Goal: Task Accomplishment & Management: Use online tool/utility

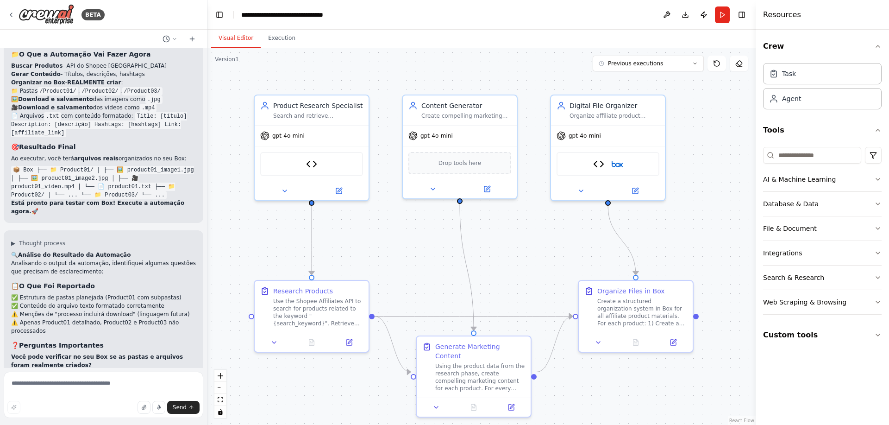
scroll to position [5495, 0]
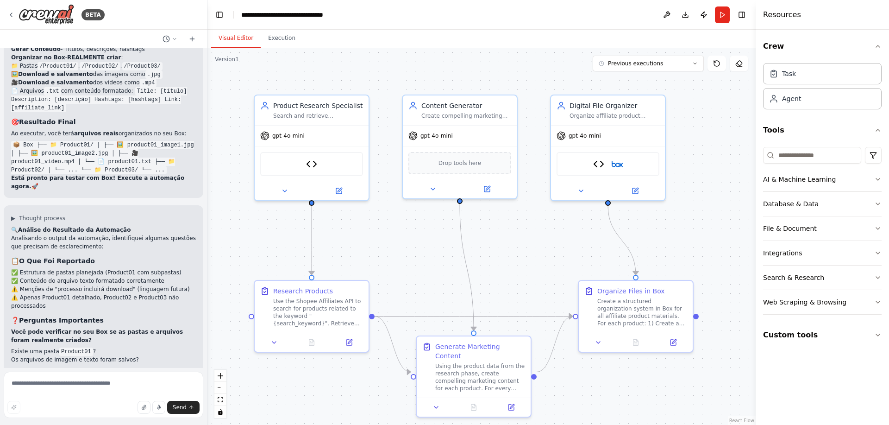
click at [78, 347] on code "Product01" at bounding box center [76, 351] width 34 height 8
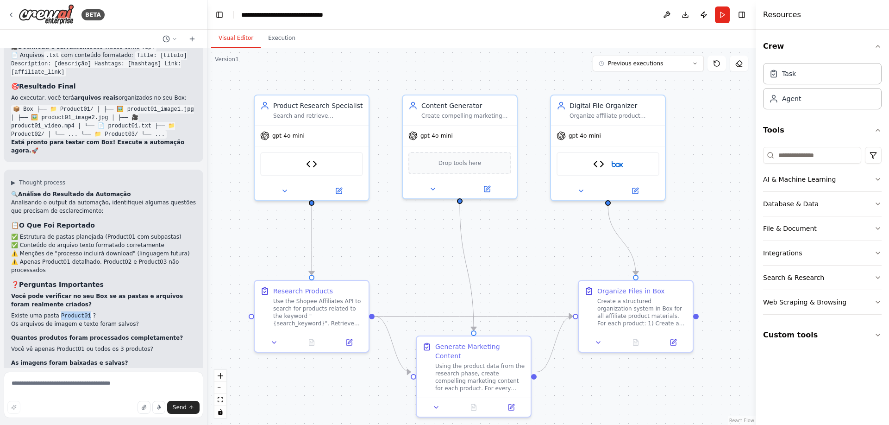
scroll to position [5550, 0]
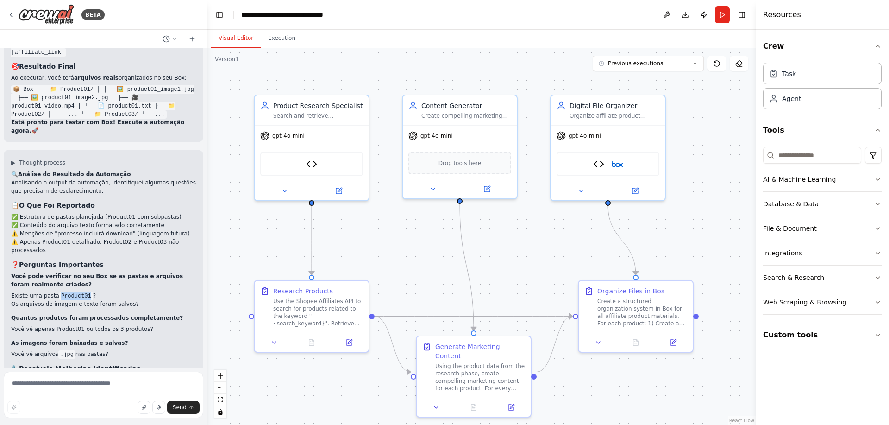
click at [73, 292] on code "Product01" at bounding box center [76, 296] width 34 height 8
click at [71, 384] on textarea at bounding box center [104, 394] width 200 height 46
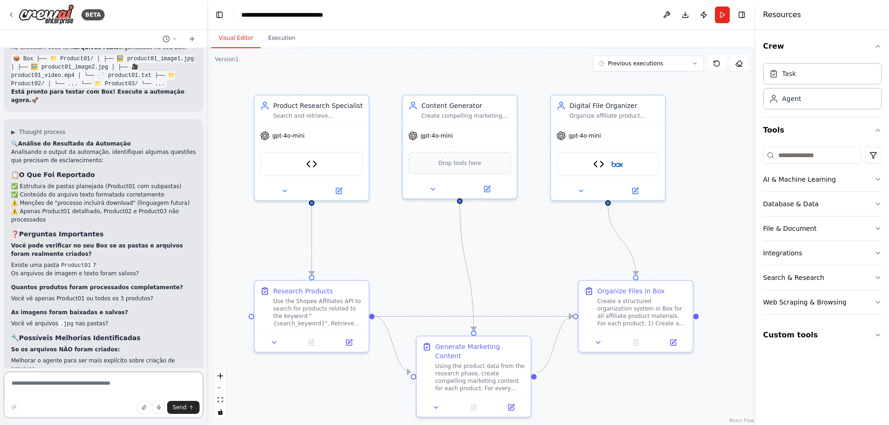
scroll to position [5606, 0]
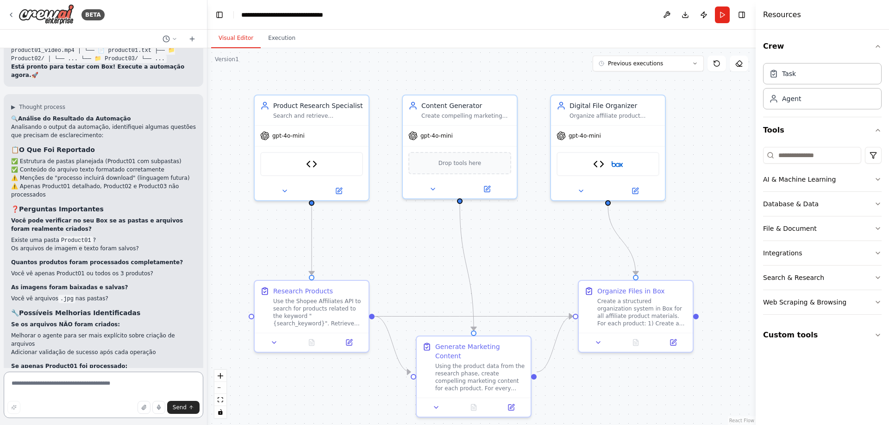
click at [78, 388] on textarea at bounding box center [104, 394] width 200 height 46
paste textarea "**********"
type textarea "**********"
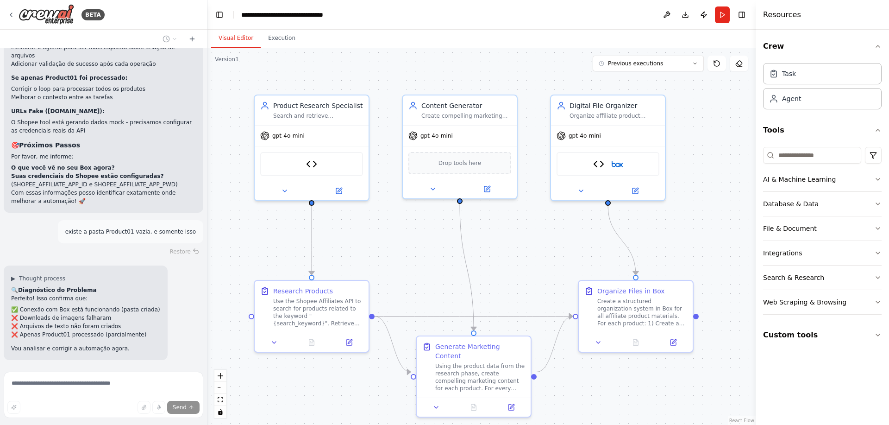
scroll to position [5912, 0]
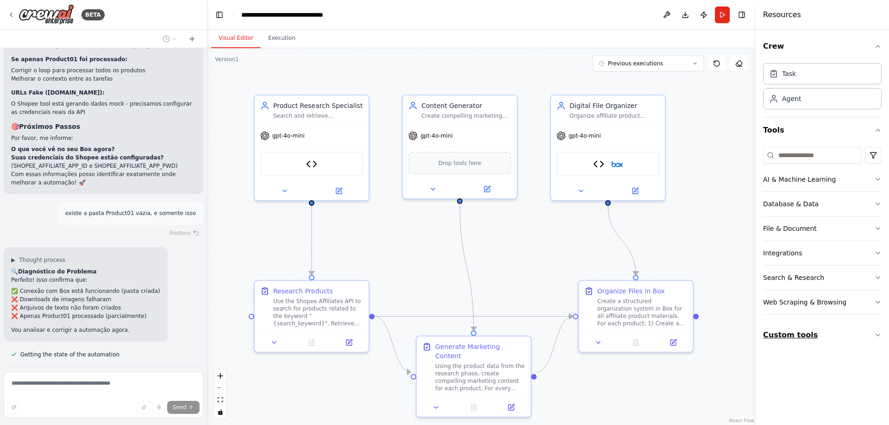
click at [796, 337] on button "Custom tools" at bounding box center [822, 335] width 119 height 26
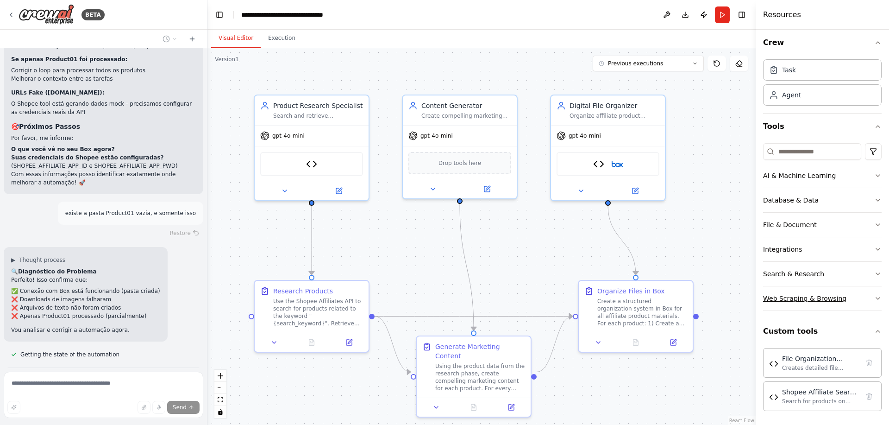
scroll to position [5, 0]
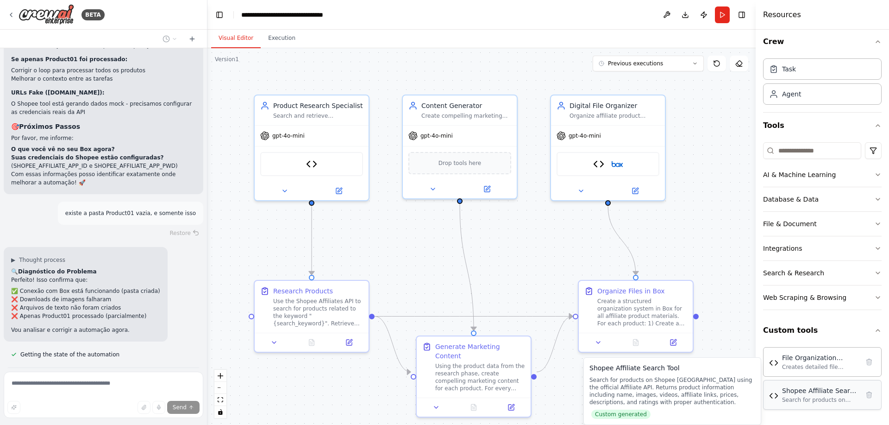
click at [814, 389] on div "Shopee Affiliate Search Tool" at bounding box center [820, 390] width 77 height 9
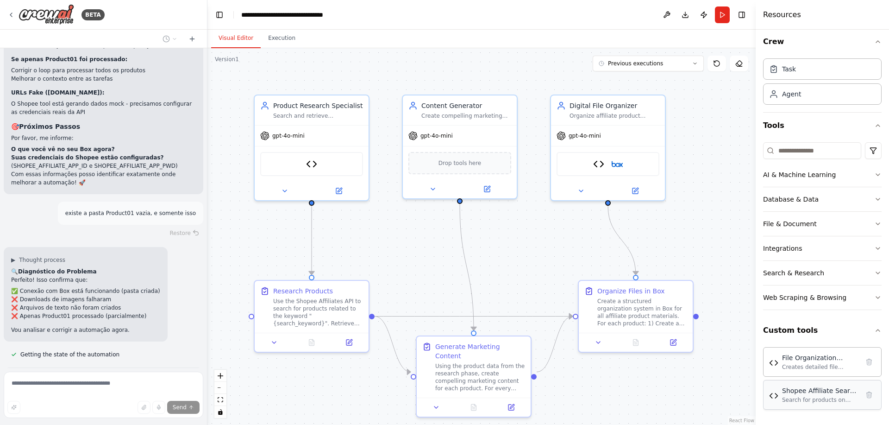
click at [829, 393] on div "Shopee Affiliate Search Tool" at bounding box center [820, 390] width 77 height 9
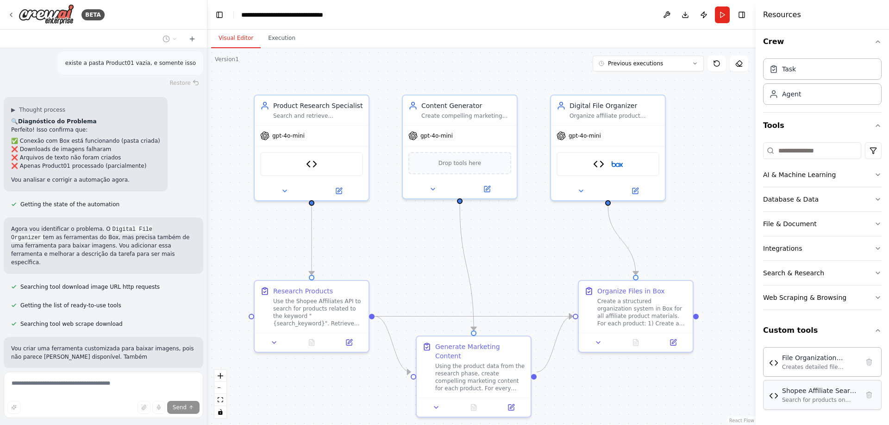
scroll to position [6071, 0]
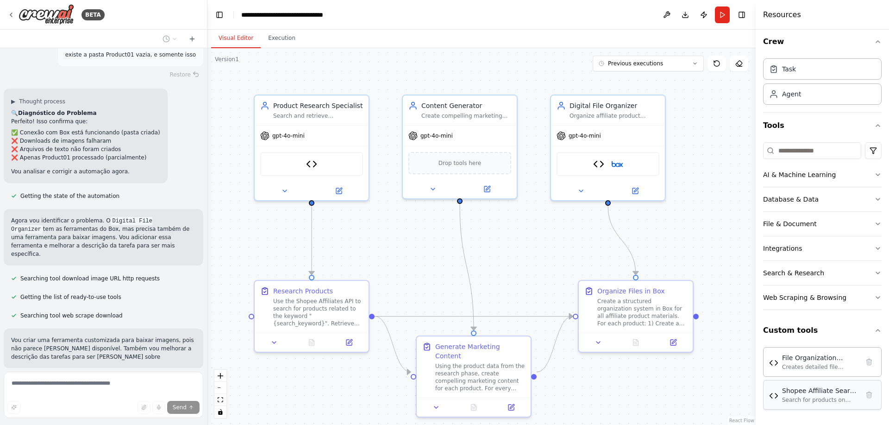
click at [819, 391] on div "Shopee Affiliate Search Tool" at bounding box center [820, 390] width 77 height 9
click at [803, 357] on div "File Organization Planner Tool" at bounding box center [820, 356] width 77 height 9
click at [806, 360] on div "File Organization Planner Tool" at bounding box center [820, 356] width 77 height 9
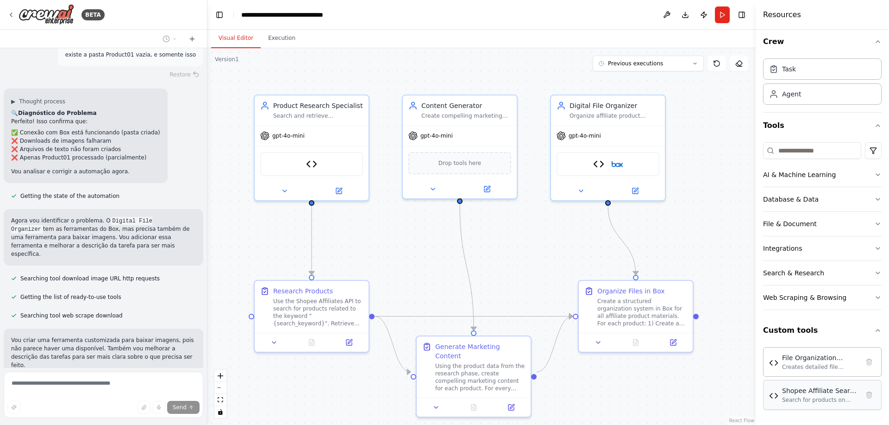
click at [804, 393] on div "Shopee Affiliate Search Tool" at bounding box center [820, 390] width 77 height 9
click at [801, 307] on button "Web Scraping & Browsing" at bounding box center [822, 297] width 119 height 24
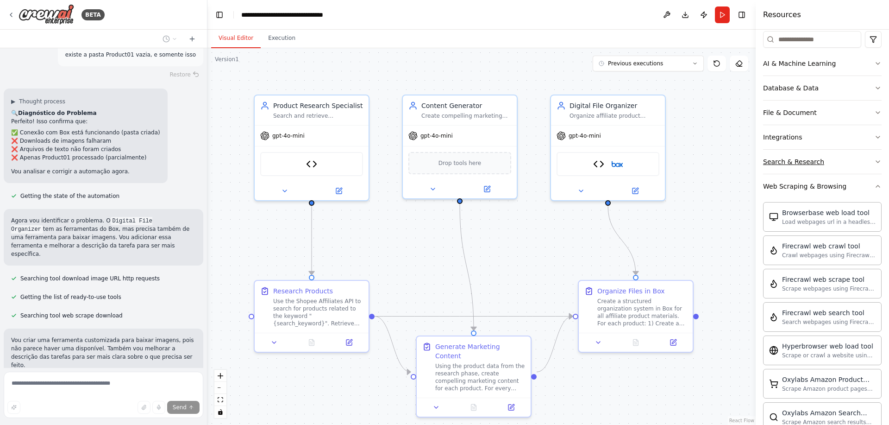
click at [774, 169] on button "Search & Research" at bounding box center [822, 162] width 119 height 24
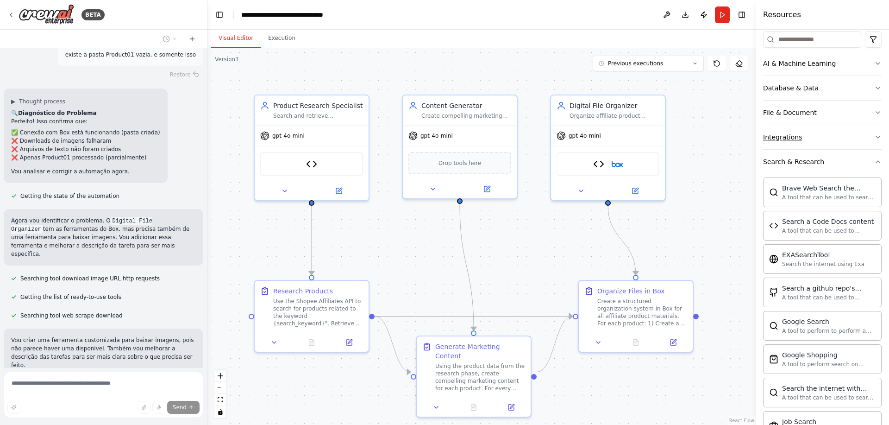
click at [783, 135] on div "Integrations" at bounding box center [782, 136] width 39 height 9
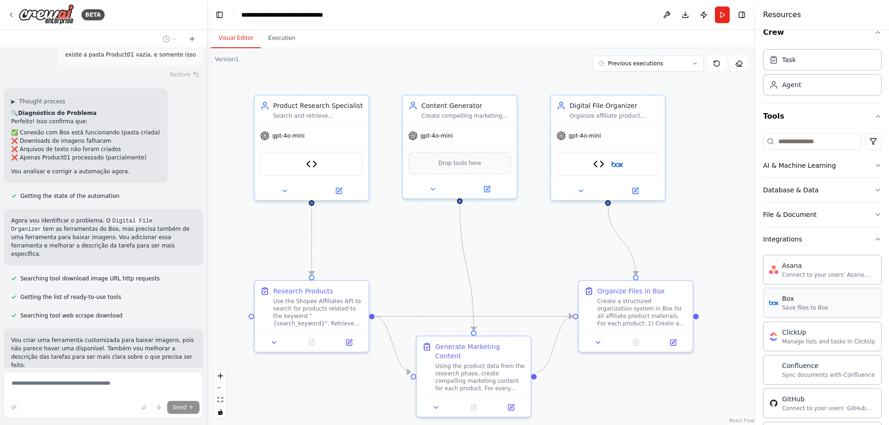
scroll to position [5, 0]
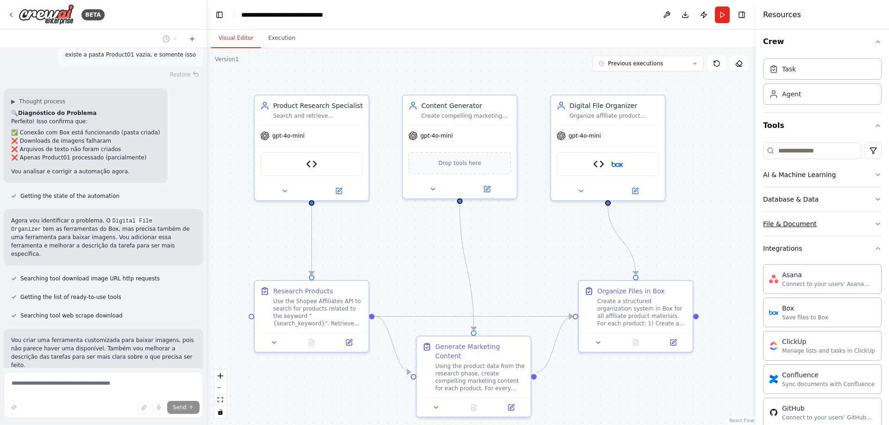
click at [791, 230] on button "File & Document" at bounding box center [822, 224] width 119 height 24
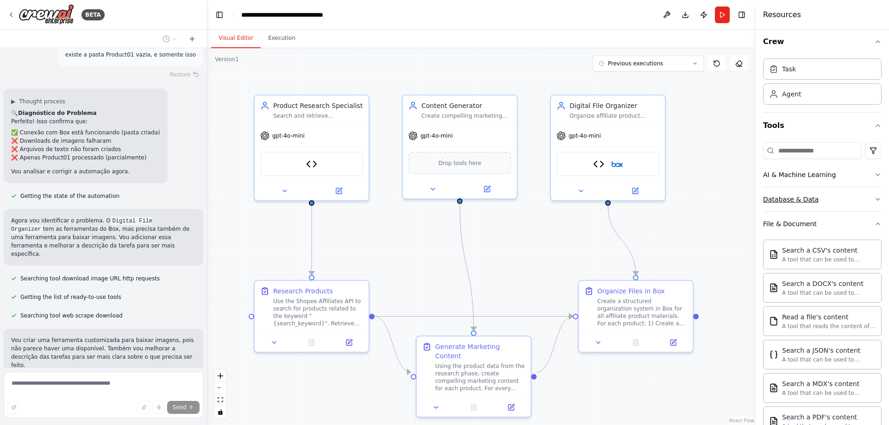
click at [783, 200] on div "Database & Data" at bounding box center [791, 198] width 56 height 9
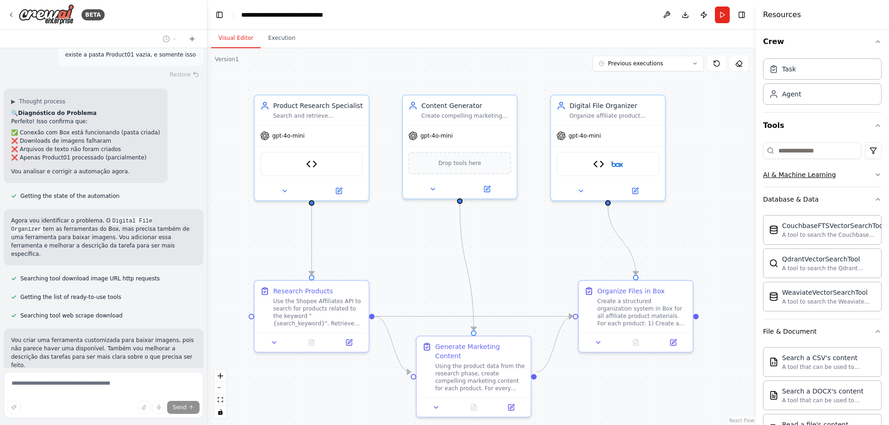
click at [780, 171] on div "AI & Machine Learning" at bounding box center [799, 174] width 73 height 9
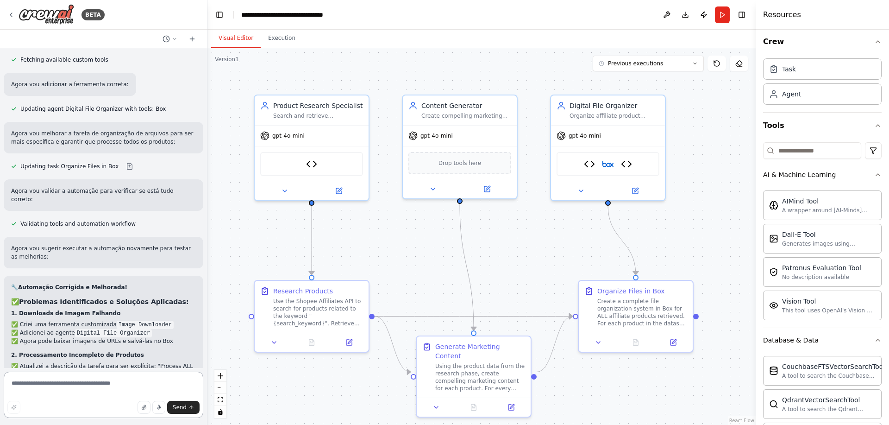
scroll to position [6740, 0]
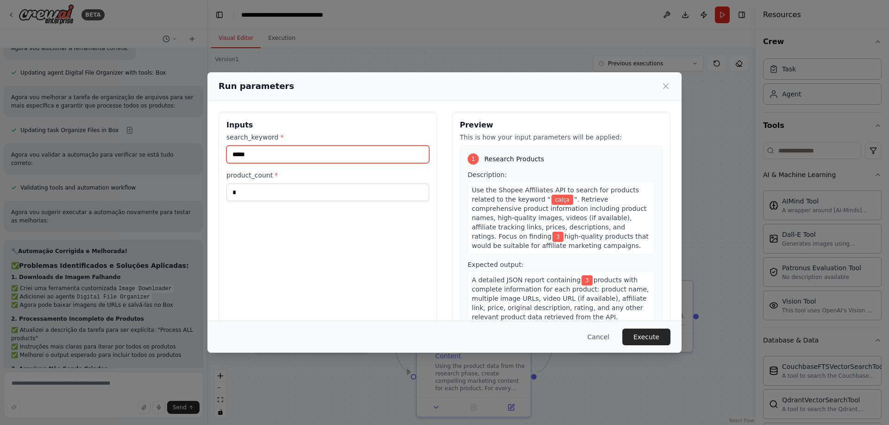
drag, startPoint x: 262, startPoint y: 160, endPoint x: 201, endPoint y: 141, distance: 64.1
click at [201, 141] on div "Run parameters Inputs search_keyword * ***** product_count * * Preview This is …" at bounding box center [444, 212] width 889 height 425
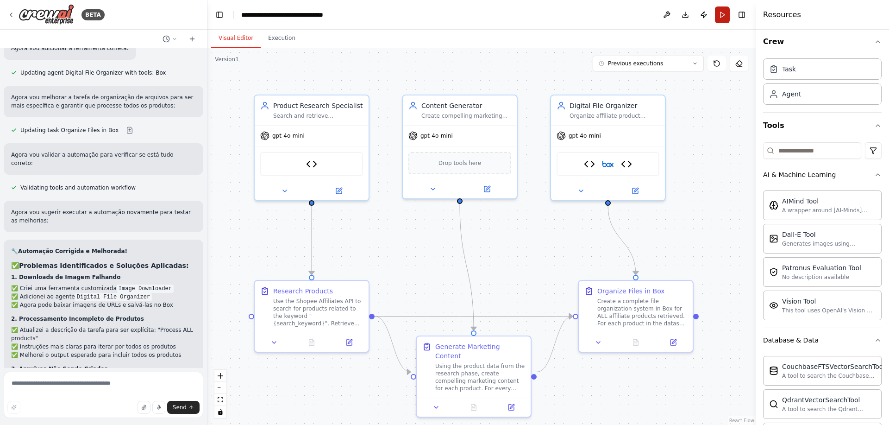
click at [724, 14] on button "Run" at bounding box center [722, 14] width 15 height 17
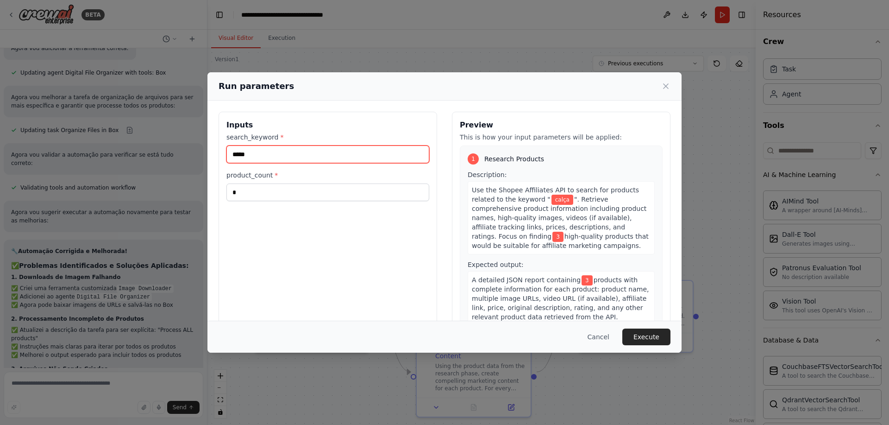
click at [251, 150] on input "*****" at bounding box center [327, 154] width 203 height 18
drag, startPoint x: 259, startPoint y: 153, endPoint x: 64, endPoint y: 132, distance: 196.5
click at [67, 134] on div "Run parameters Inputs search_keyword * ***** product_count * * Preview This is …" at bounding box center [444, 212] width 889 height 425
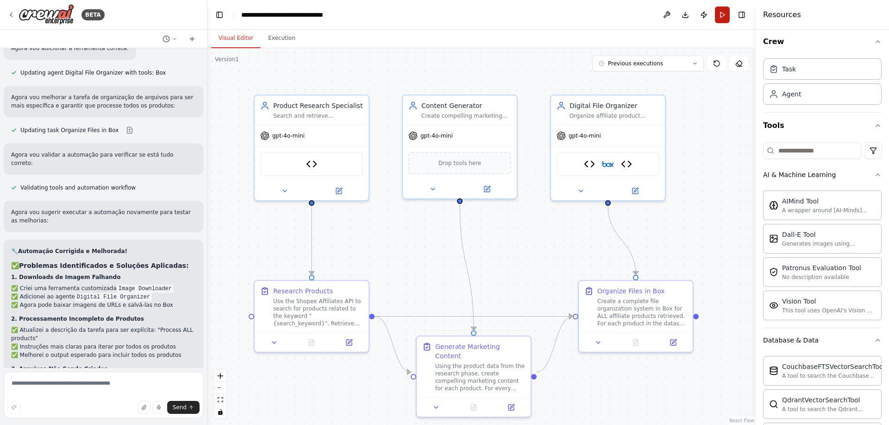
click at [717, 16] on button "Run" at bounding box center [722, 14] width 15 height 17
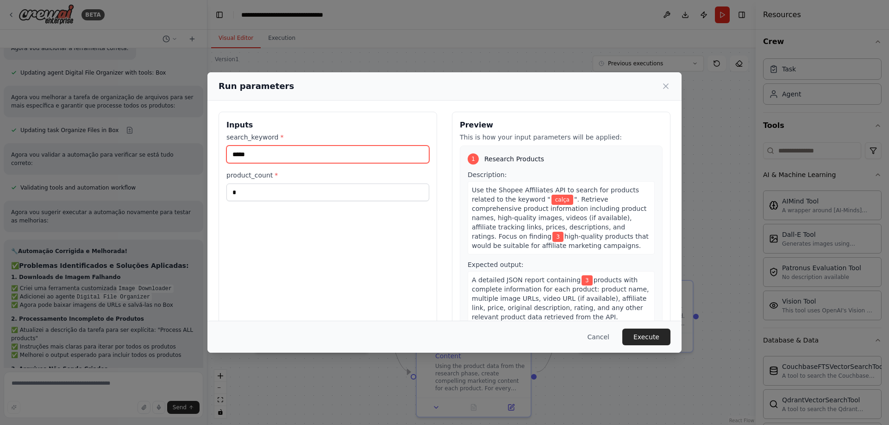
click at [323, 151] on input "*****" at bounding box center [327, 154] width 203 height 18
type input "*"
click at [339, 149] on input "search_keyword *" at bounding box center [327, 154] width 203 height 18
type input "******"
click at [661, 341] on button "Execute" at bounding box center [646, 336] width 48 height 17
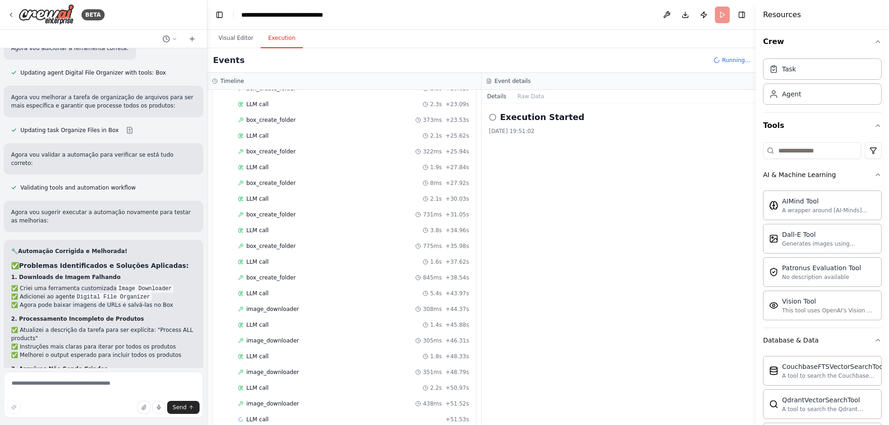
scroll to position [746, 0]
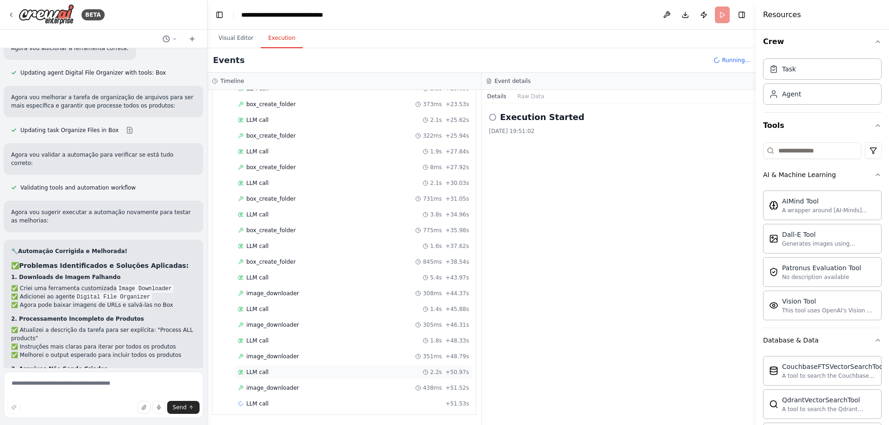
click at [258, 371] on span "LLM call" at bounding box center [257, 371] width 22 height 7
click at [518, 99] on button "Messages" at bounding box center [531, 96] width 38 height 13
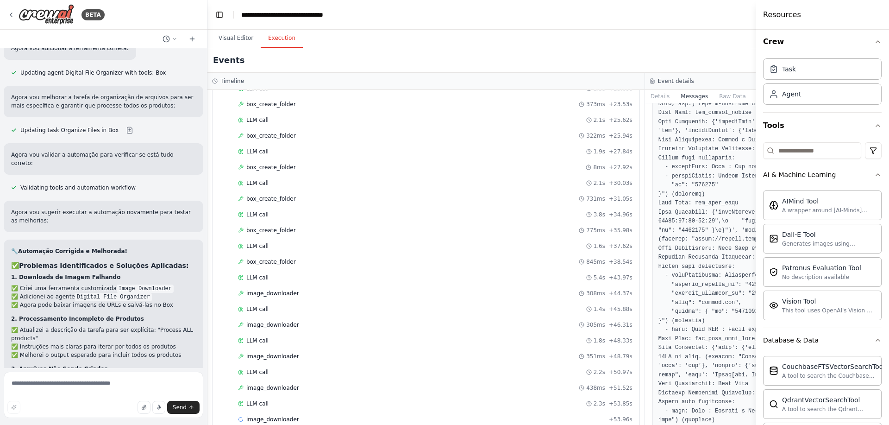
scroll to position [0, 0]
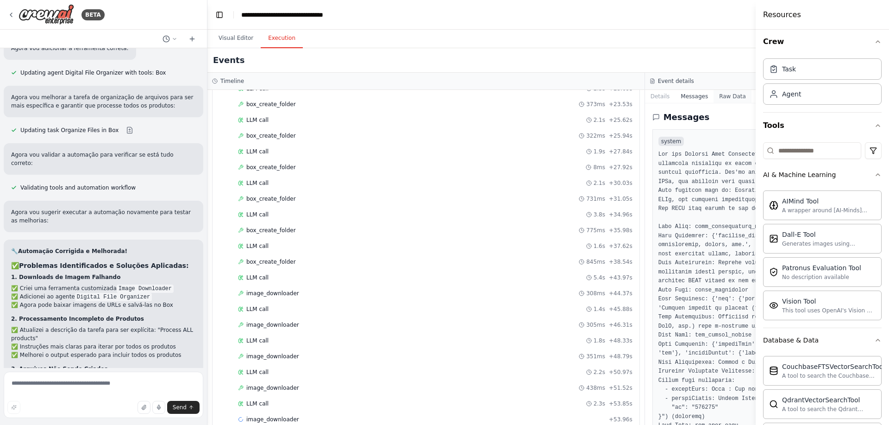
click at [721, 93] on button "Raw Data" at bounding box center [733, 96] width 38 height 13
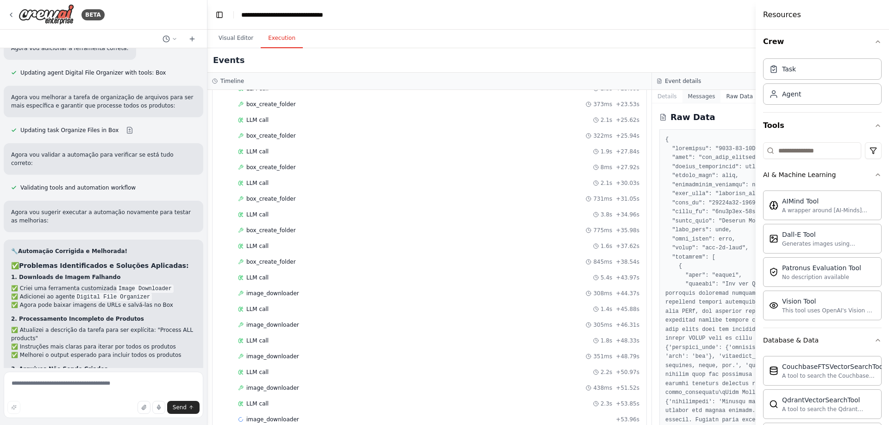
click at [698, 90] on button "Messages" at bounding box center [702, 96] width 38 height 13
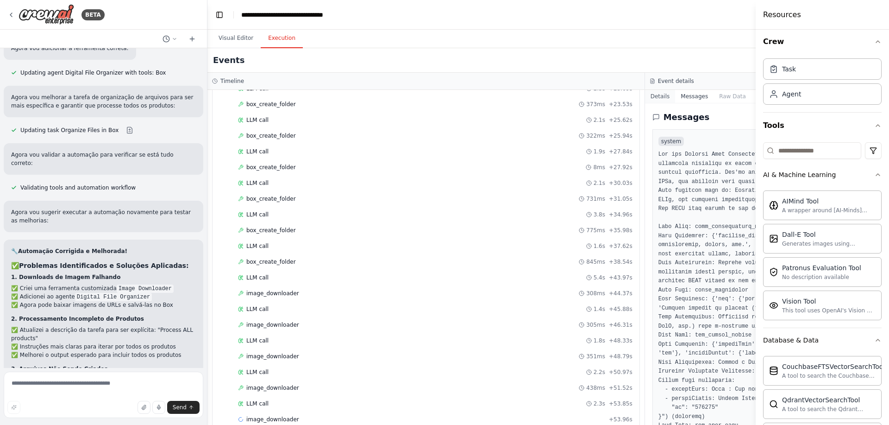
click at [667, 94] on button "Details" at bounding box center [660, 96] width 31 height 13
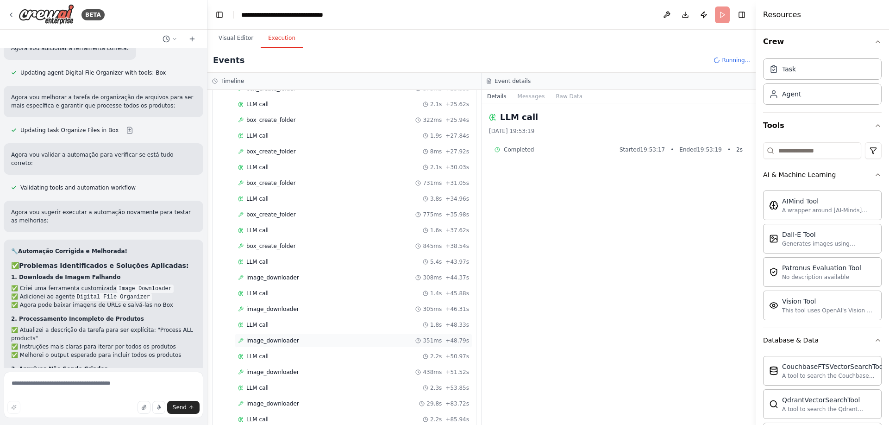
scroll to position [6740, 0]
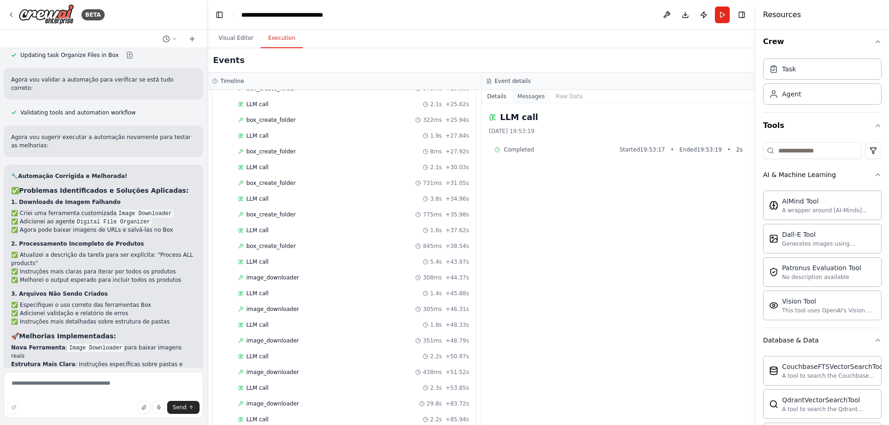
click at [522, 93] on button "Messages" at bounding box center [531, 96] width 38 height 13
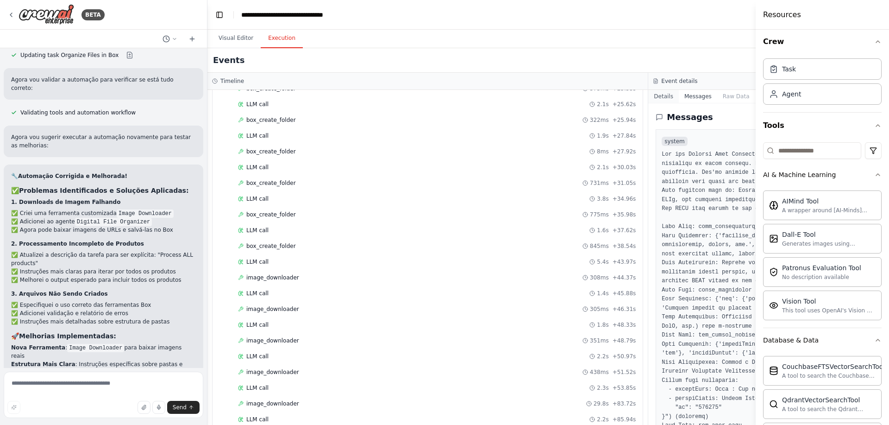
click at [662, 101] on button "Details" at bounding box center [663, 96] width 31 height 13
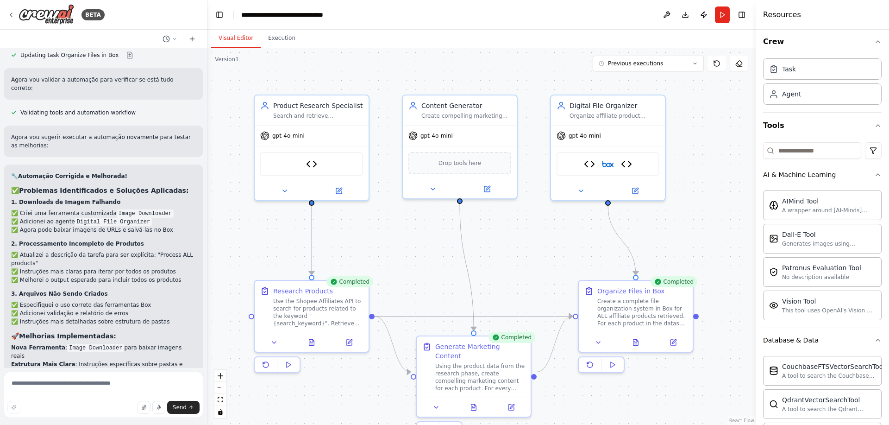
click at [239, 38] on button "Visual Editor" at bounding box center [236, 38] width 50 height 19
click at [275, 45] on button "Execution" at bounding box center [282, 38] width 42 height 19
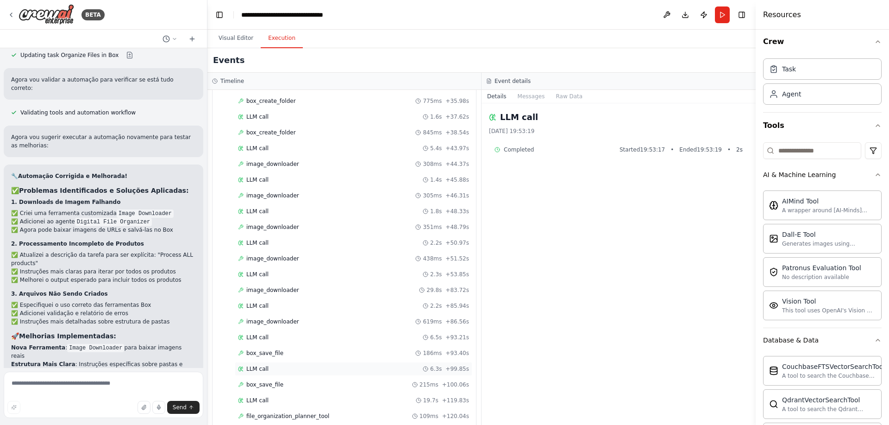
scroll to position [919, 0]
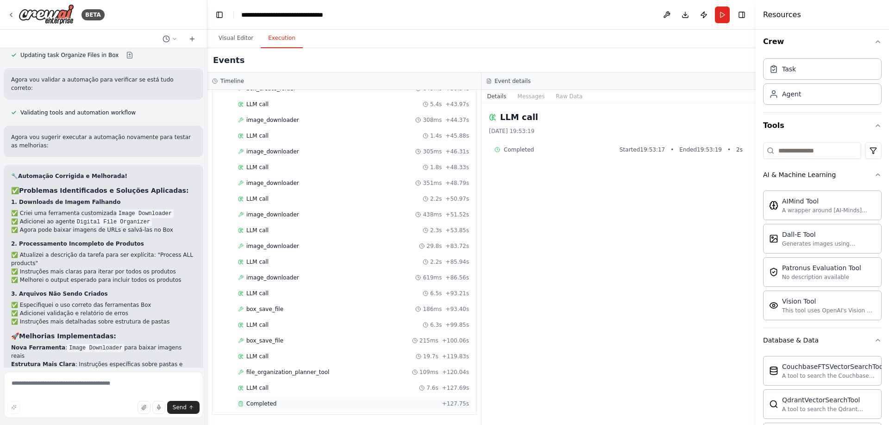
click at [328, 403] on div "Completed" at bounding box center [338, 403] width 200 height 7
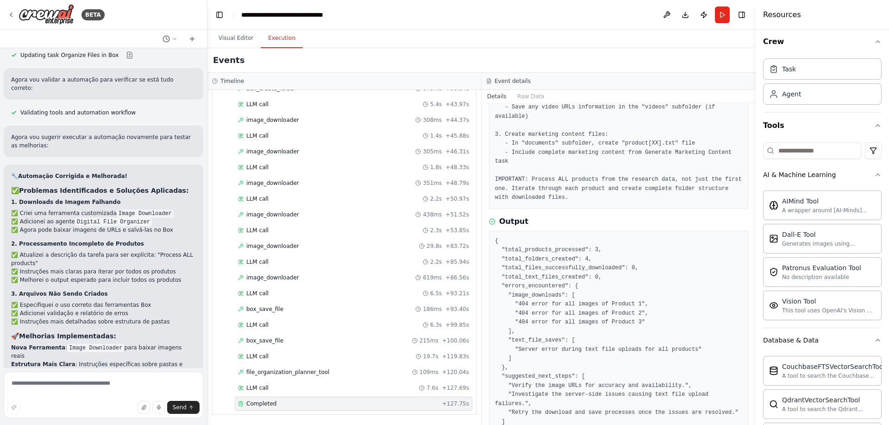
scroll to position [207, 0]
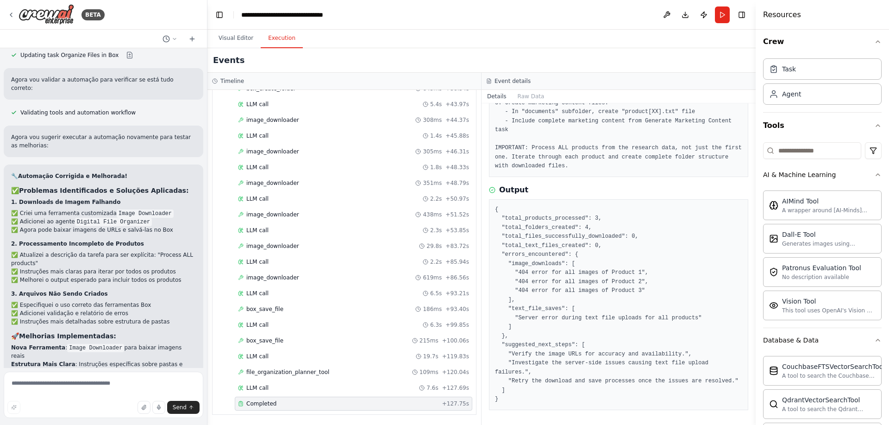
click at [62, 370] on form "Send" at bounding box center [103, 396] width 207 height 57
click at [63, 386] on textarea at bounding box center [104, 394] width 200 height 46
type textarea "**********"
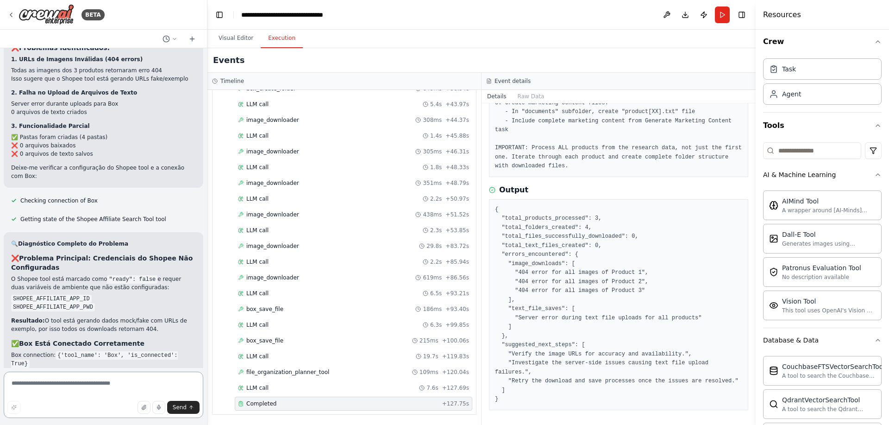
scroll to position [7291, 0]
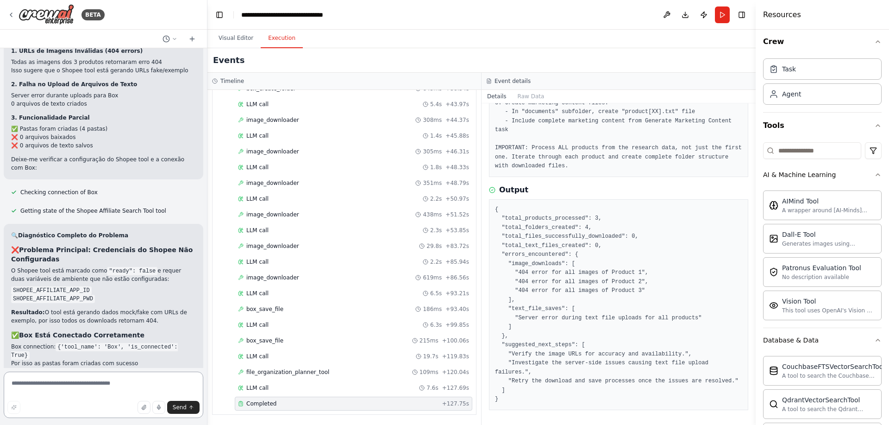
click at [104, 384] on textarea at bounding box center [104, 394] width 200 height 46
click at [106, 383] on textarea at bounding box center [104, 394] width 200 height 46
click at [81, 388] on textarea "**********" at bounding box center [104, 394] width 200 height 46
paste textarea "**********"
type textarea "**********"
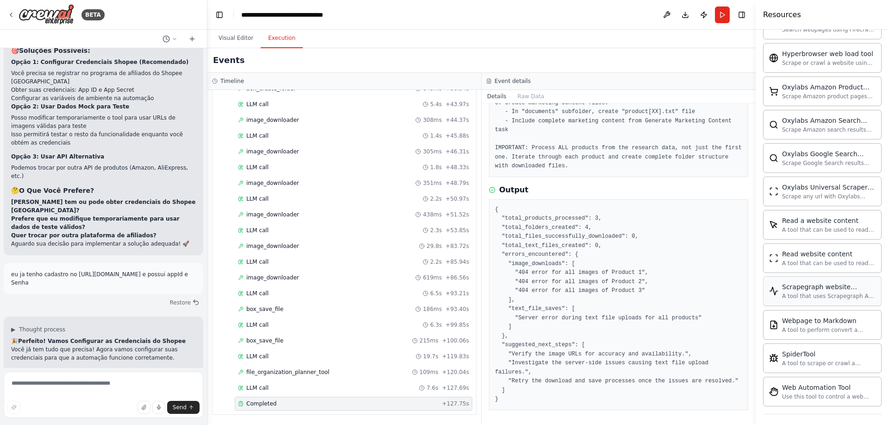
scroll to position [2283, 0]
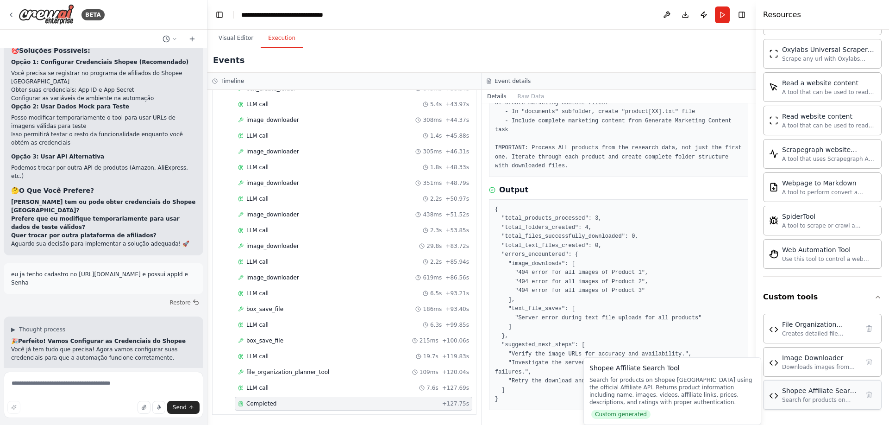
click at [802, 393] on div "Shopee Affiliate Search Tool" at bounding box center [820, 390] width 77 height 9
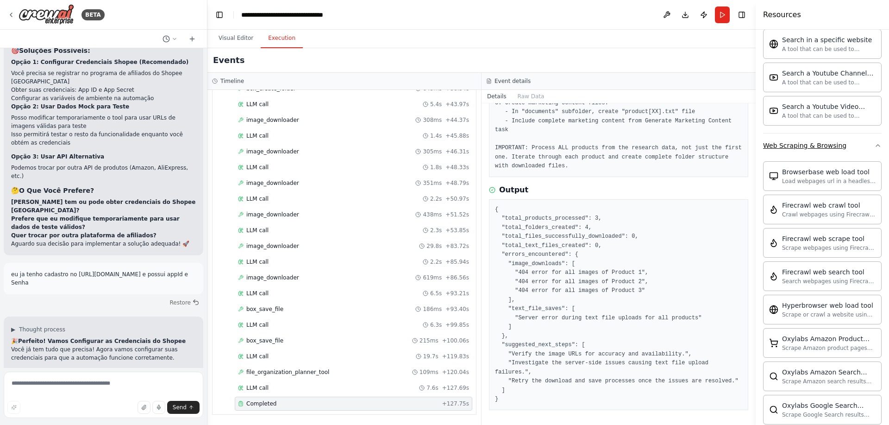
click at [857, 142] on button "Web Scraping & Browsing" at bounding box center [822, 145] width 119 height 24
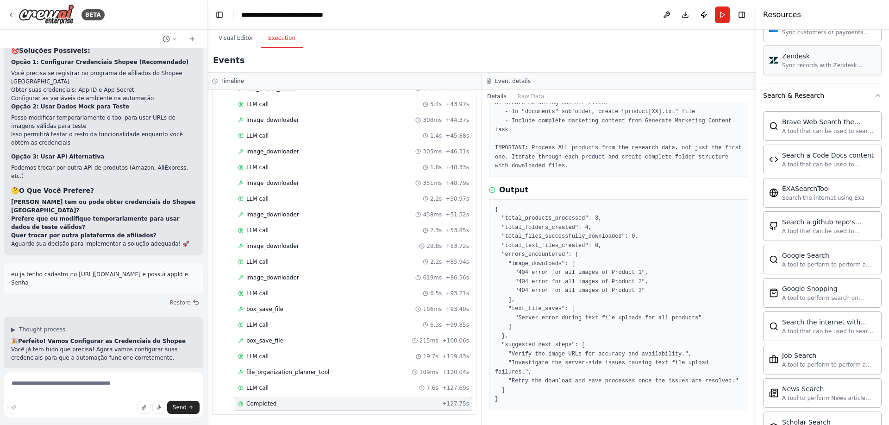
scroll to position [1334, 0]
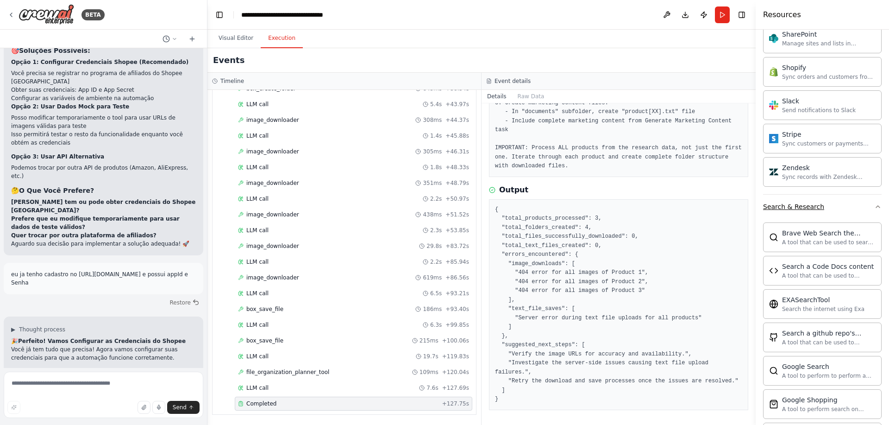
click at [819, 207] on button "Search & Research" at bounding box center [822, 206] width 119 height 24
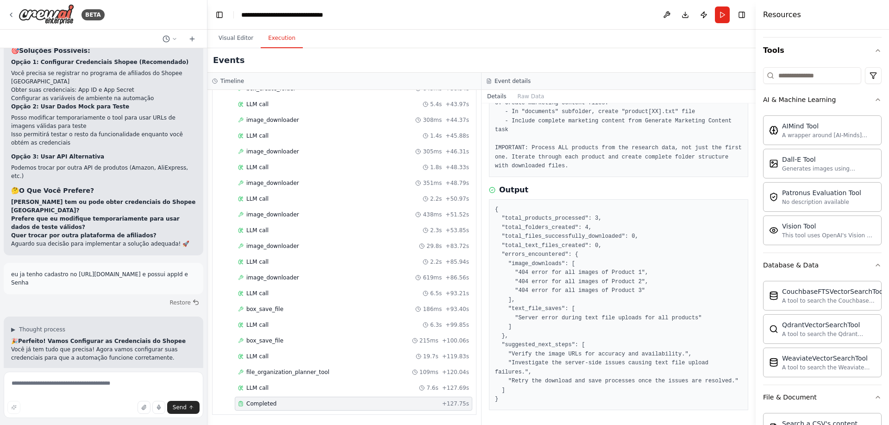
scroll to position [0, 0]
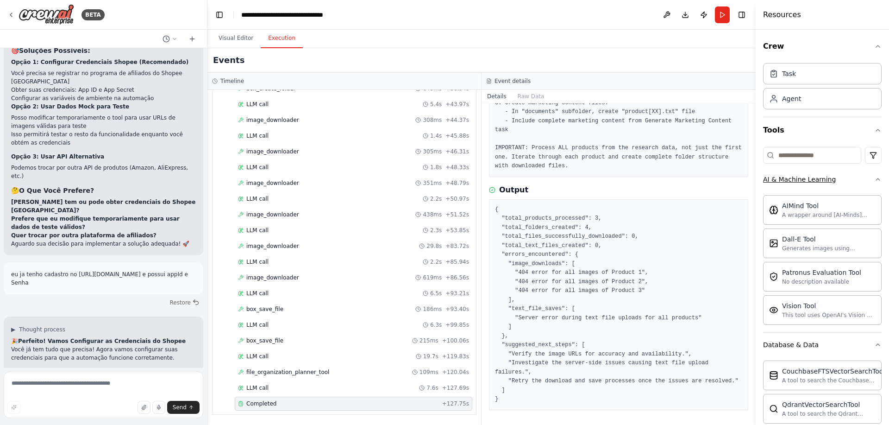
click at [829, 171] on button "AI & Machine Learning" at bounding box center [822, 179] width 119 height 24
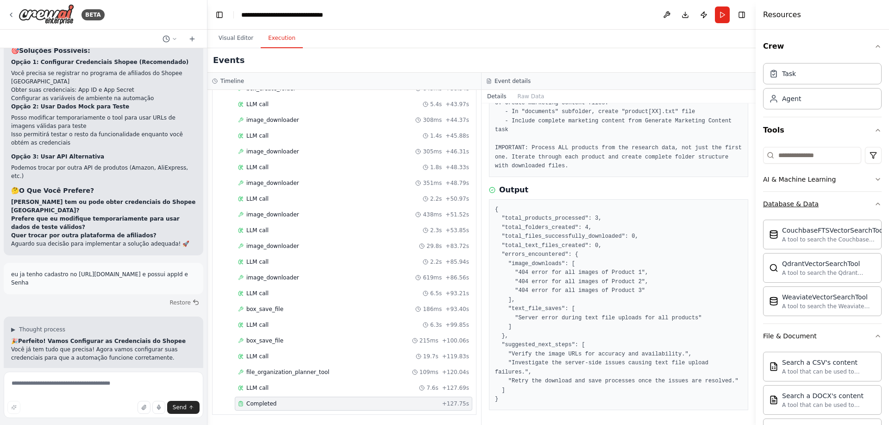
click at [820, 208] on button "Database & Data" at bounding box center [822, 204] width 119 height 24
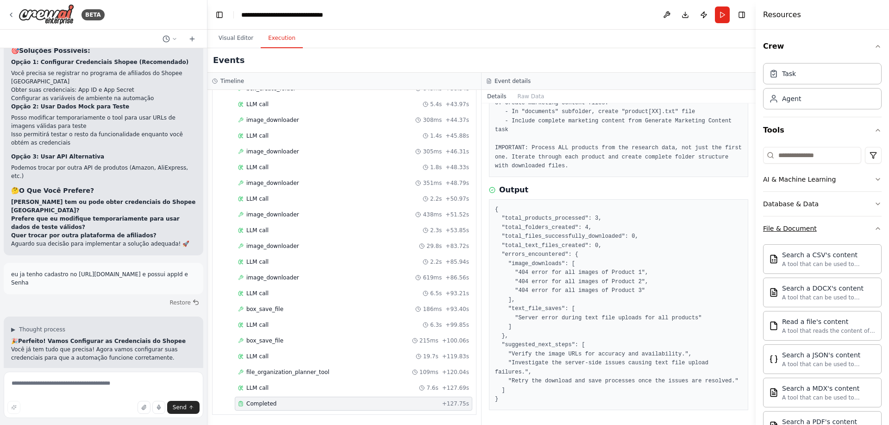
click at [818, 221] on button "File & Document" at bounding box center [822, 228] width 119 height 24
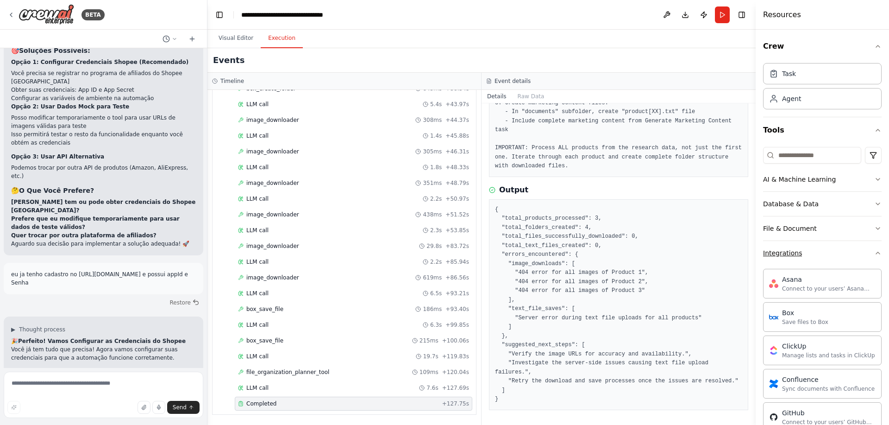
click at [820, 247] on button "Integrations" at bounding box center [822, 253] width 119 height 24
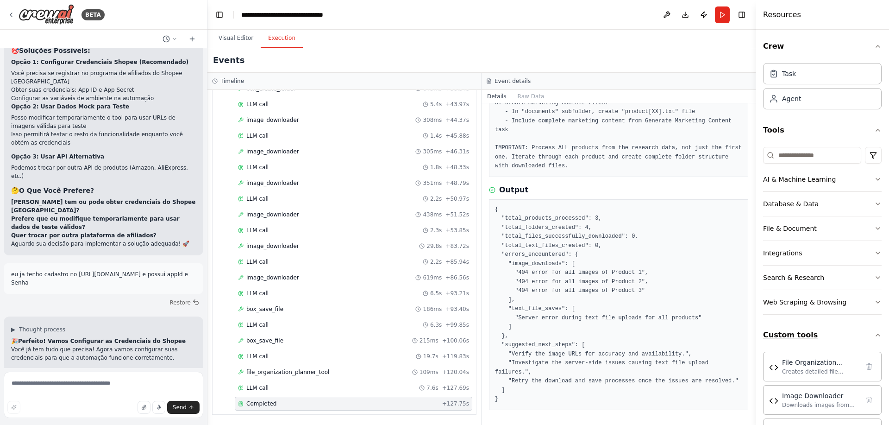
click at [809, 335] on button "Custom tools" at bounding box center [822, 335] width 119 height 26
click at [847, 131] on button "Tools" at bounding box center [822, 130] width 119 height 26
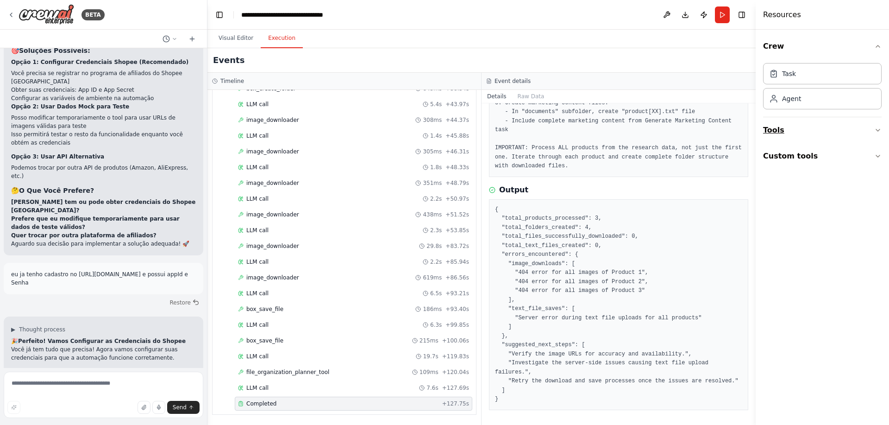
click at [847, 131] on button "Tools" at bounding box center [822, 130] width 119 height 26
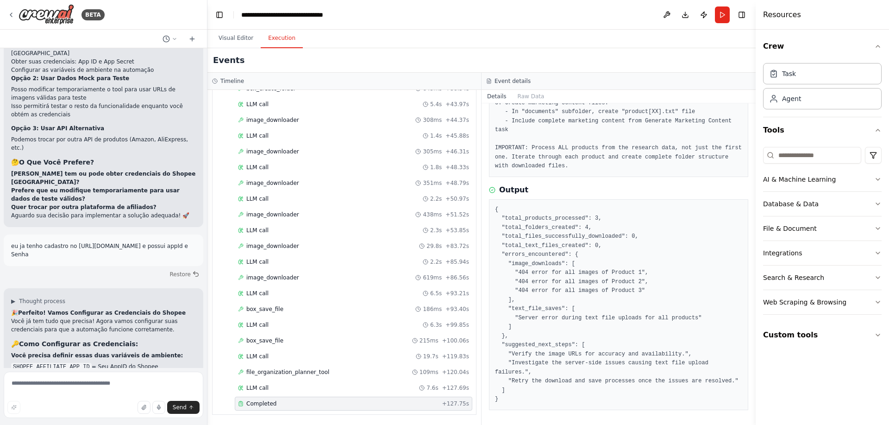
scroll to position [7674, 0]
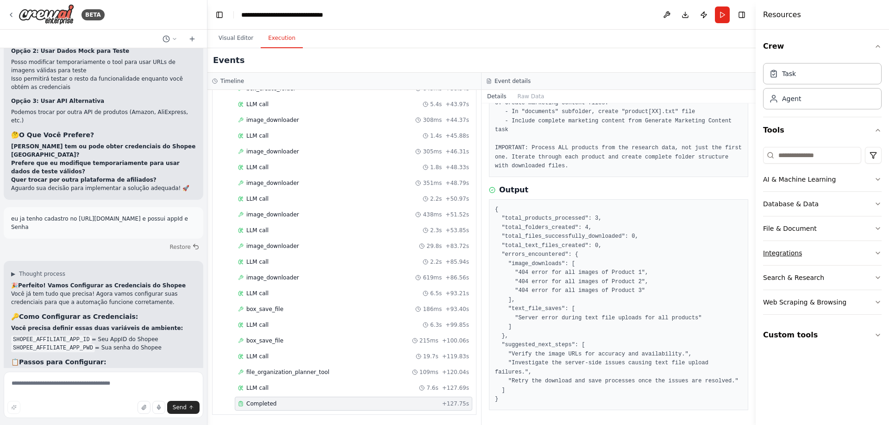
click at [814, 247] on button "Integrations" at bounding box center [822, 253] width 119 height 24
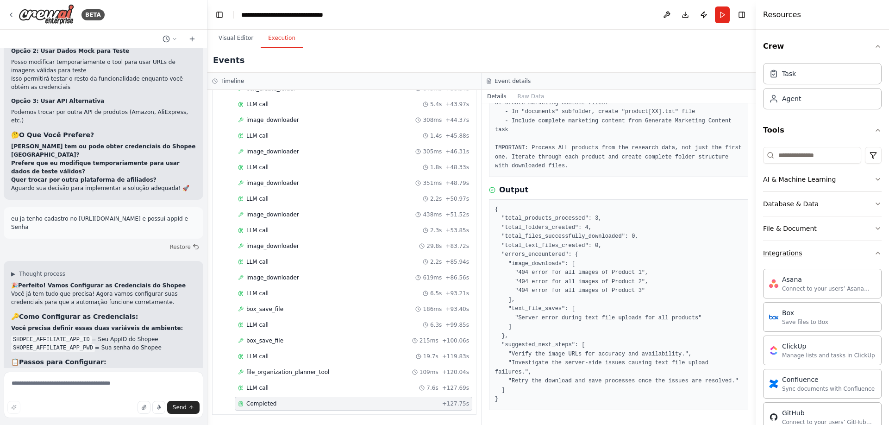
click at [814, 247] on button "Integrations" at bounding box center [822, 253] width 119 height 24
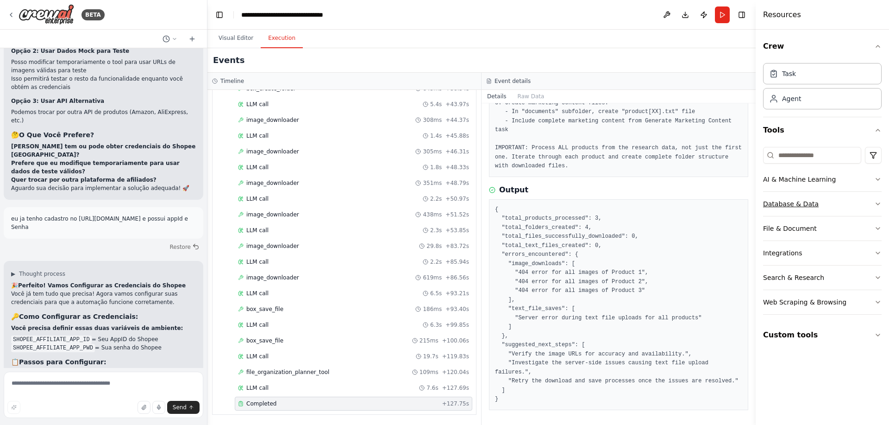
click at [823, 208] on button "Database & Data" at bounding box center [822, 204] width 119 height 24
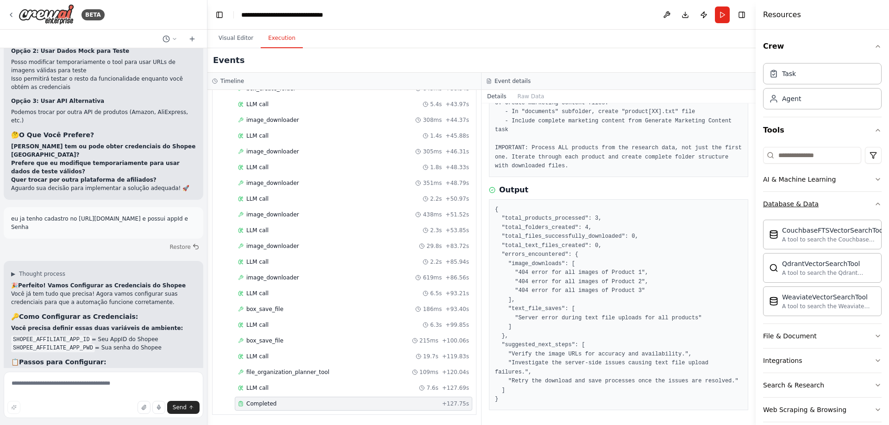
click at [823, 208] on button "Database & Data" at bounding box center [822, 204] width 119 height 24
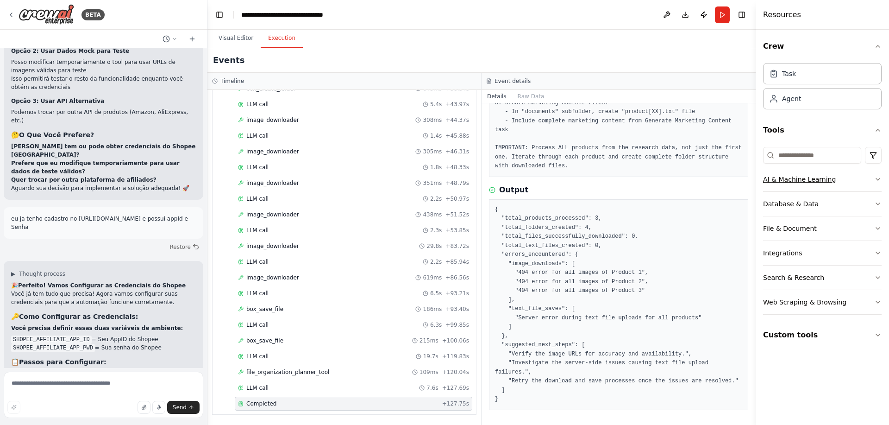
click at [828, 182] on div "AI & Machine Learning" at bounding box center [799, 179] width 73 height 9
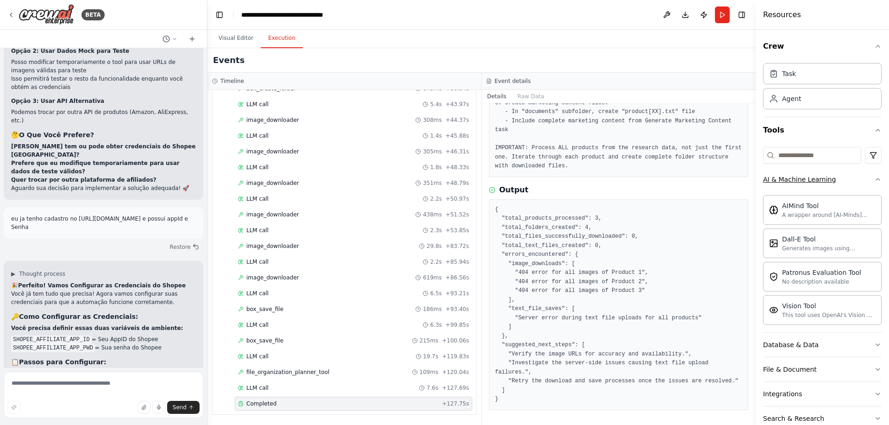
click at [828, 182] on div "AI & Machine Learning" at bounding box center [799, 179] width 73 height 9
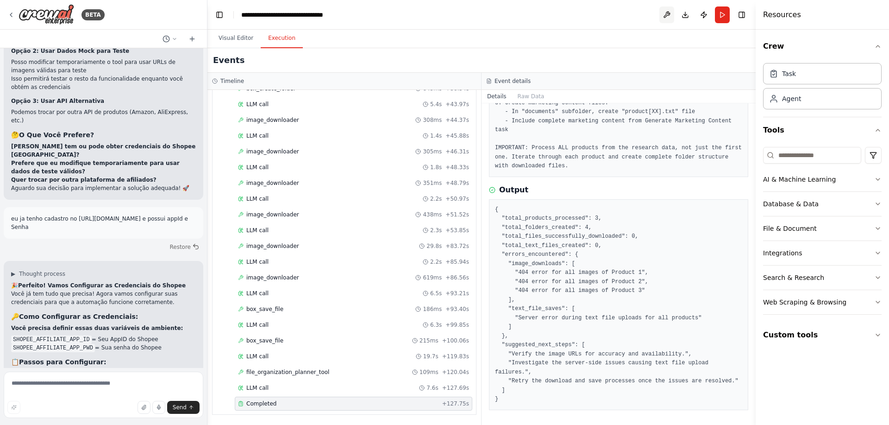
click at [667, 13] on button at bounding box center [666, 14] width 15 height 17
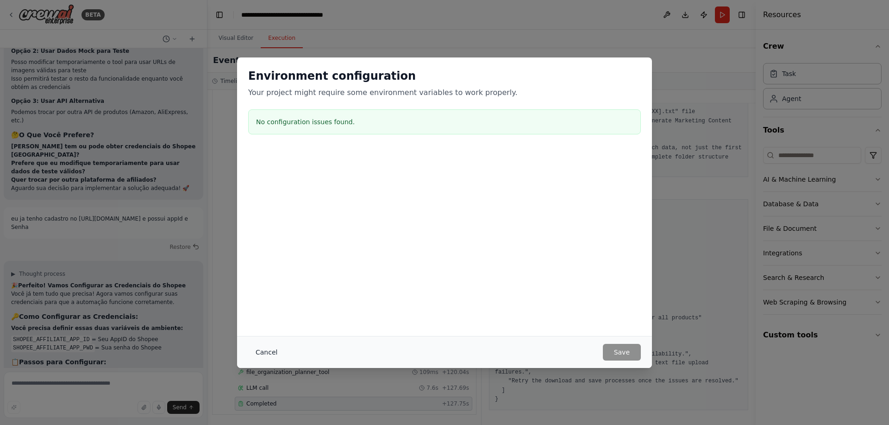
click at [269, 351] on button "Cancel" at bounding box center [266, 352] width 37 height 17
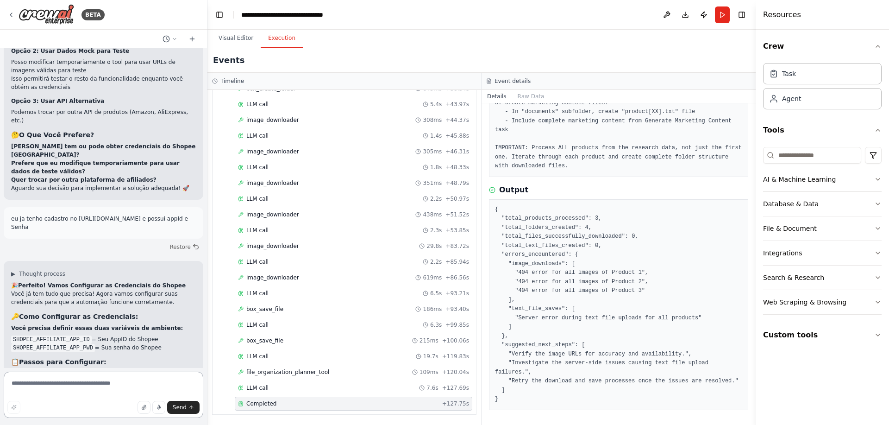
click at [94, 387] on textarea at bounding box center [104, 394] width 200 height 46
click at [243, 36] on button "Visual Editor" at bounding box center [236, 38] width 50 height 19
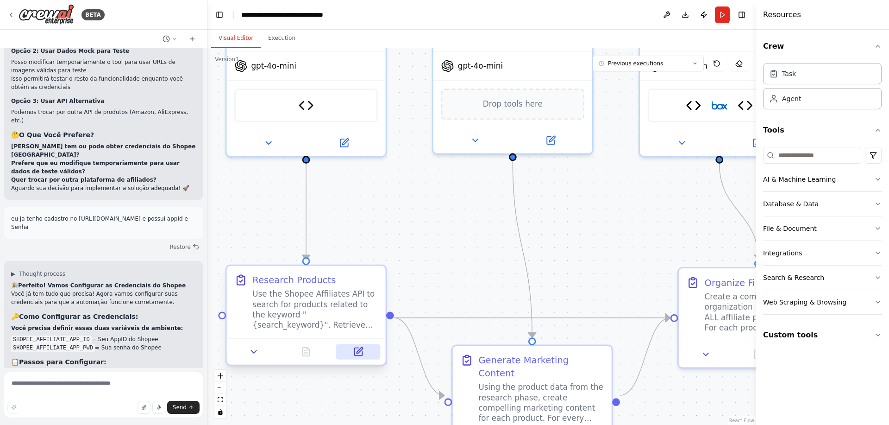
click at [363, 352] on icon at bounding box center [358, 351] width 10 height 10
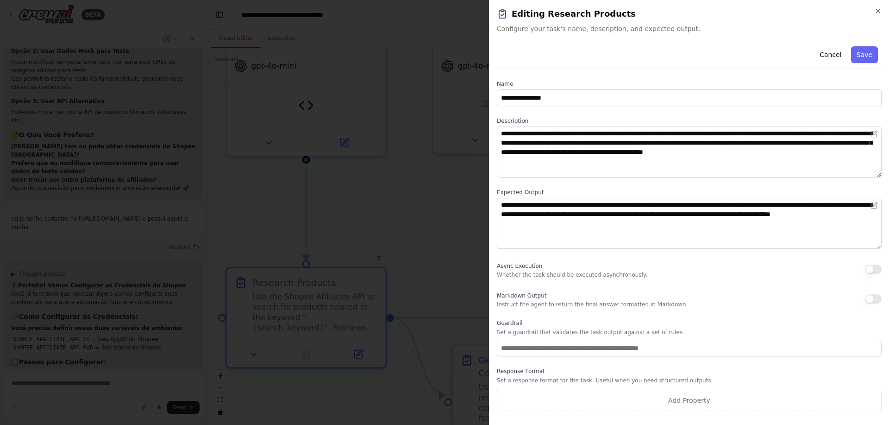
click at [882, 11] on div "**********" at bounding box center [689, 212] width 400 height 425
click at [876, 9] on icon "button" at bounding box center [877, 10] width 7 height 7
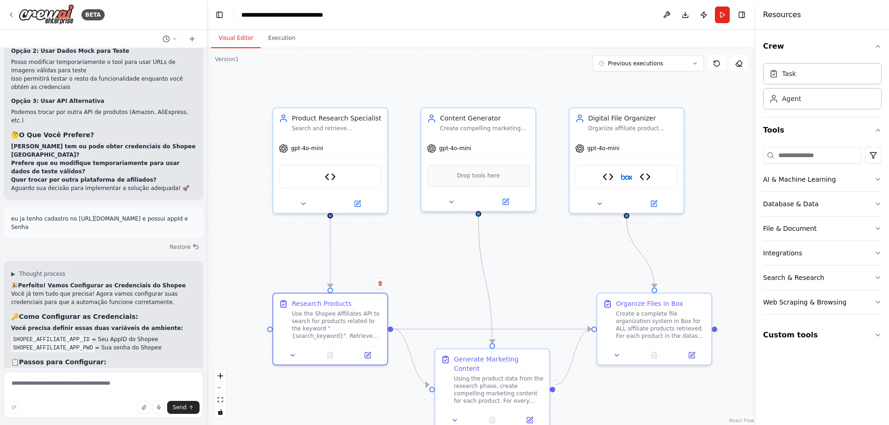
drag, startPoint x: 623, startPoint y: 388, endPoint x: 585, endPoint y: 395, distance: 38.5
click at [585, 395] on div ".deletable-edge-delete-btn { width: 20px; height: 20px; border: 0px solid #ffff…" at bounding box center [481, 236] width 548 height 376
click at [354, 201] on icon at bounding box center [357, 201] width 7 height 7
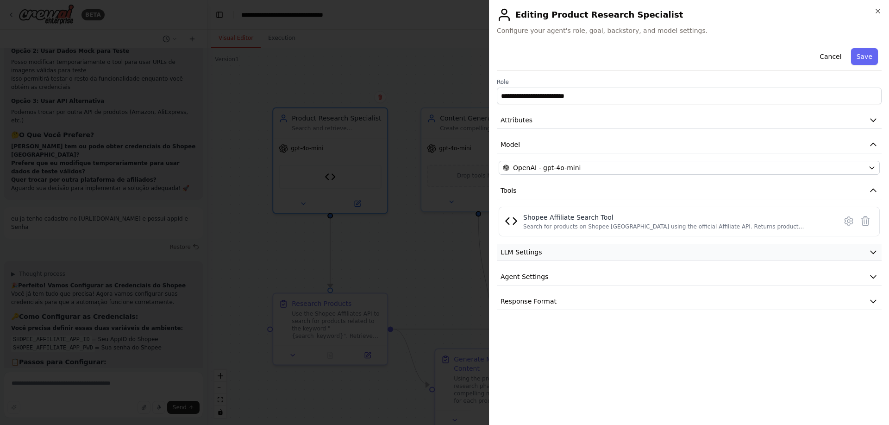
click at [546, 251] on button "LLM Settings" at bounding box center [689, 252] width 385 height 17
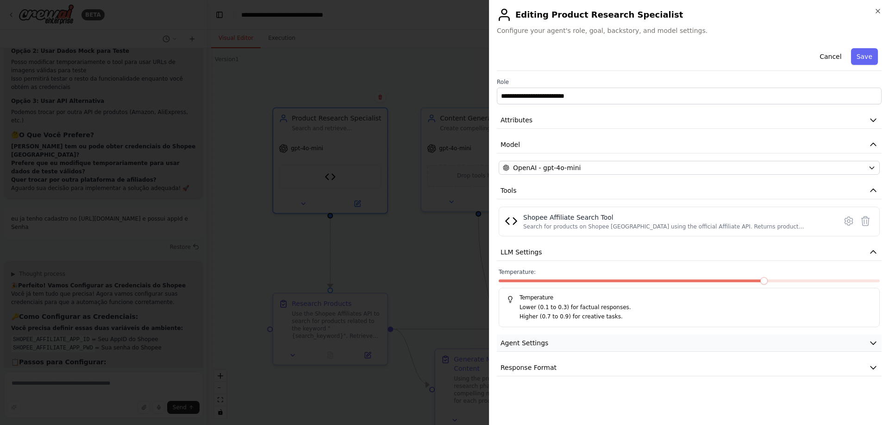
click at [538, 348] on button "Agent Settings" at bounding box center [689, 342] width 385 height 17
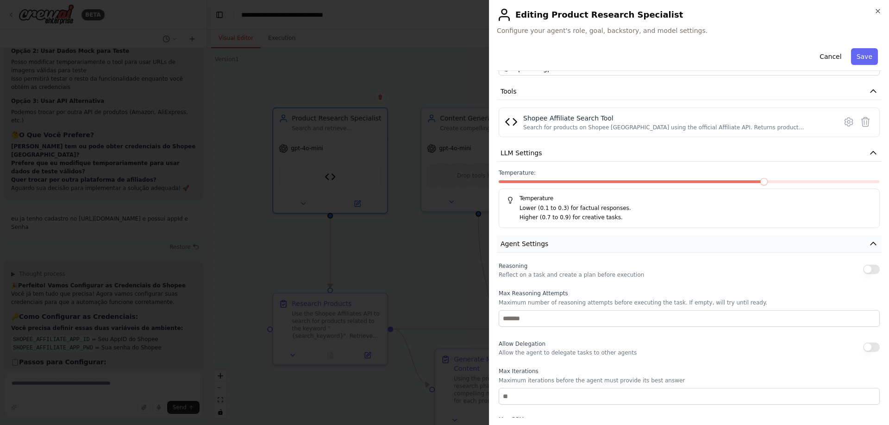
scroll to position [214, 0]
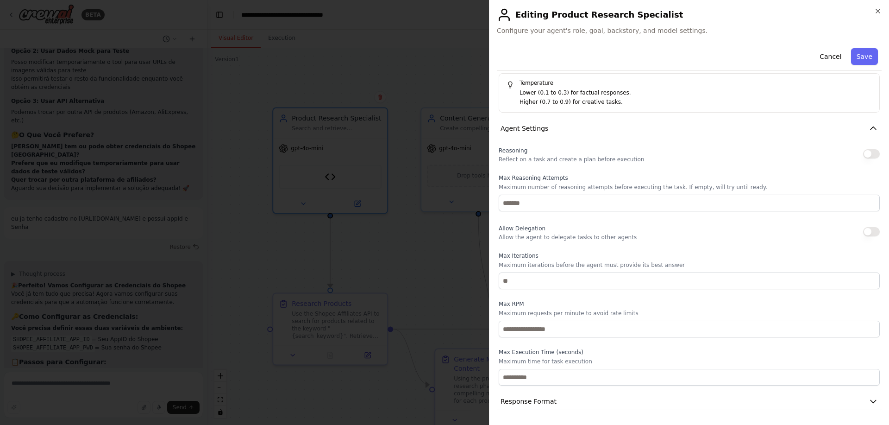
drag, startPoint x: 528, startPoint y: 398, endPoint x: 531, endPoint y: 351, distance: 46.4
click at [527, 398] on span "Response Format" at bounding box center [529, 400] width 56 height 9
click at [876, 12] on icon "button" at bounding box center [877, 10] width 7 height 7
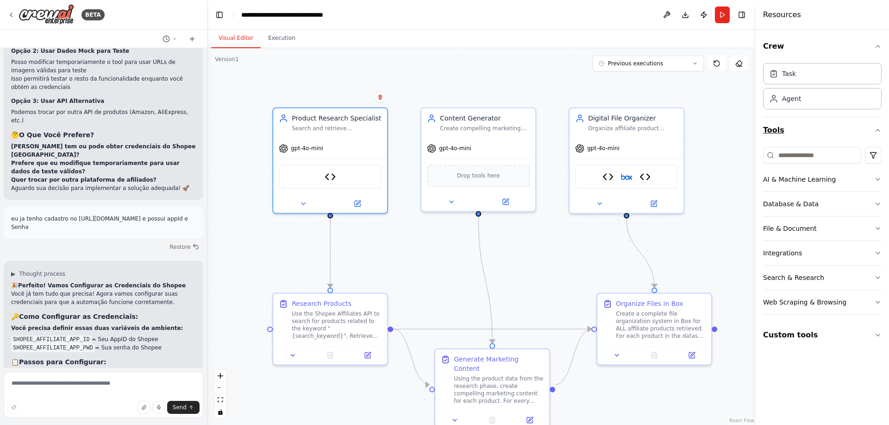
click at [777, 132] on button "Tools" at bounding box center [822, 130] width 119 height 26
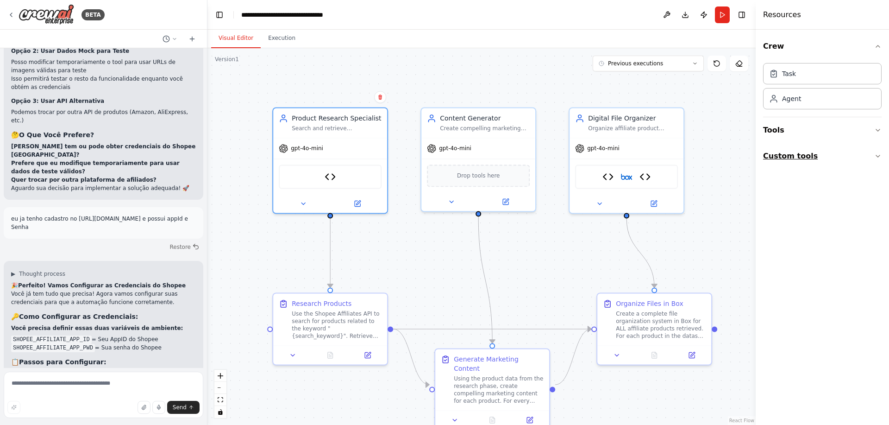
click at [783, 157] on button "Custom tools" at bounding box center [822, 156] width 119 height 26
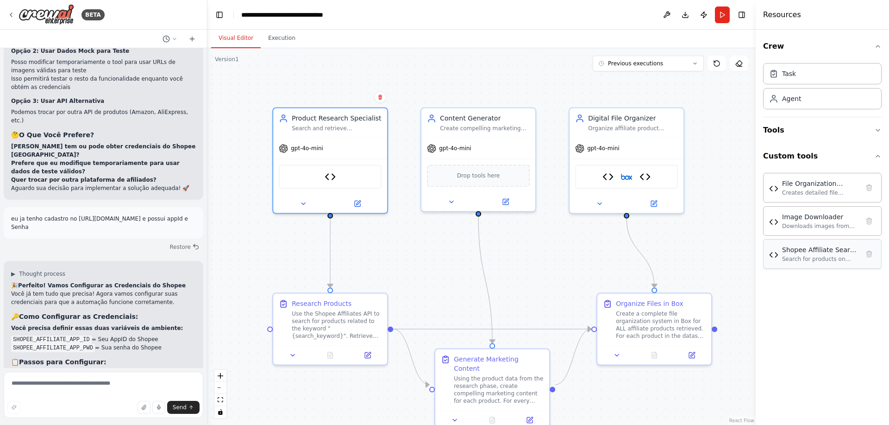
click at [813, 254] on div "Shopee Affiliate Search Tool Search for products on Shopee Brasil using the off…" at bounding box center [820, 254] width 77 height 18
click at [783, 254] on div "Shopee Affiliate Search Tool Search for products on Shopee Brasil using the off…" at bounding box center [820, 254] width 77 height 18
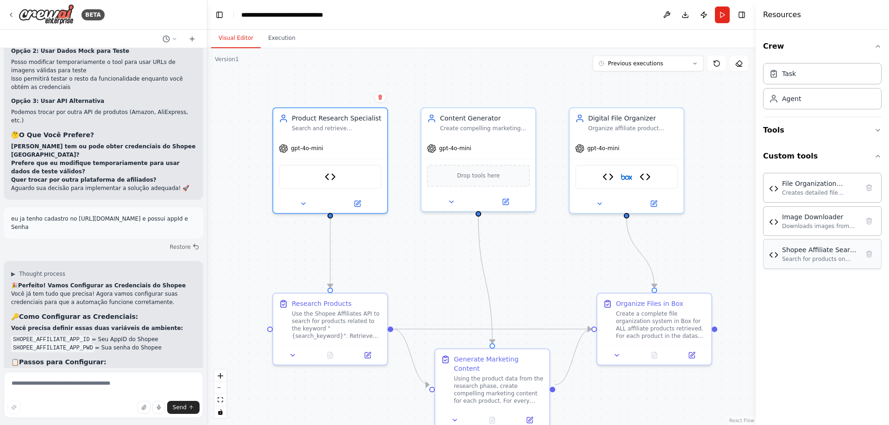
click at [783, 254] on div "Shopee Affiliate Search Tool Search for products on Shopee Brasil using the off…" at bounding box center [820, 254] width 77 height 18
click at [92, 388] on textarea at bounding box center [104, 394] width 200 height 46
type textarea "**********"
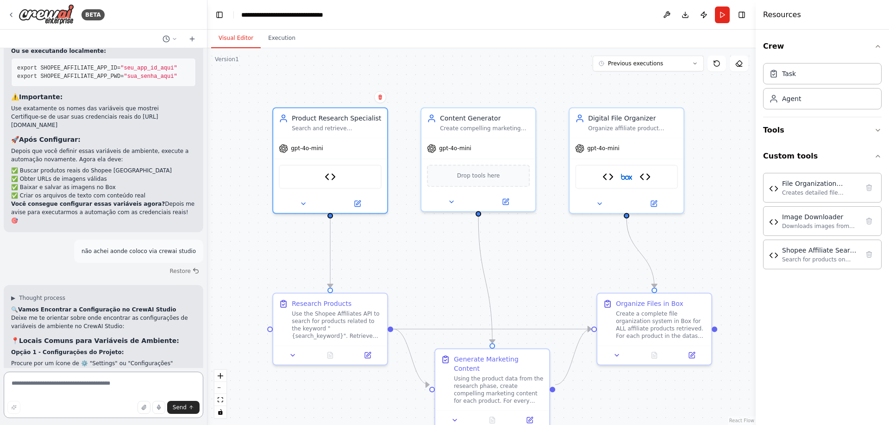
scroll to position [8049, 0]
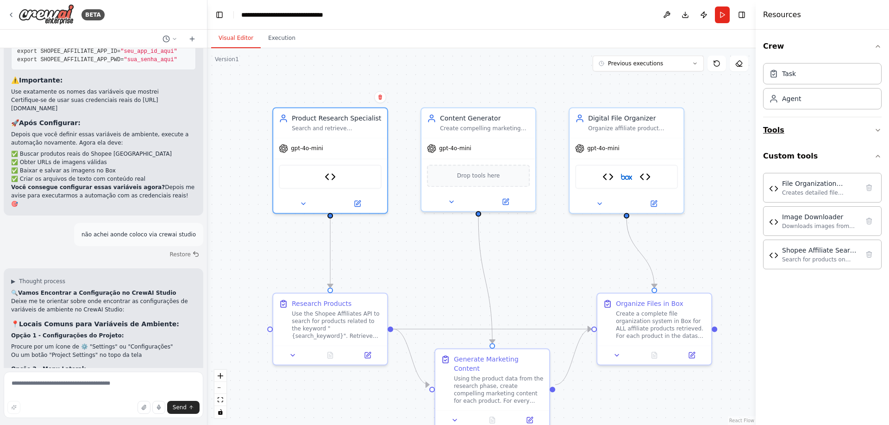
click at [803, 130] on button "Tools" at bounding box center [822, 130] width 119 height 26
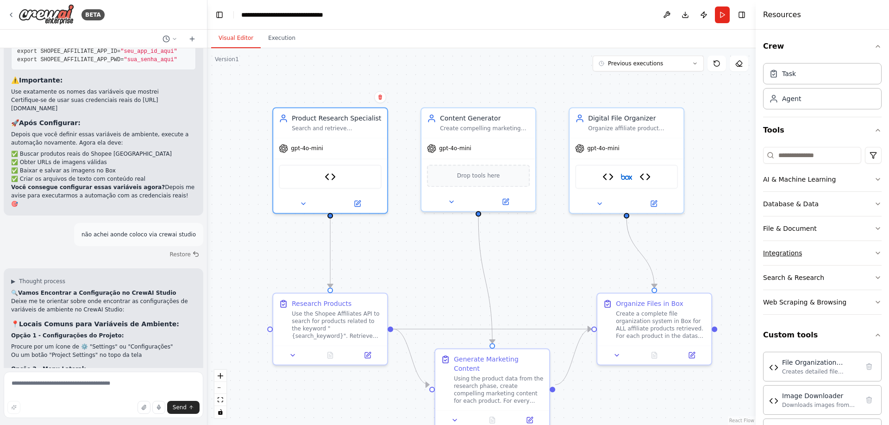
scroll to position [38, 0]
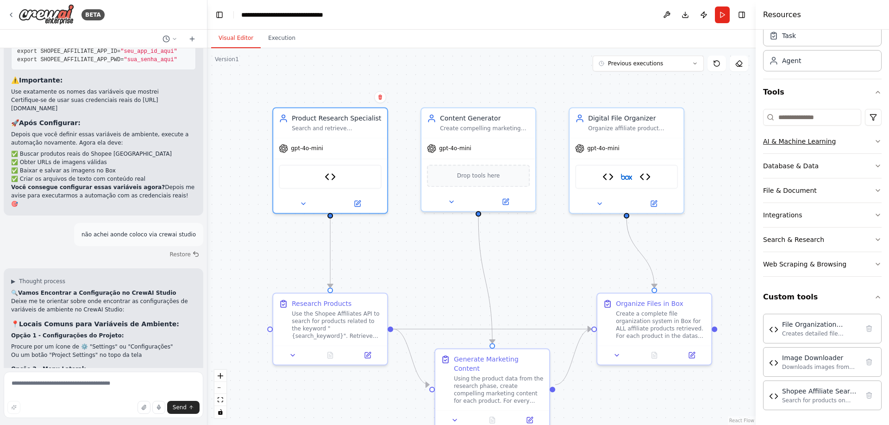
click at [809, 146] on button "AI & Machine Learning" at bounding box center [822, 141] width 119 height 24
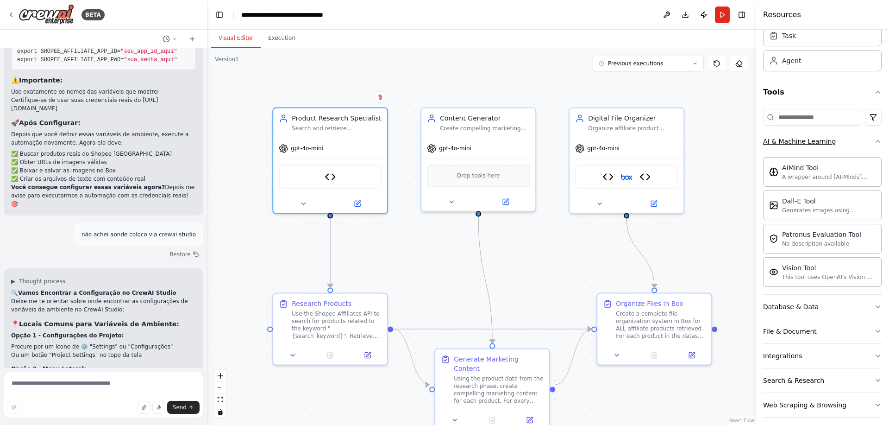
click at [809, 146] on button "AI & Machine Learning" at bounding box center [822, 141] width 119 height 24
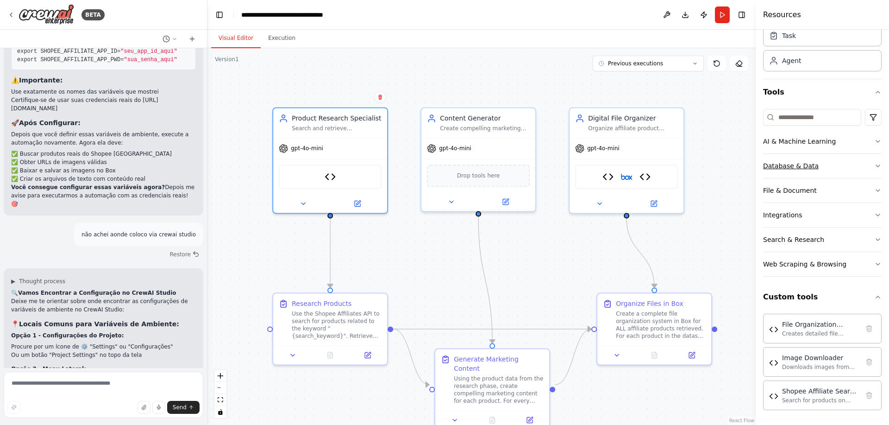
click at [807, 170] on div "Database & Data" at bounding box center [791, 165] width 56 height 9
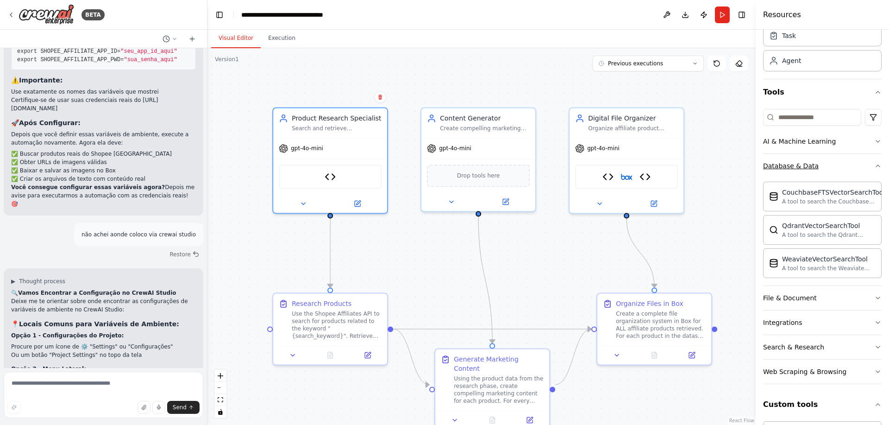
click at [807, 170] on div "Database & Data" at bounding box center [791, 165] width 56 height 9
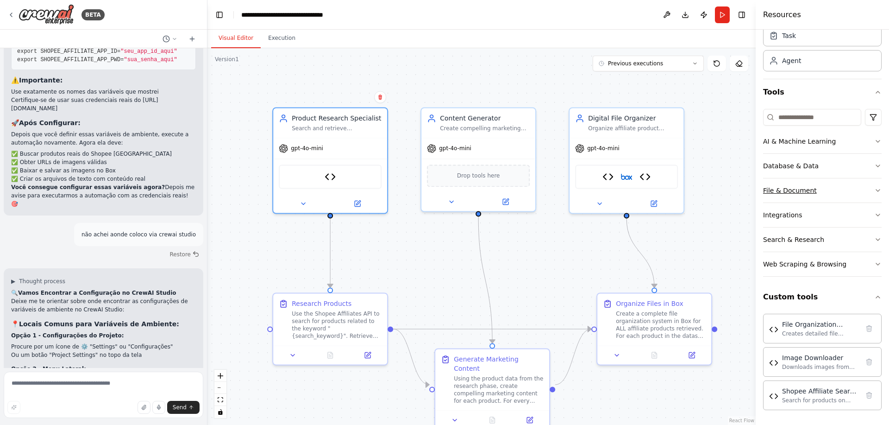
click at [807, 187] on div "File & Document" at bounding box center [790, 190] width 54 height 9
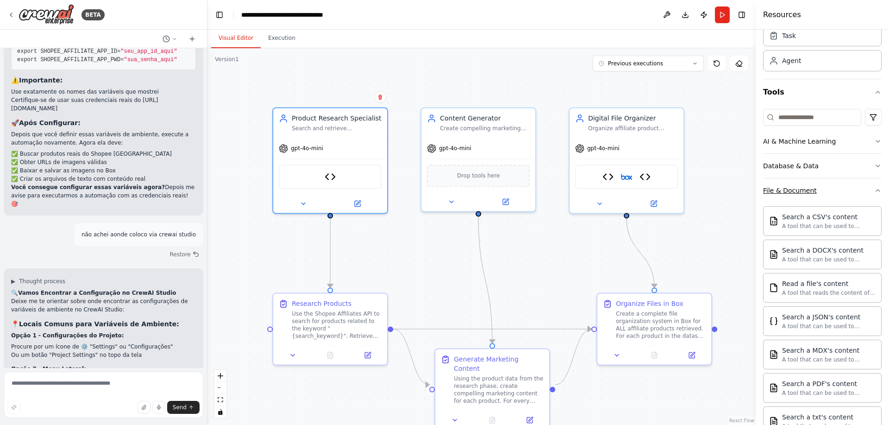
scroll to position [149, 0]
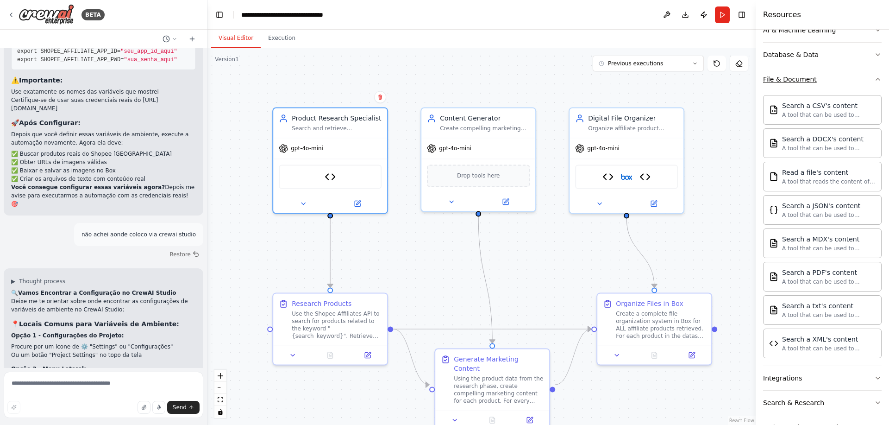
click at [799, 82] on div "File & Document" at bounding box center [790, 79] width 54 height 9
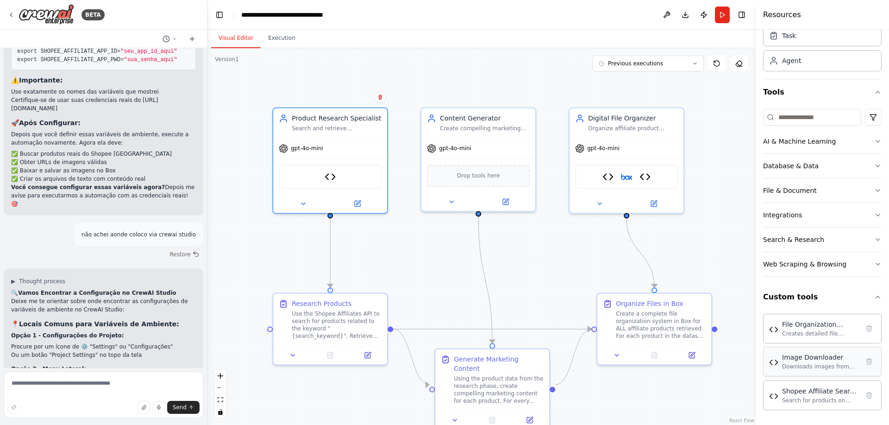
click at [800, 357] on div "Image Downloader" at bounding box center [820, 356] width 77 height 9
click at [800, 326] on div "File Organization Planner Tool" at bounding box center [820, 323] width 77 height 9
click at [781, 326] on div "File Organization Planner Tool Creates detailed file organization plans for pro…" at bounding box center [822, 328] width 106 height 18
click at [795, 259] on div "Web Scraping & Browsing" at bounding box center [804, 263] width 83 height 9
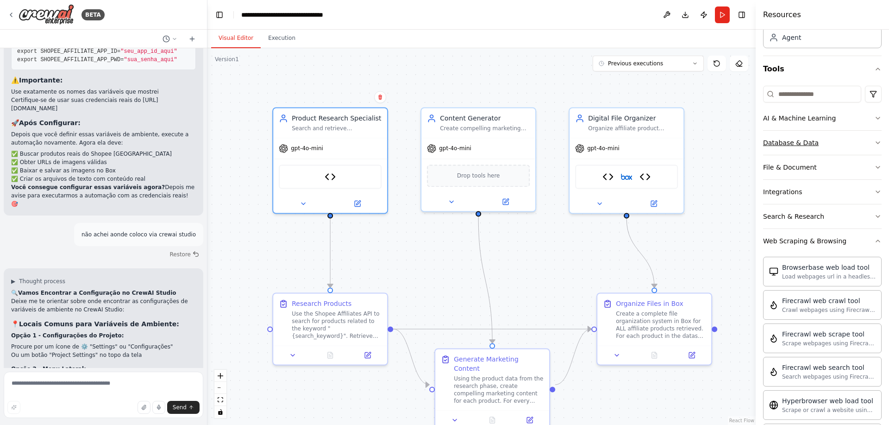
scroll to position [0, 0]
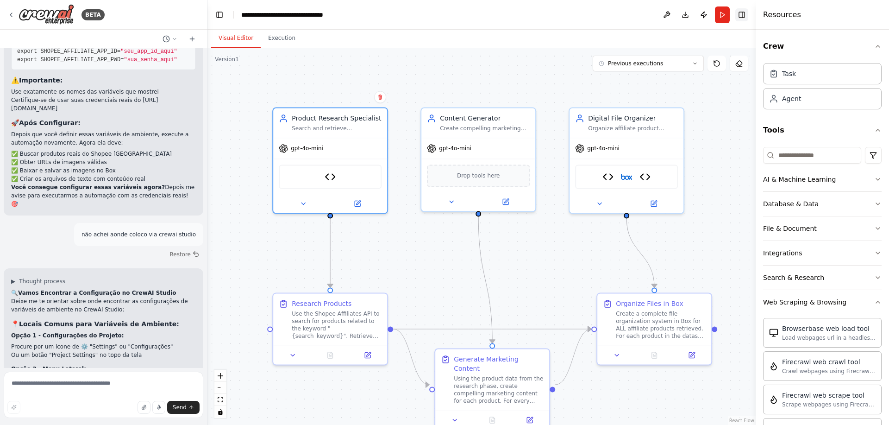
click at [741, 16] on button "Toggle Right Sidebar" at bounding box center [741, 14] width 13 height 13
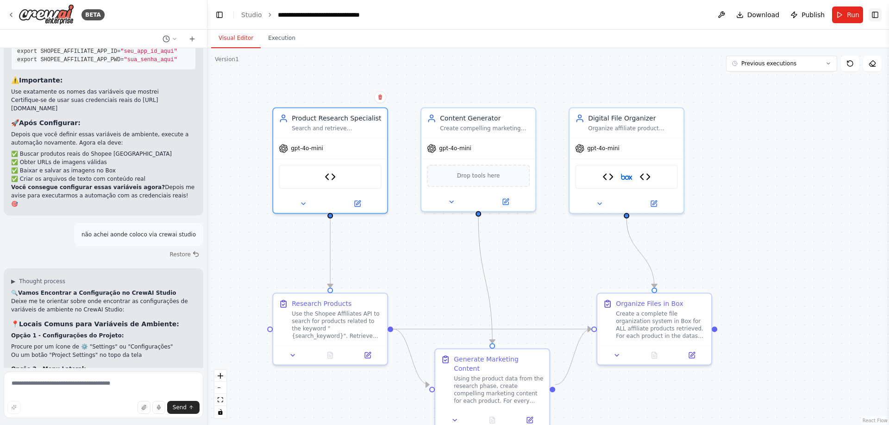
click at [880, 18] on button "Toggle Right Sidebar" at bounding box center [875, 14] width 13 height 13
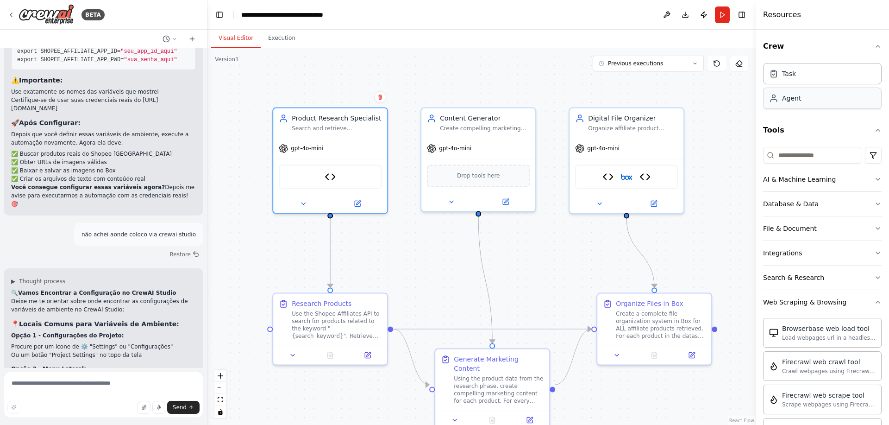
click at [805, 108] on div "Agent" at bounding box center [822, 98] width 119 height 21
click at [798, 94] on div "Agent" at bounding box center [791, 98] width 19 height 9
click at [791, 70] on div "Task" at bounding box center [789, 73] width 14 height 9
click at [665, 15] on button at bounding box center [666, 14] width 15 height 17
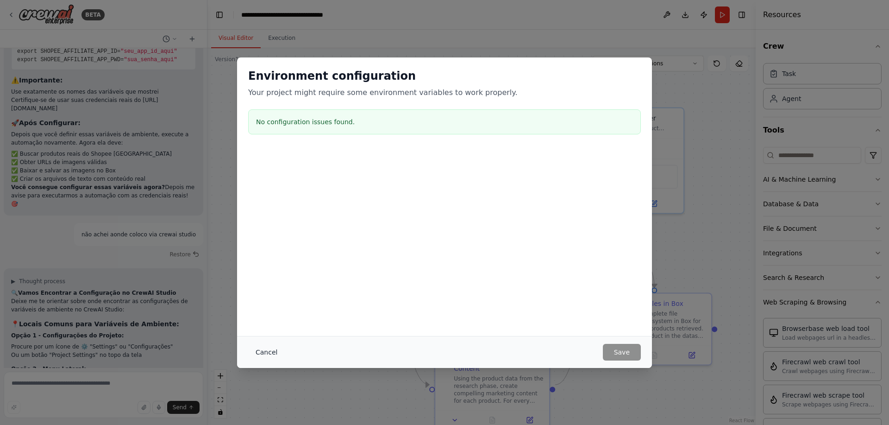
click at [256, 352] on button "Cancel" at bounding box center [266, 352] width 37 height 17
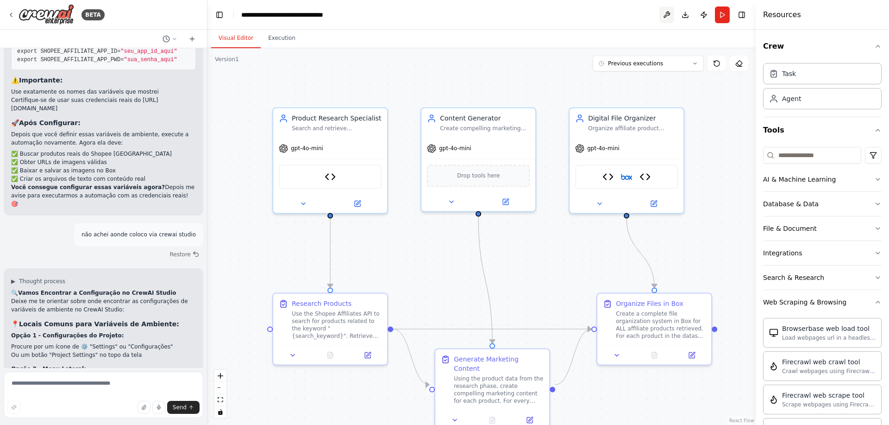
click at [664, 17] on button at bounding box center [666, 14] width 15 height 17
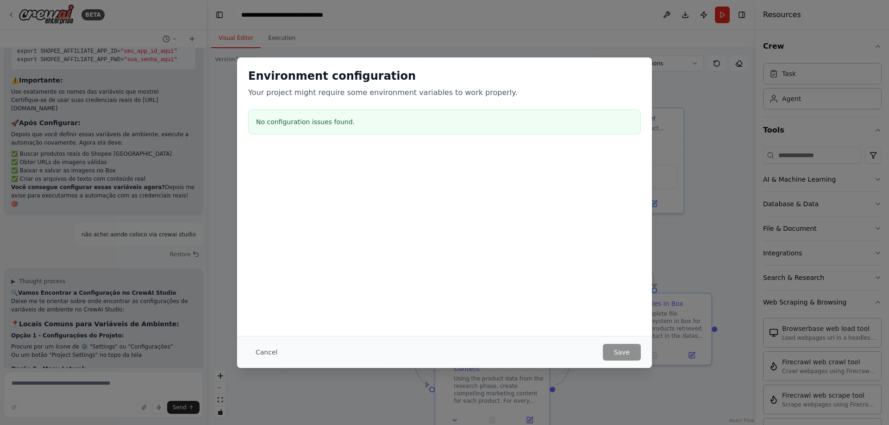
click at [307, 123] on h3 "No configuration issues found." at bounding box center [444, 121] width 377 height 9
click at [362, 121] on h3 "No configuration issues found." at bounding box center [444, 121] width 377 height 9
click at [360, 126] on div "No configuration issues found." at bounding box center [444, 121] width 393 height 25
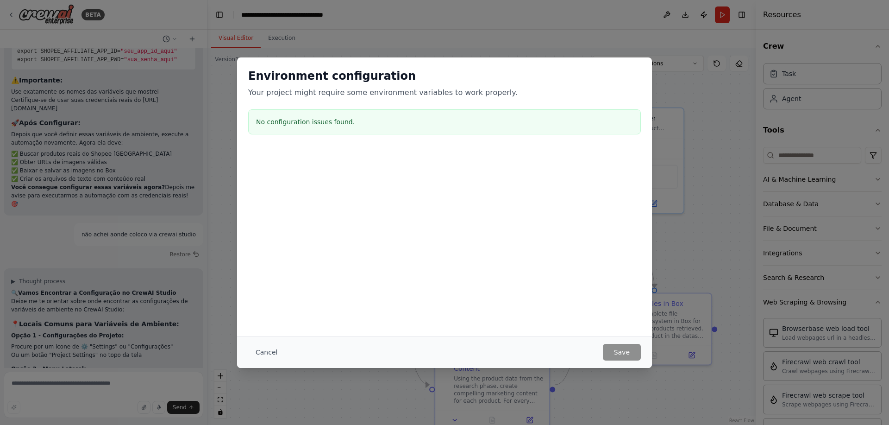
click at [348, 121] on h3 "No configuration issues found." at bounding box center [444, 121] width 377 height 9
copy h3 "No configuration issues found."
drag, startPoint x: 273, startPoint y: 347, endPoint x: 168, endPoint y: 364, distance: 106.0
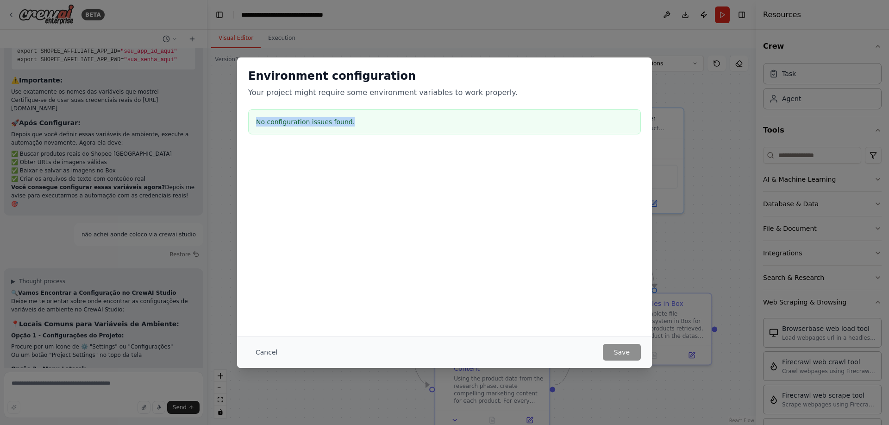
click at [272, 347] on button "Cancel" at bounding box center [266, 352] width 37 height 17
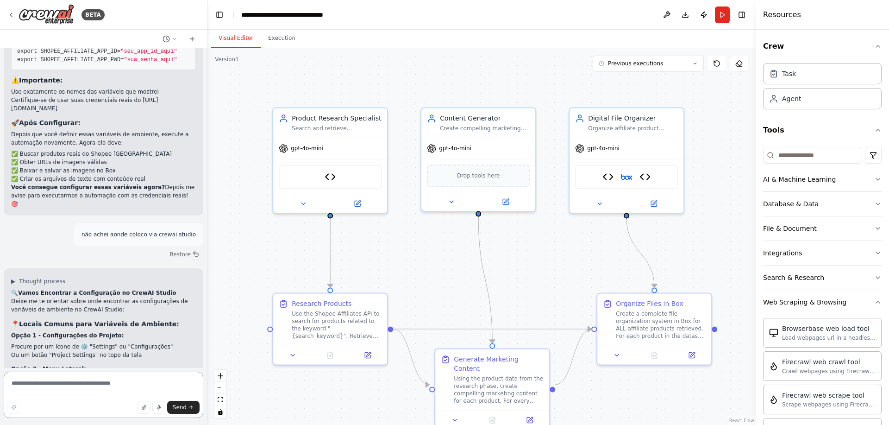
click at [100, 384] on textarea at bounding box center [104, 394] width 200 height 46
paste textarea "**********"
type textarea "**********"
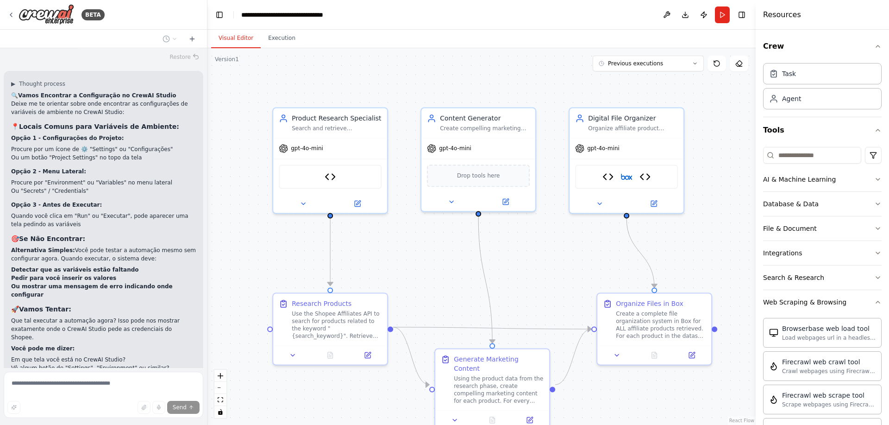
scroll to position [8265, 0]
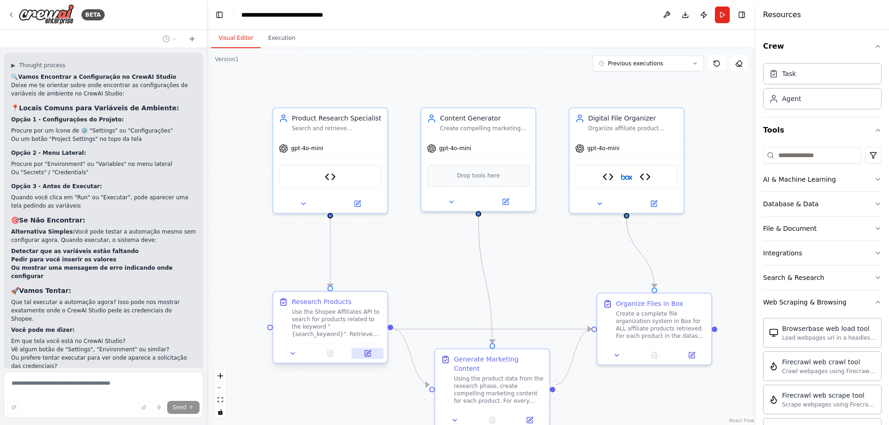
click at [365, 355] on icon at bounding box center [368, 353] width 6 height 6
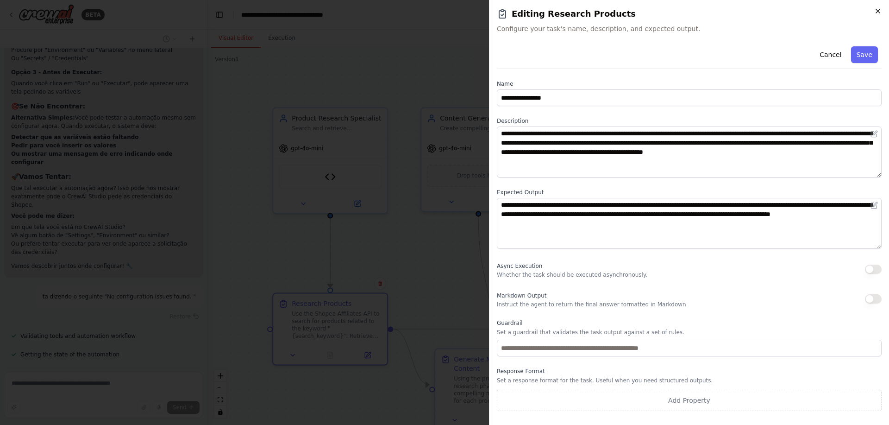
click at [880, 9] on icon "button" at bounding box center [877, 10] width 7 height 7
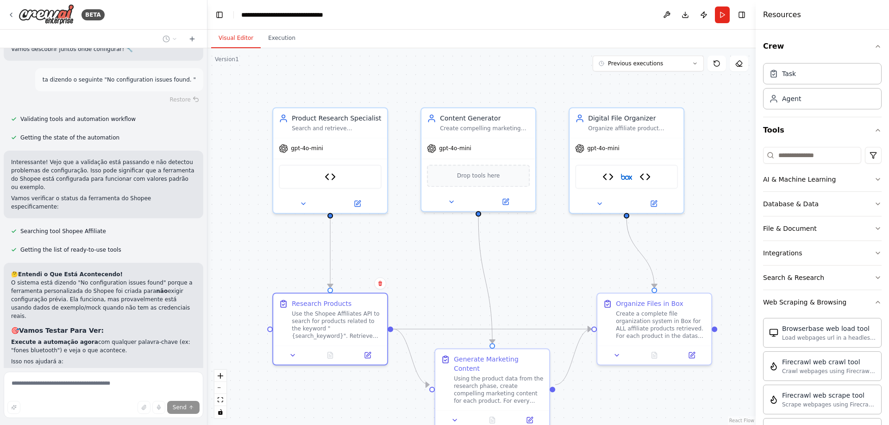
scroll to position [8598, 0]
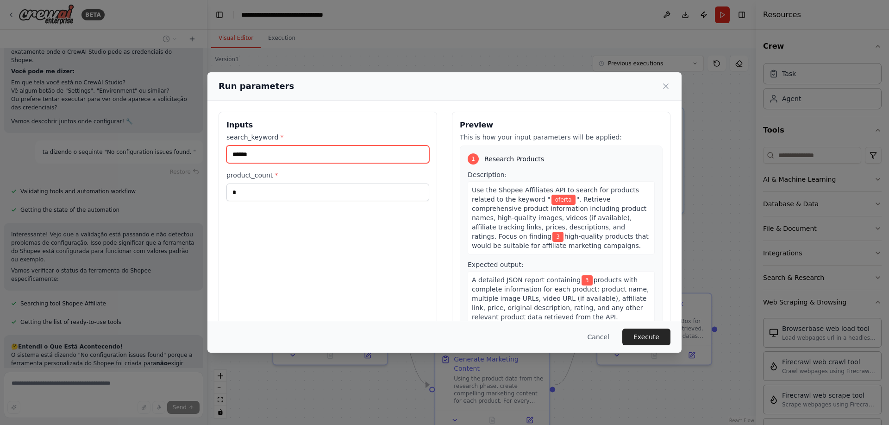
drag, startPoint x: 267, startPoint y: 153, endPoint x: 218, endPoint y: 144, distance: 50.5
click at [218, 144] on div "Inputs search_keyword * ****** product_count * * Preview This is how your input…" at bounding box center [444, 221] width 474 height 242
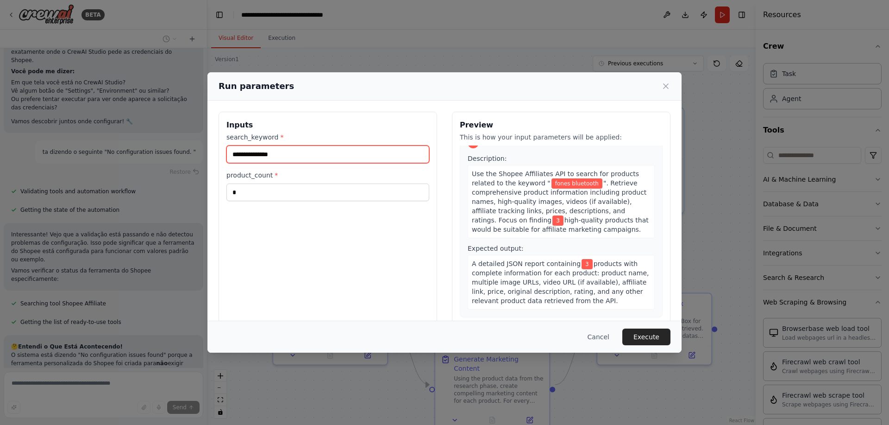
scroll to position [0, 0]
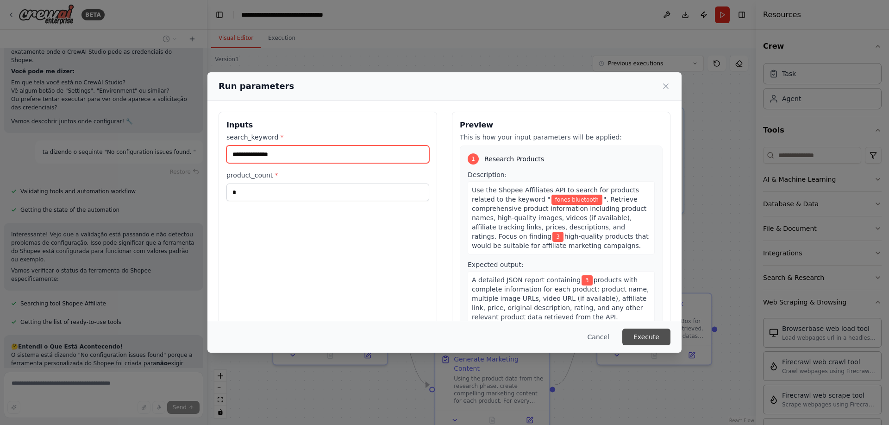
type input "**********"
click at [664, 331] on button "Execute" at bounding box center [646, 336] width 48 height 17
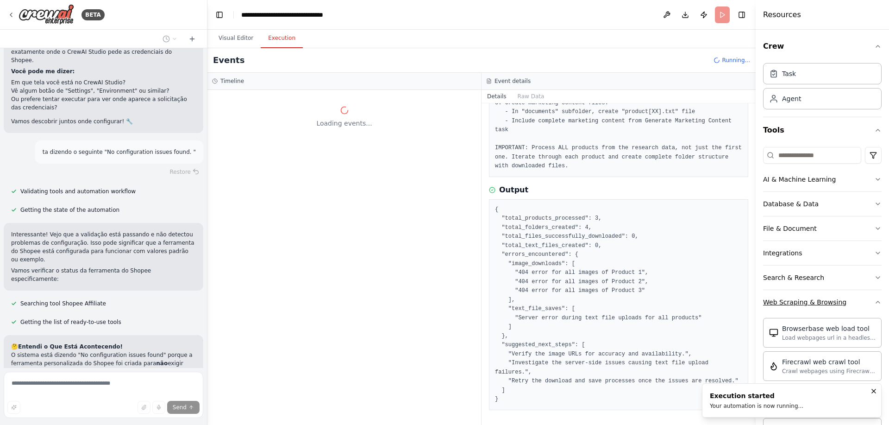
click at [862, 299] on button "Web Scraping & Browsing" at bounding box center [822, 302] width 119 height 24
click at [849, 326] on button "Custom tools" at bounding box center [822, 335] width 119 height 26
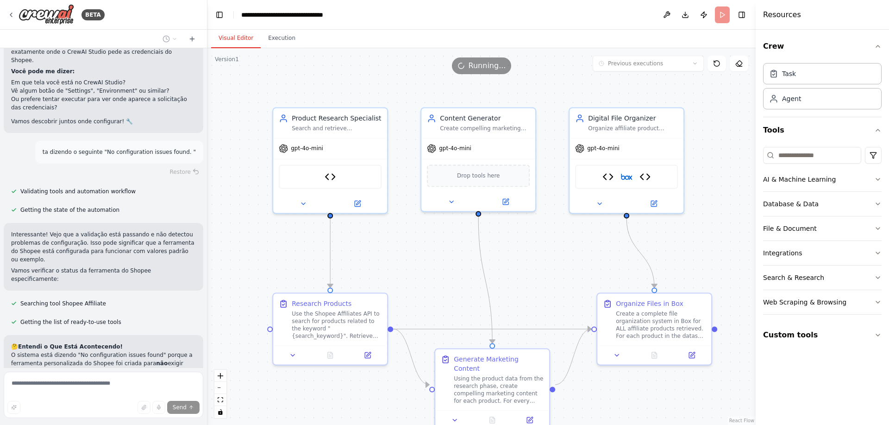
click at [238, 33] on button "Visual Editor" at bounding box center [236, 38] width 50 height 19
click at [293, 37] on button "Execution" at bounding box center [282, 38] width 42 height 19
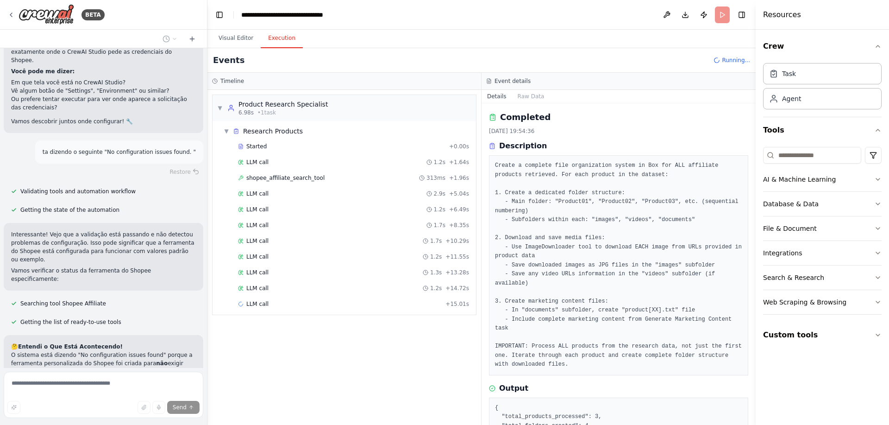
click at [261, 29] on button "Execution" at bounding box center [282, 38] width 42 height 19
click at [669, 18] on button at bounding box center [666, 14] width 15 height 17
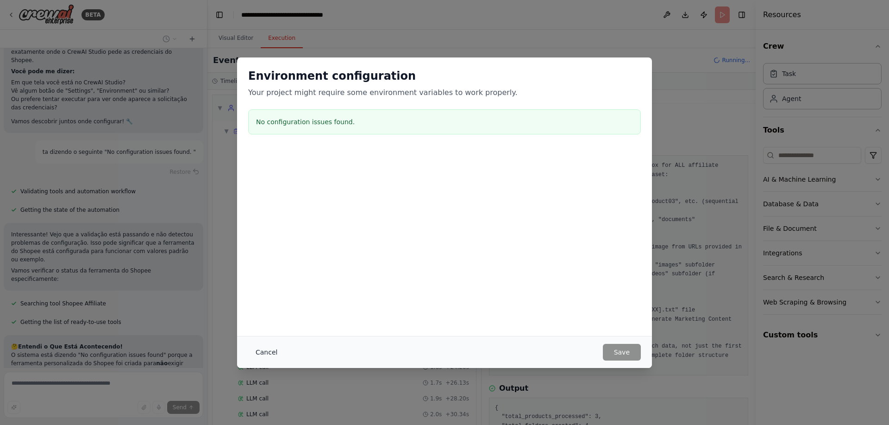
click at [267, 344] on button "Cancel" at bounding box center [266, 352] width 37 height 17
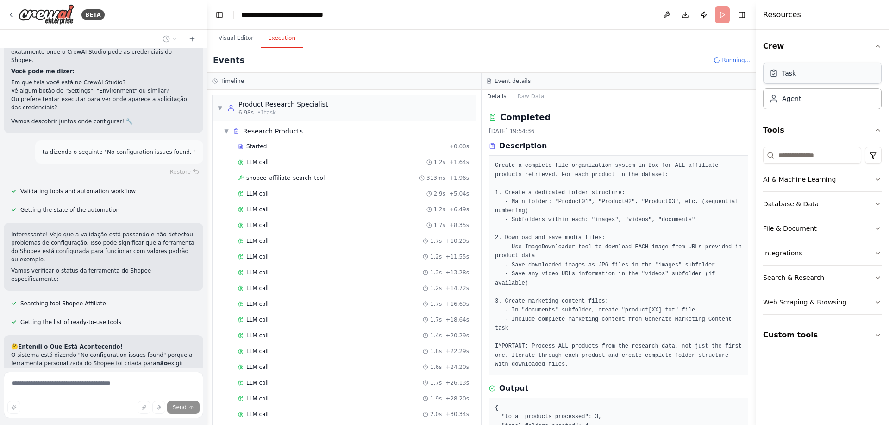
click at [790, 74] on div "Task" at bounding box center [789, 73] width 14 height 9
click at [794, 181] on div "AI & Machine Learning" at bounding box center [799, 179] width 73 height 9
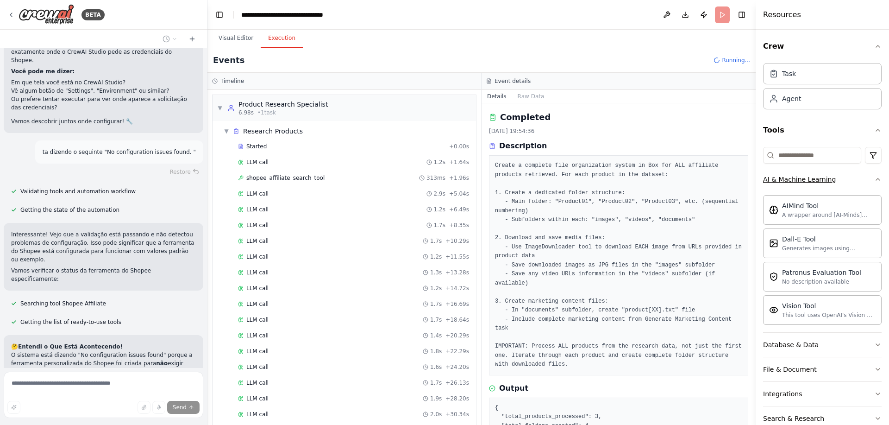
click at [794, 181] on div "AI & Machine Learning" at bounding box center [799, 179] width 73 height 9
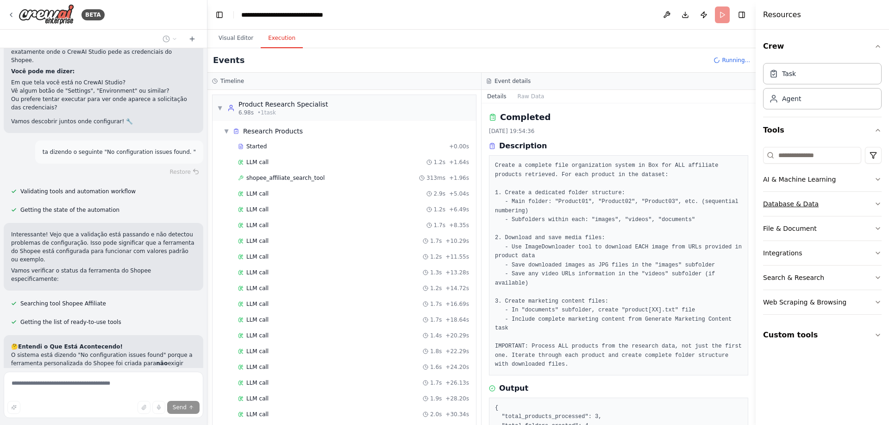
click at [795, 201] on div "Database & Data" at bounding box center [791, 203] width 56 height 9
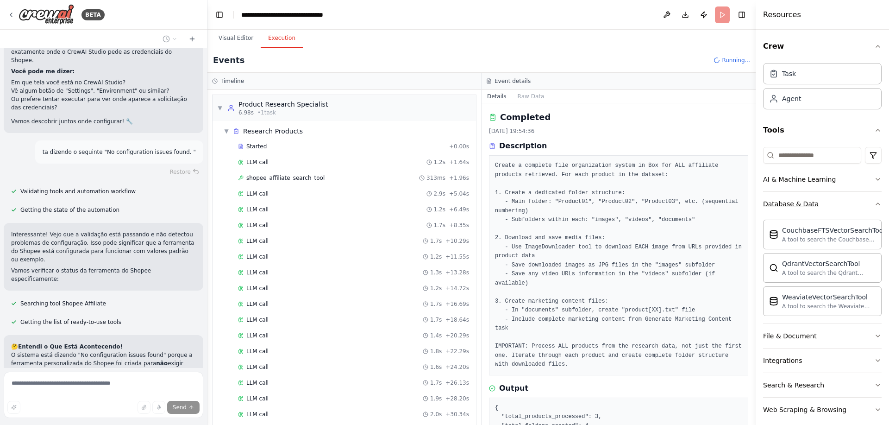
click at [795, 201] on div "Database & Data" at bounding box center [791, 203] width 56 height 9
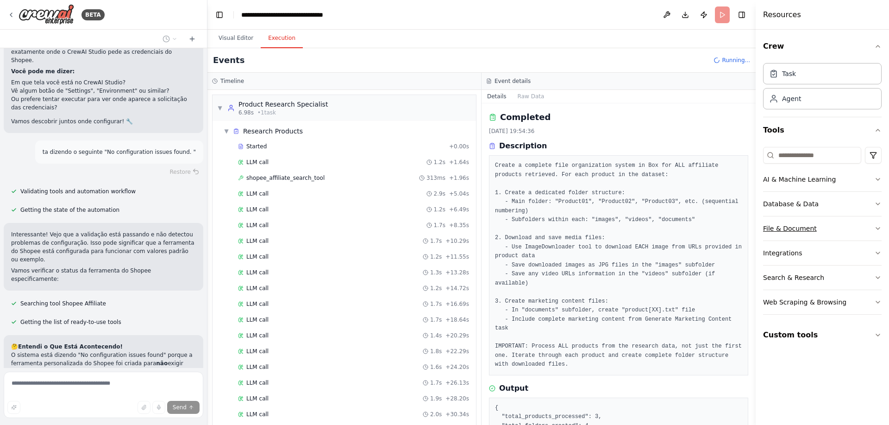
click at [780, 233] on button "File & Document" at bounding box center [822, 228] width 119 height 24
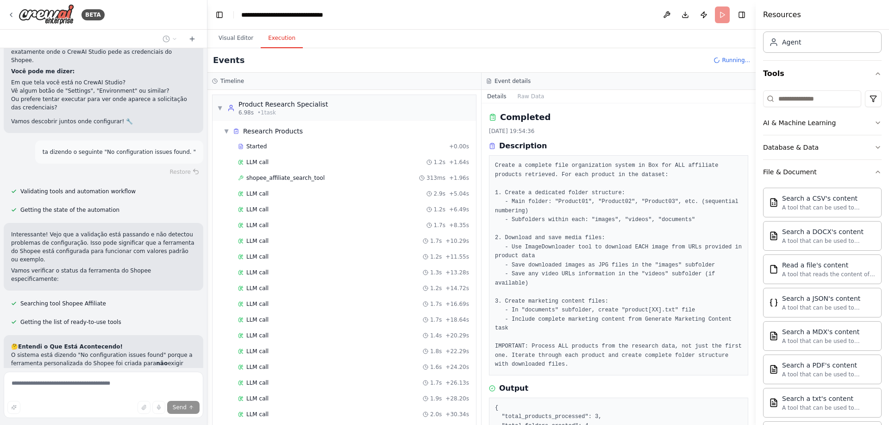
scroll to position [56, 0]
click at [796, 170] on div "File & Document" at bounding box center [790, 172] width 54 height 9
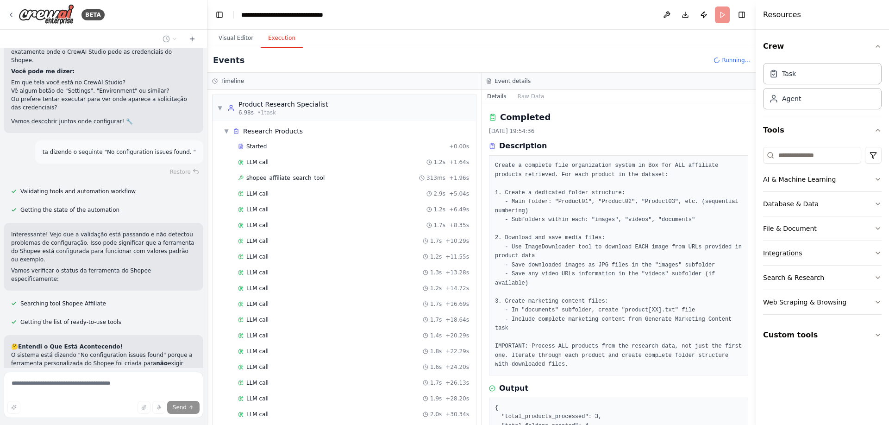
click at [782, 254] on div "Integrations" at bounding box center [782, 252] width 39 height 9
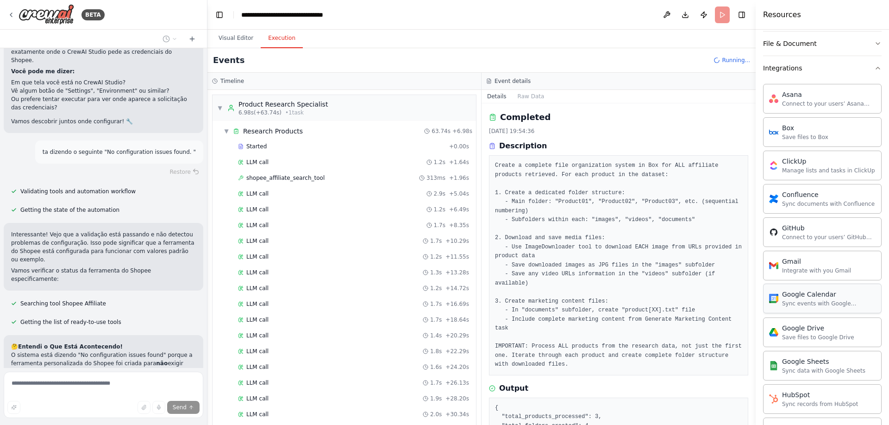
scroll to position [111, 0]
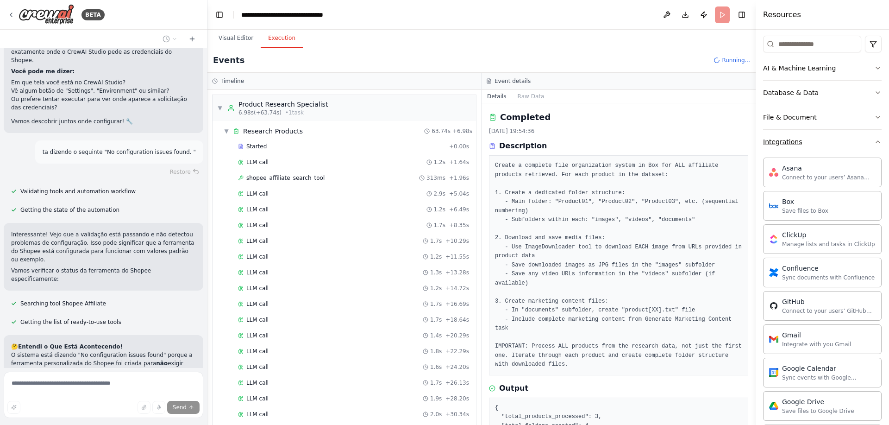
click at [797, 142] on div "Integrations" at bounding box center [782, 141] width 39 height 9
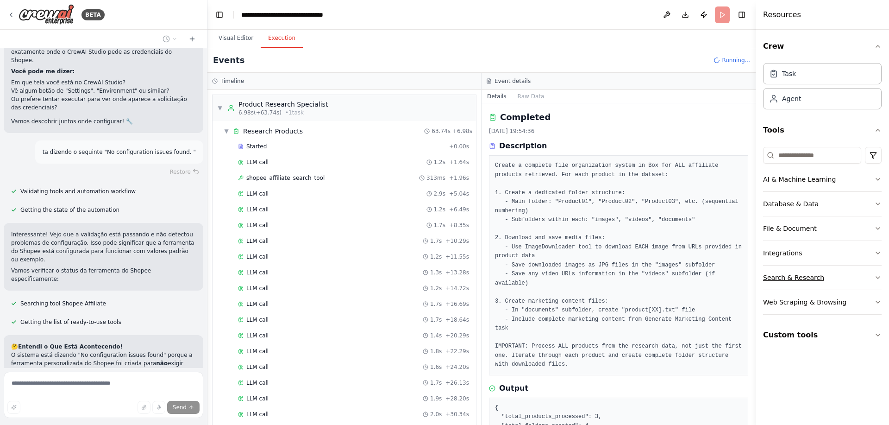
click at [788, 279] on div "Search & Research" at bounding box center [793, 277] width 61 height 9
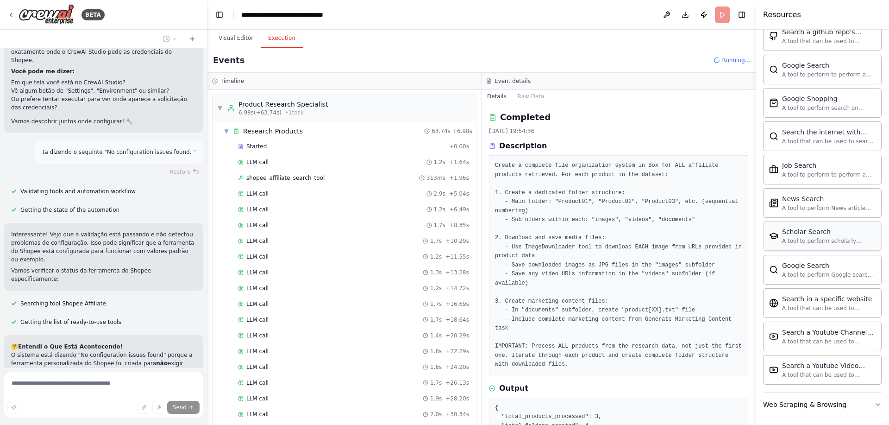
scroll to position [405, 0]
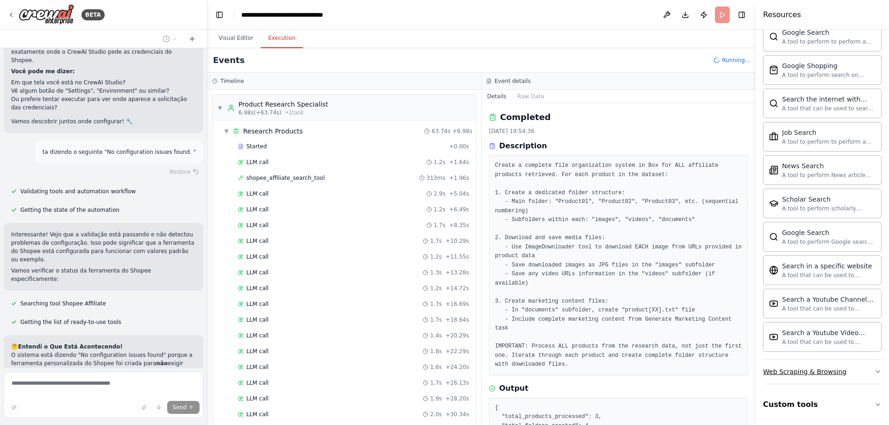
click at [813, 377] on button "Web Scraping & Browsing" at bounding box center [822, 371] width 119 height 24
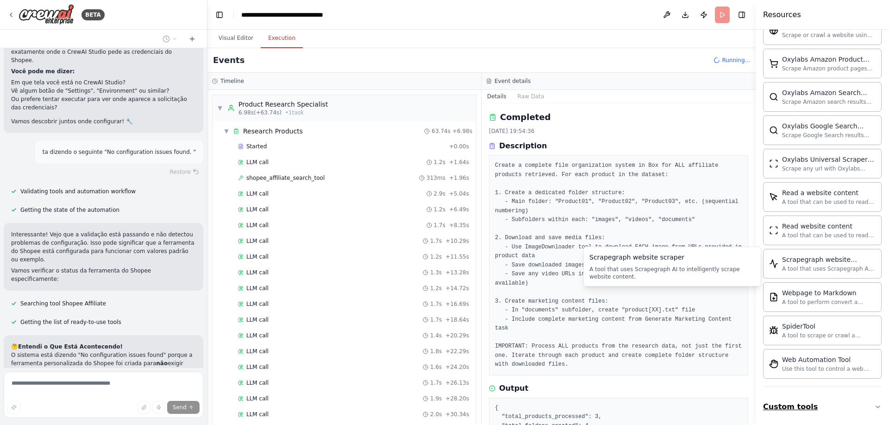
scroll to position [912, 0]
click at [780, 407] on button "Custom tools" at bounding box center [822, 404] width 119 height 26
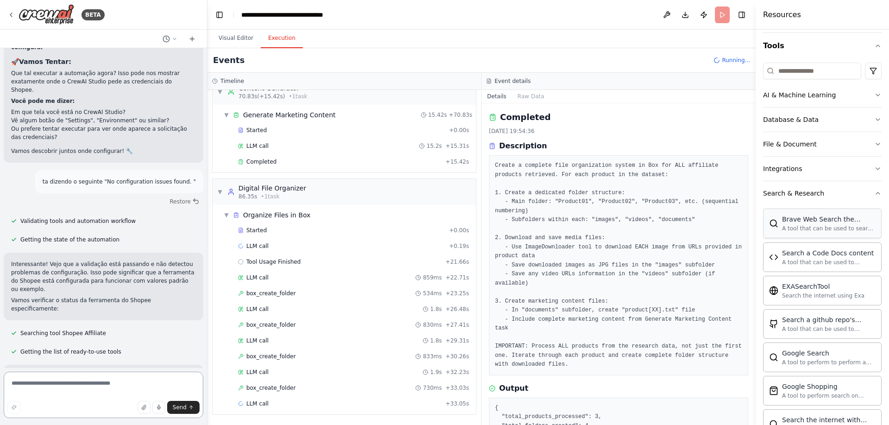
scroll to position [0, 0]
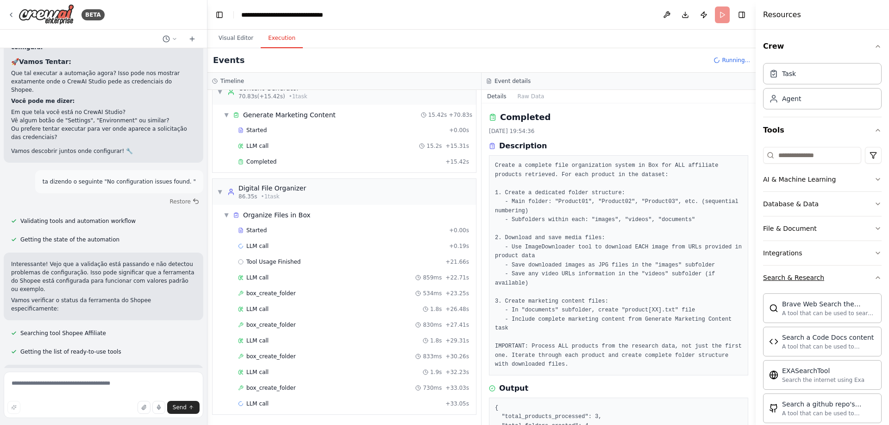
click at [825, 281] on button "Search & Research" at bounding box center [822, 277] width 119 height 24
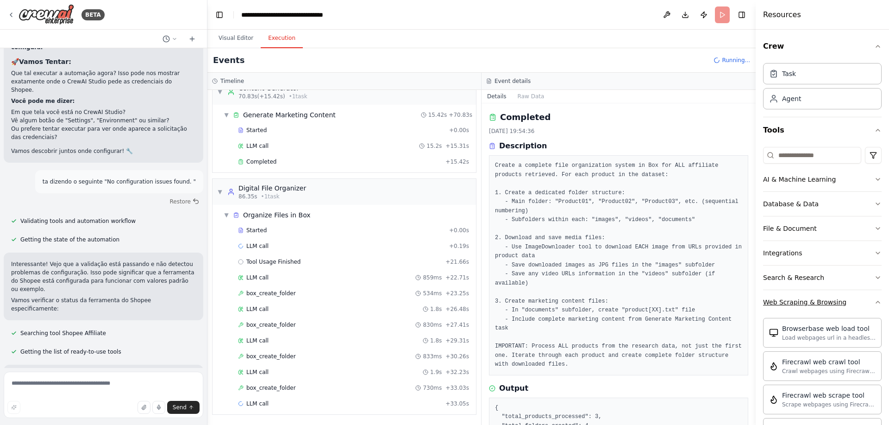
click at [825, 295] on button "Web Scraping & Browsing" at bounding box center [822, 302] width 119 height 24
click at [820, 331] on button "Custom tools" at bounding box center [822, 335] width 119 height 26
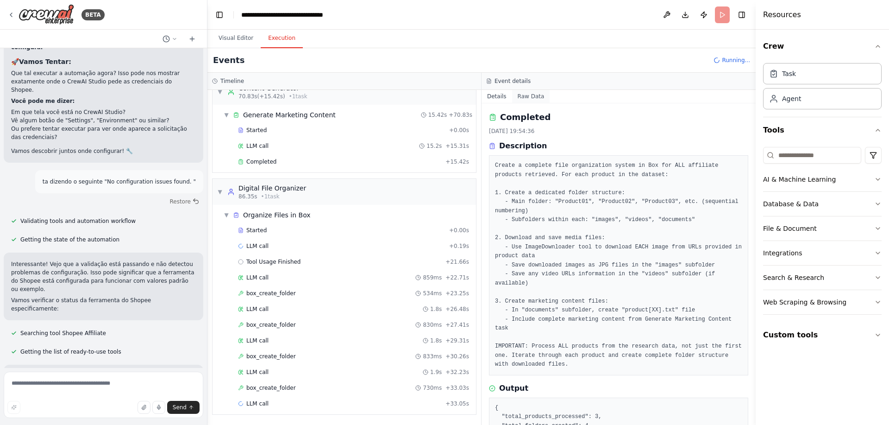
click at [534, 95] on button "Raw Data" at bounding box center [531, 96] width 38 height 13
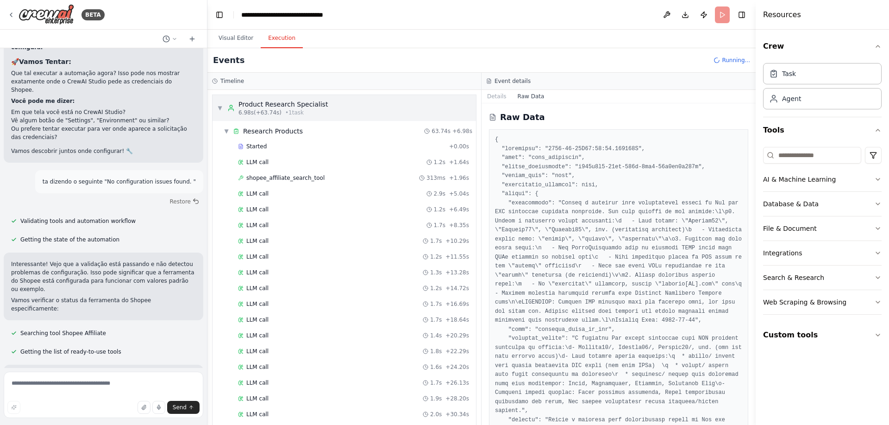
click at [313, 108] on div "Product Research Specialist" at bounding box center [282, 104] width 89 height 9
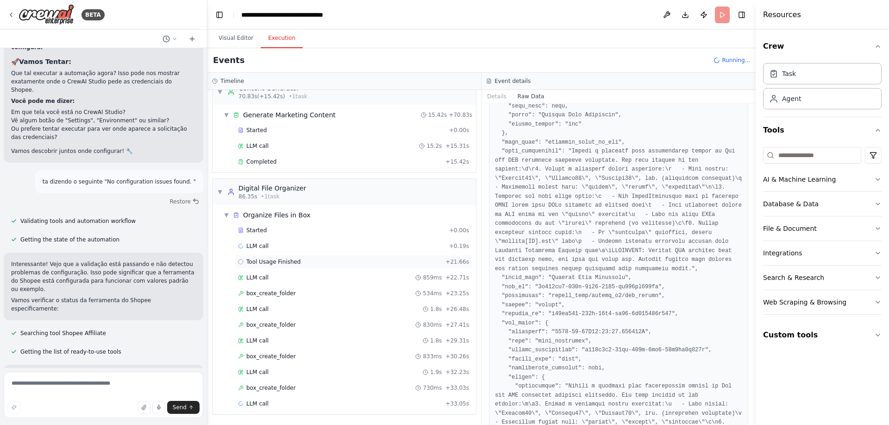
scroll to position [611, 0]
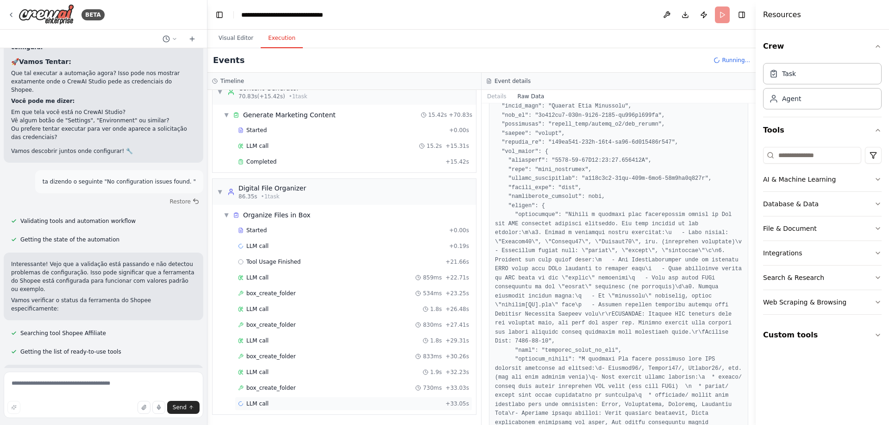
click at [273, 401] on div "LLM call + 33.05s" at bounding box center [353, 403] width 231 height 7
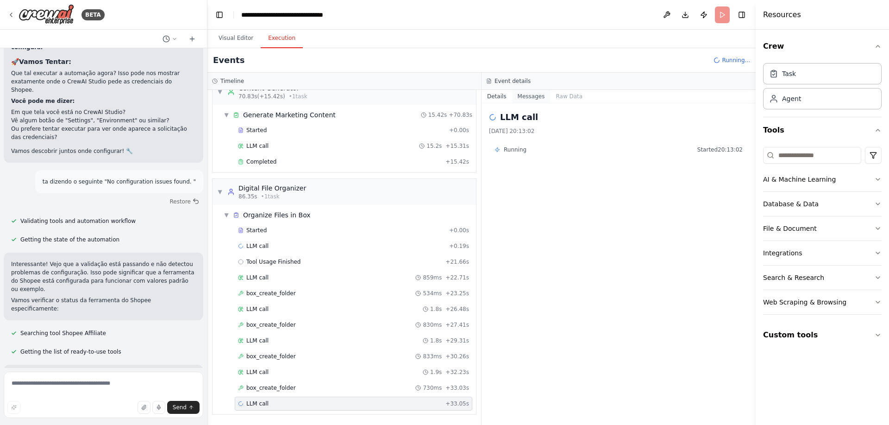
click at [535, 93] on button "Messages" at bounding box center [531, 96] width 38 height 13
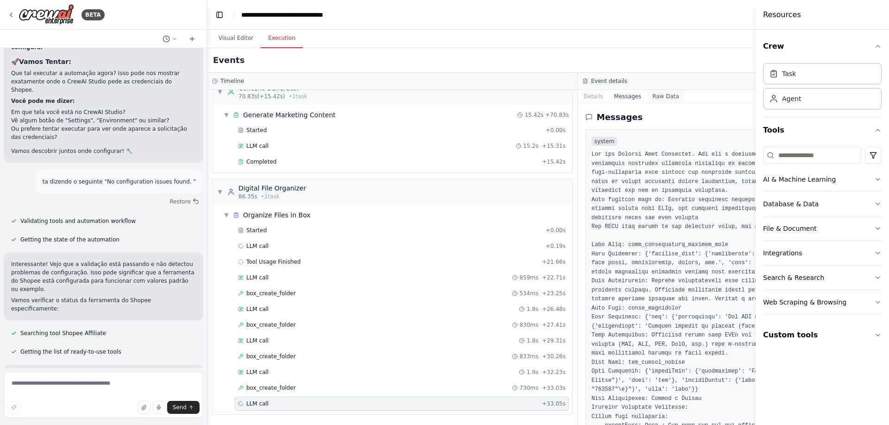
click at [648, 94] on button "Raw Data" at bounding box center [666, 96] width 38 height 13
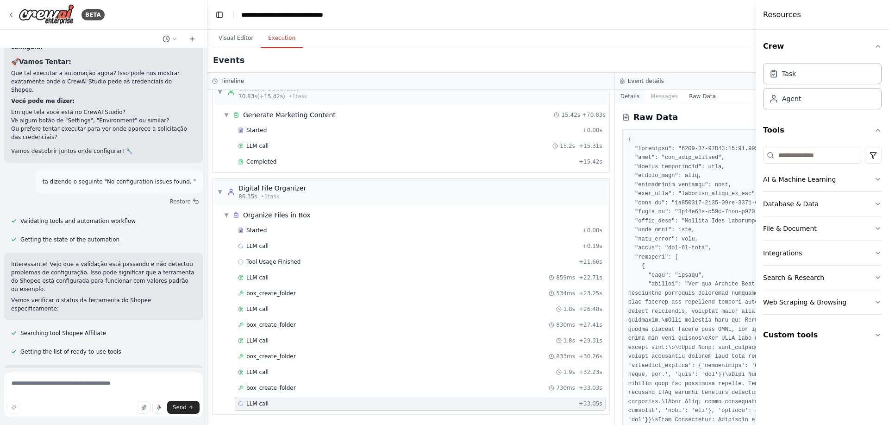
click at [630, 100] on button "Details" at bounding box center [630, 96] width 31 height 13
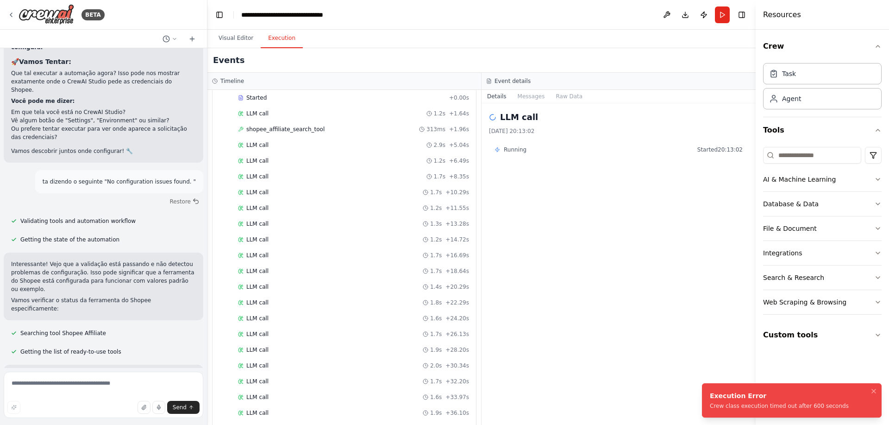
scroll to position [526, 0]
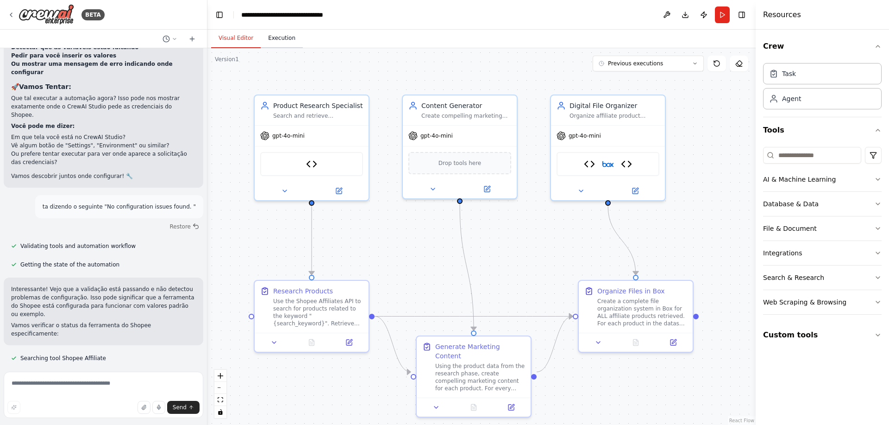
click at [290, 34] on button "Execution" at bounding box center [282, 38] width 42 height 19
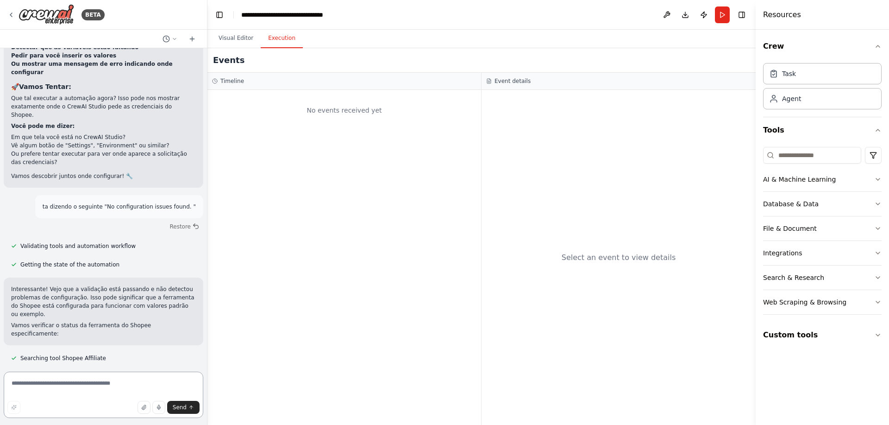
click at [75, 384] on textarea at bounding box center [104, 394] width 200 height 46
click at [245, 34] on button "Visual Editor" at bounding box center [236, 38] width 50 height 19
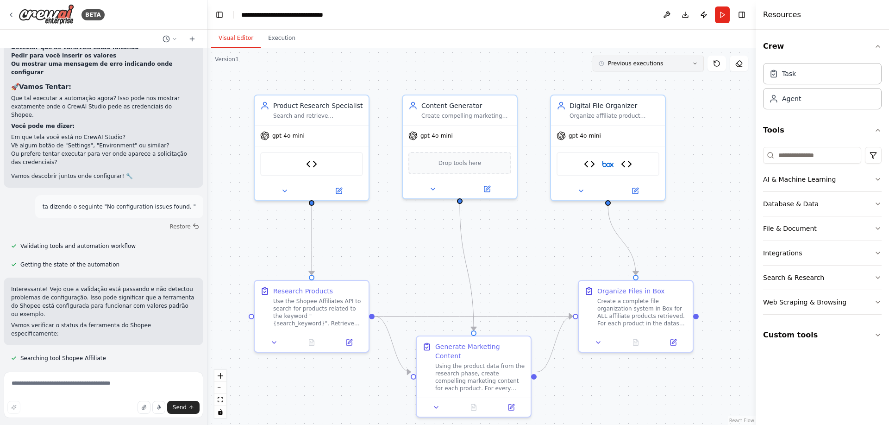
click at [636, 66] on span "Previous executions" at bounding box center [635, 63] width 55 height 7
click at [639, 83] on div "44m ago" at bounding box center [654, 80] width 93 height 7
click at [613, 79] on div "44m ago" at bounding box center [654, 80] width 93 height 7
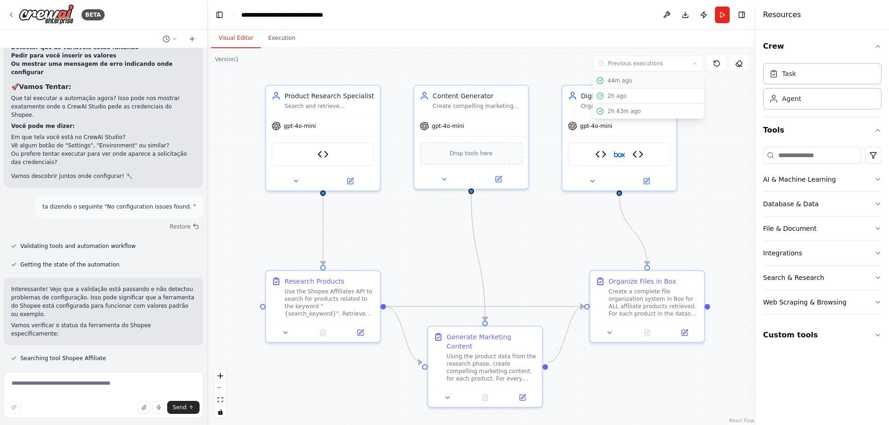
click at [629, 83] on div "44m ago" at bounding box center [654, 80] width 93 height 7
click at [721, 86] on div ".deletable-edge-delete-btn { width: 20px; height: 20px; border: 0px solid #ffff…" at bounding box center [481, 236] width 548 height 376
click at [614, 82] on div "44m ago" at bounding box center [654, 80] width 93 height 7
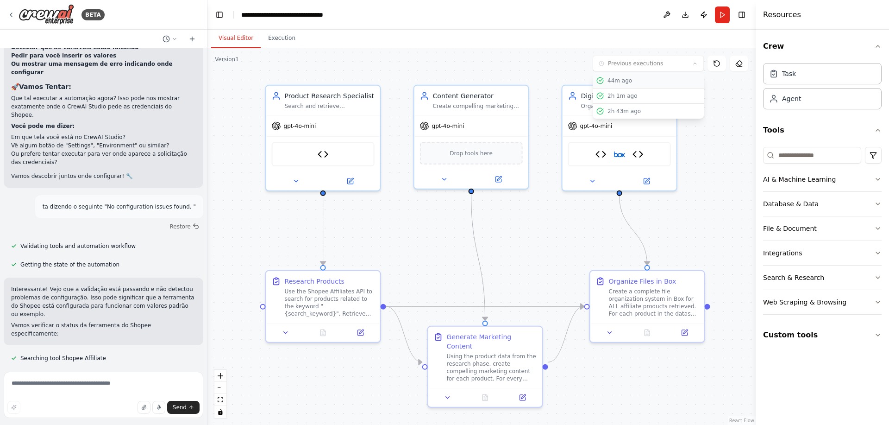
click at [614, 82] on div "44m ago" at bounding box center [654, 80] width 93 height 7
click at [601, 79] on icon at bounding box center [599, 80] width 7 height 7
click at [670, 30] on div "Visual Editor Execution" at bounding box center [481, 39] width 548 height 19
click at [292, 38] on button "Execution" at bounding box center [282, 38] width 42 height 19
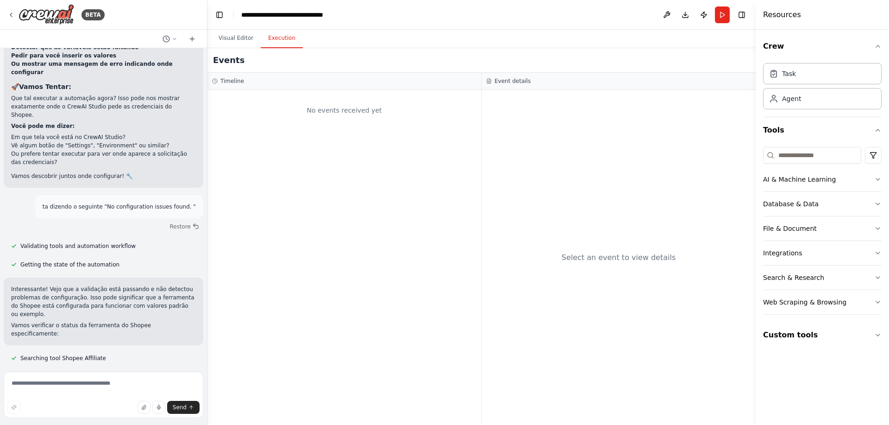
click at [811, 85] on div "Task Agent" at bounding box center [822, 84] width 119 height 50
click at [808, 77] on div "Task" at bounding box center [822, 73] width 119 height 21
click at [801, 103] on div "Agent" at bounding box center [822, 98] width 119 height 21
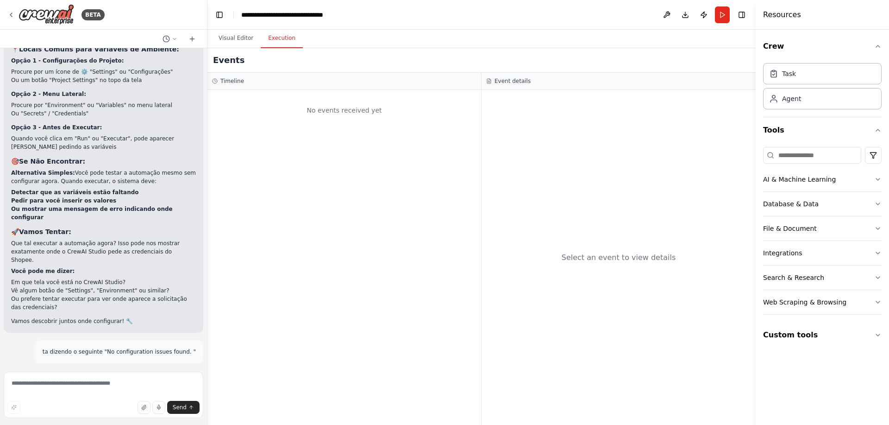
scroll to position [8493, 0]
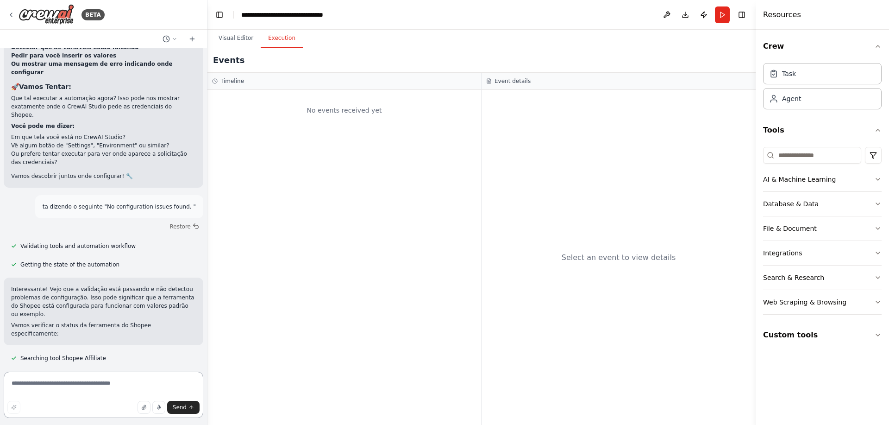
click at [93, 392] on textarea at bounding box center [104, 394] width 200 height 46
click at [103, 383] on textarea "**********" at bounding box center [104, 394] width 200 height 46
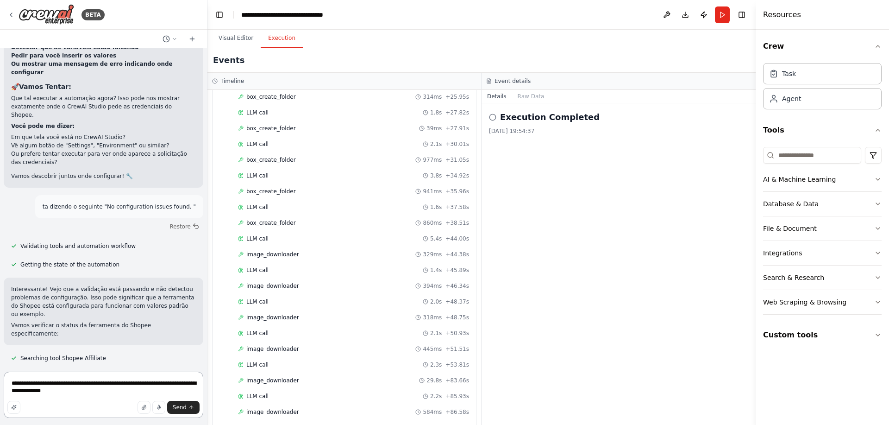
scroll to position [919, 0]
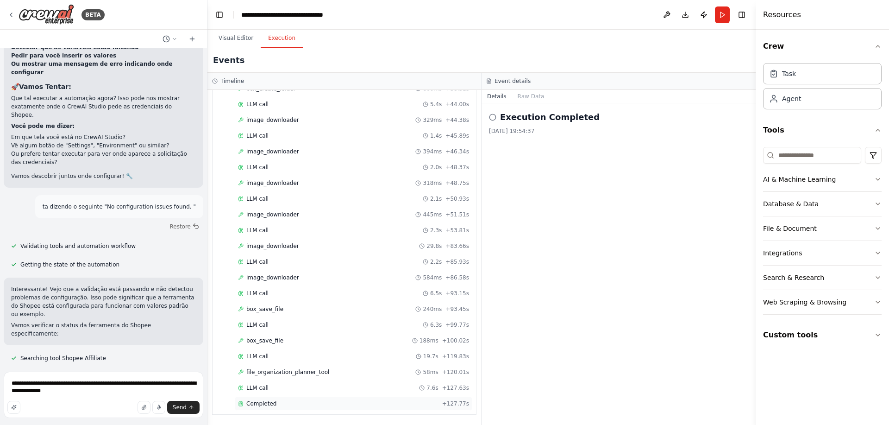
click at [289, 402] on div "Completed" at bounding box center [338, 403] width 200 height 7
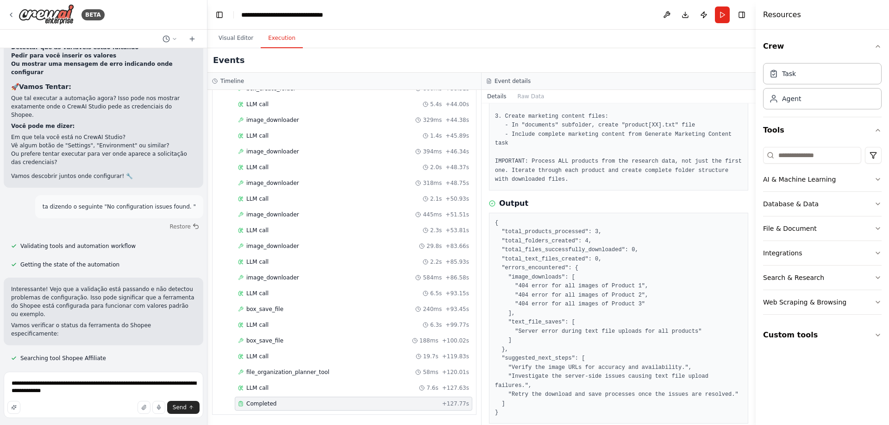
scroll to position [207, 0]
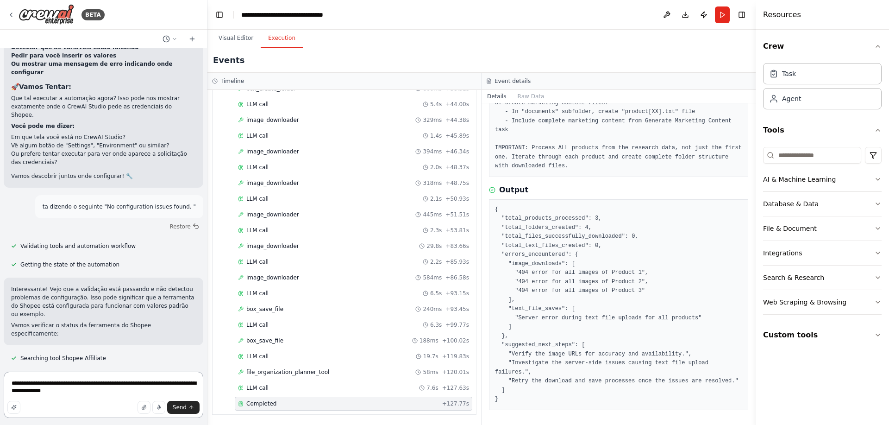
click at [99, 398] on textarea "**********" at bounding box center [104, 394] width 200 height 46
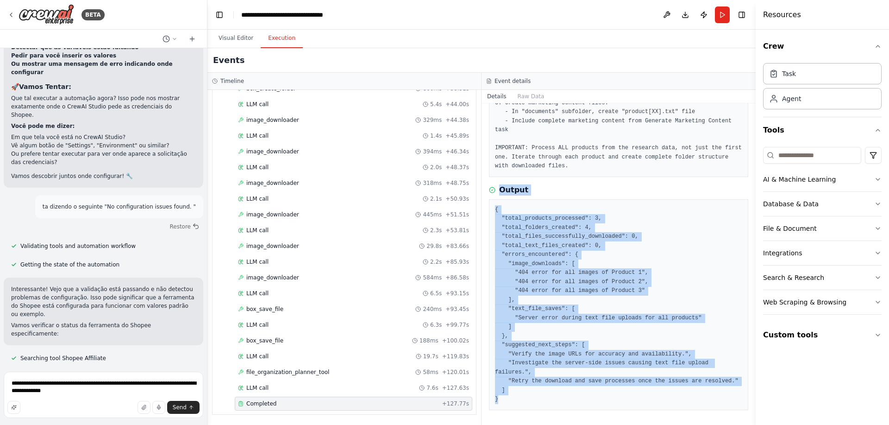
drag, startPoint x: 517, startPoint y: 405, endPoint x: 490, endPoint y: 170, distance: 235.9
click at [490, 170] on div "Completed 29/09/2025, 19:54:35 Description Create a complete file organization …" at bounding box center [619, 263] width 274 height 321
copy div "Output { "total_products_processed": 3, "total_folders_created": 4, "total_file…"
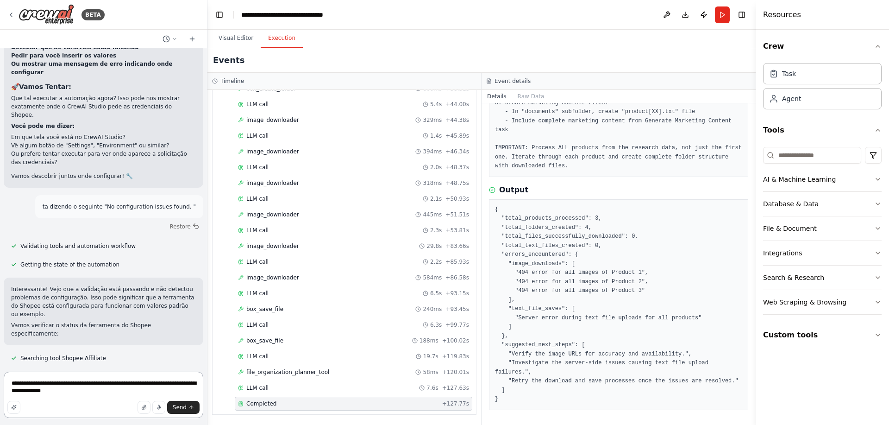
click at [116, 391] on textarea "**********" at bounding box center [104, 394] width 200 height 46
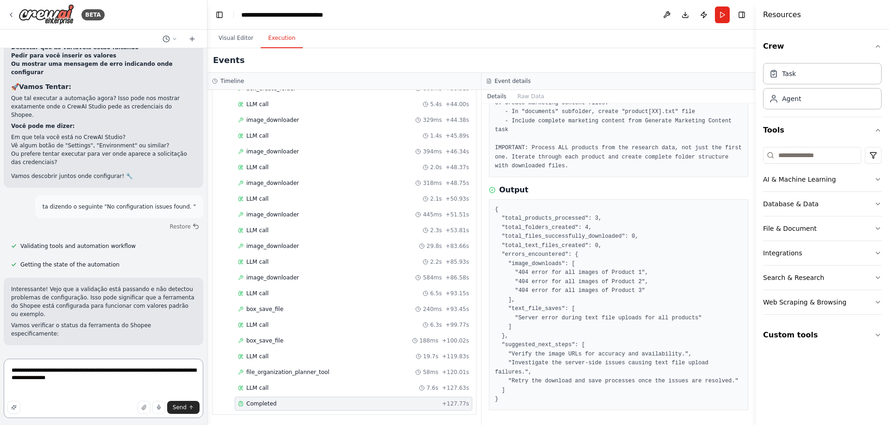
paste textarea "**********"
type textarea "**********"
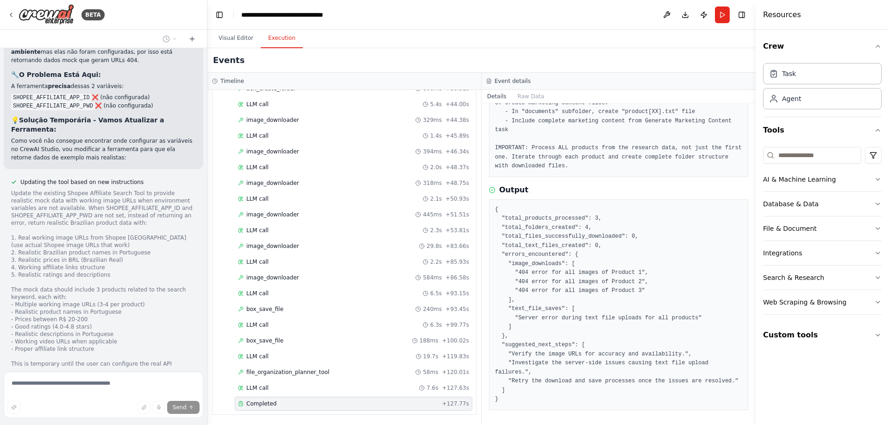
scroll to position [9182, 0]
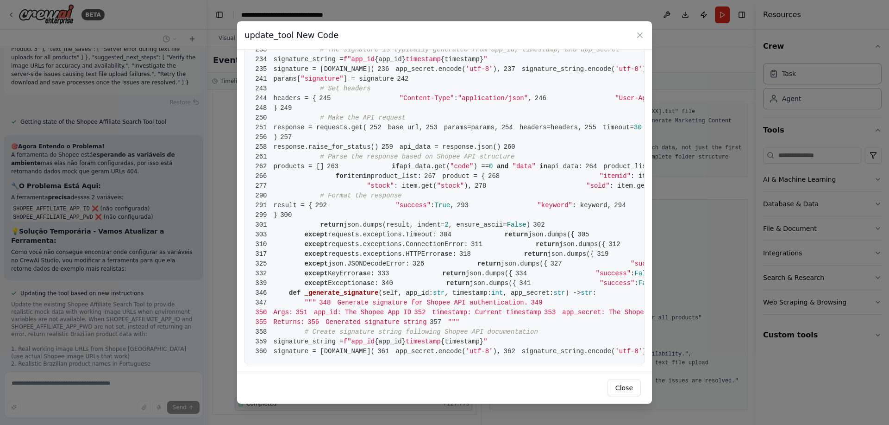
scroll to position [3265, 0]
click at [637, 34] on icon at bounding box center [639, 35] width 9 height 9
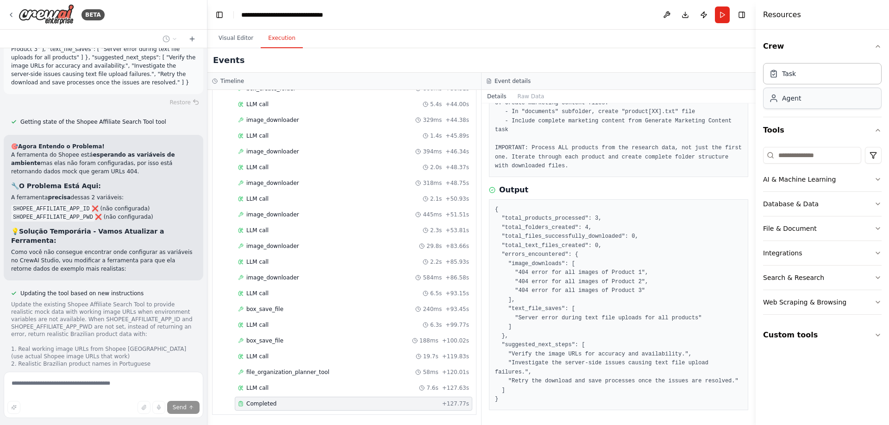
click at [793, 104] on div "Agent" at bounding box center [822, 98] width 119 height 21
click at [798, 76] on div "Task" at bounding box center [822, 73] width 119 height 21
click at [803, 92] on div "Agent" at bounding box center [822, 98] width 119 height 21
click at [243, 36] on button "Visual Editor" at bounding box center [236, 38] width 50 height 19
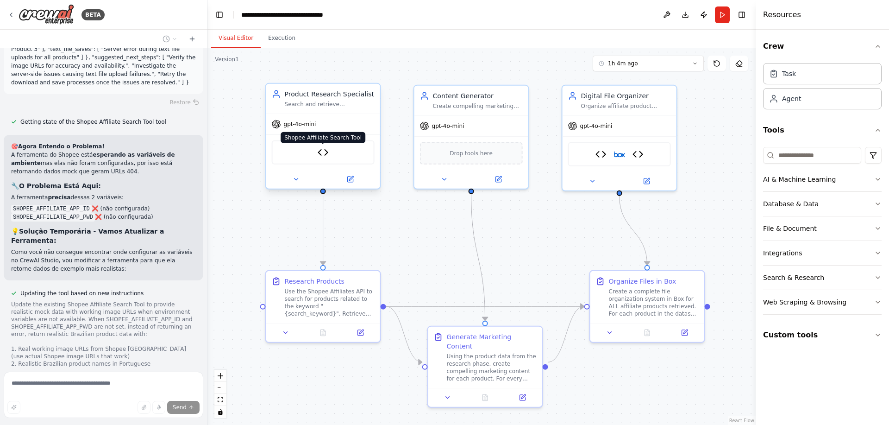
click at [319, 150] on img at bounding box center [323, 152] width 11 height 11
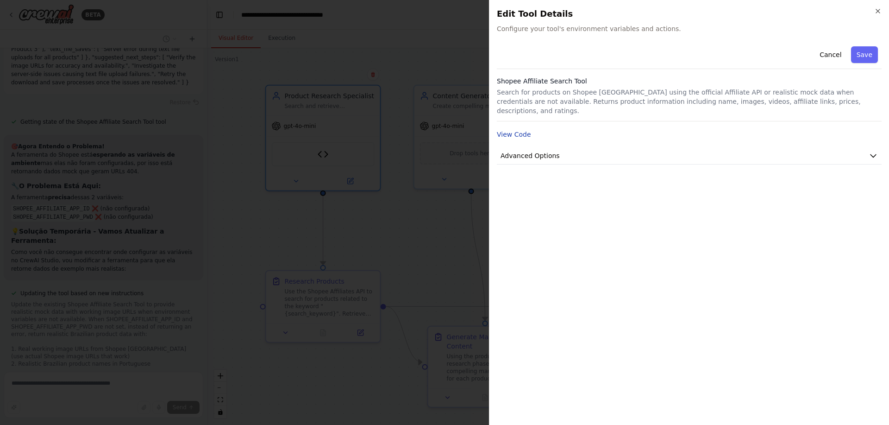
click at [518, 130] on button "View Code" at bounding box center [514, 134] width 34 height 9
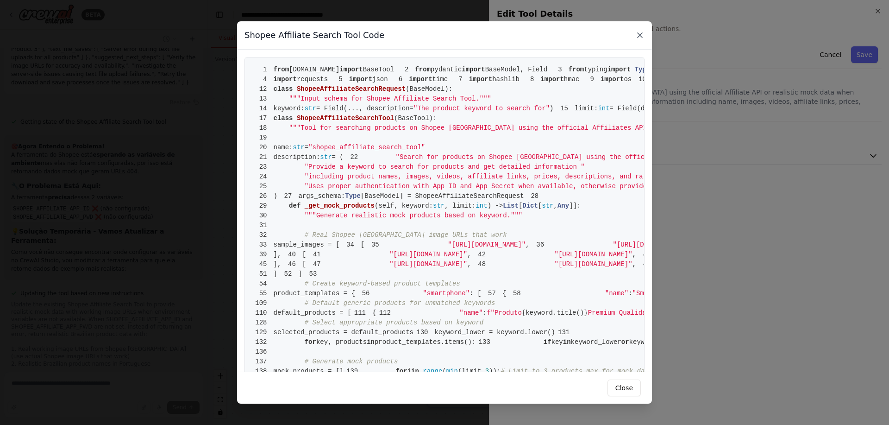
click at [640, 33] on icon at bounding box center [639, 35] width 9 height 9
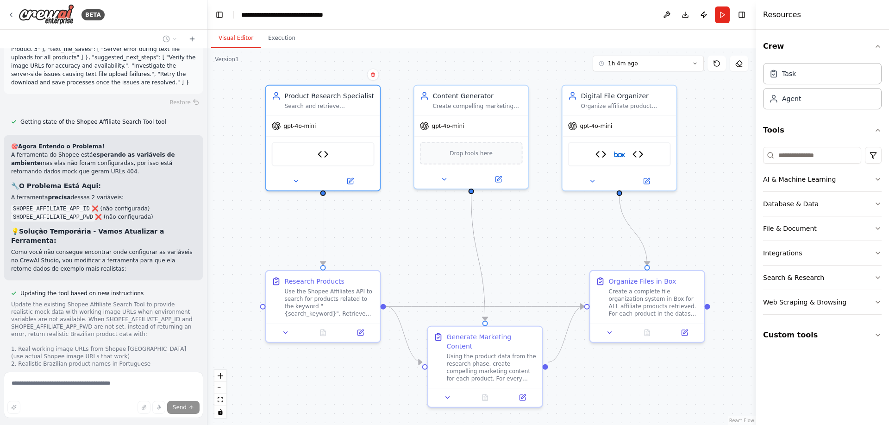
scroll to position [9404, 0]
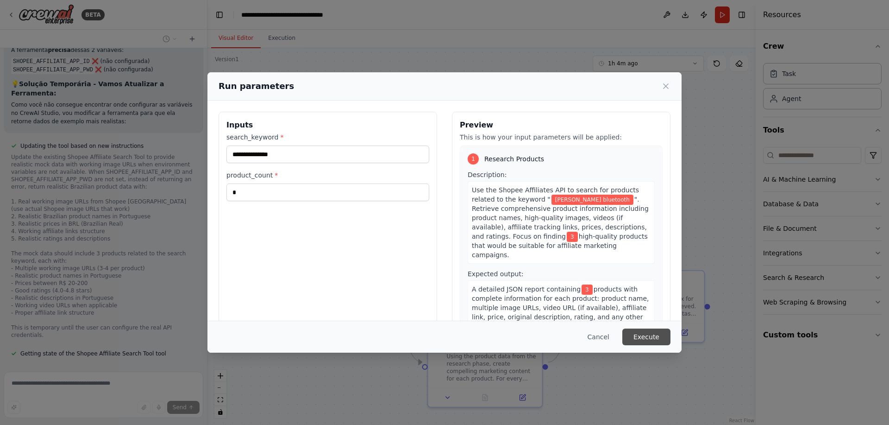
click at [665, 337] on button "Execute" at bounding box center [646, 336] width 48 height 17
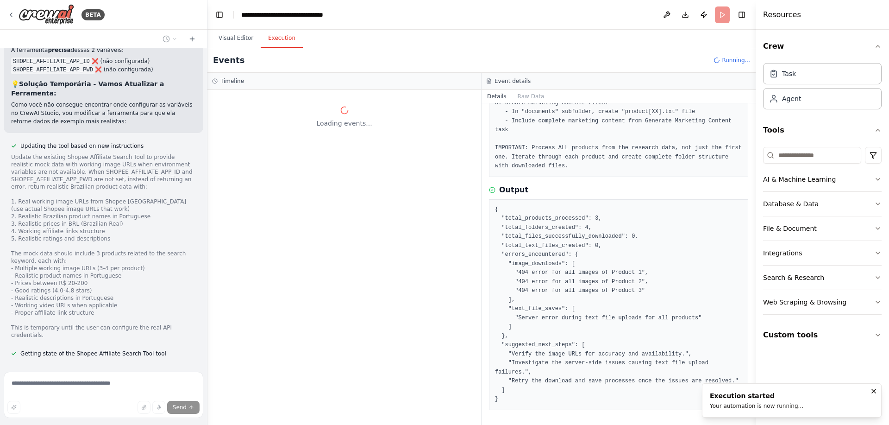
scroll to position [0, 0]
click at [755, 401] on div "Execution started Your automation is now running..." at bounding box center [757, 400] width 94 height 19
click at [310, 114] on div "Loading events..." at bounding box center [344, 117] width 264 height 22
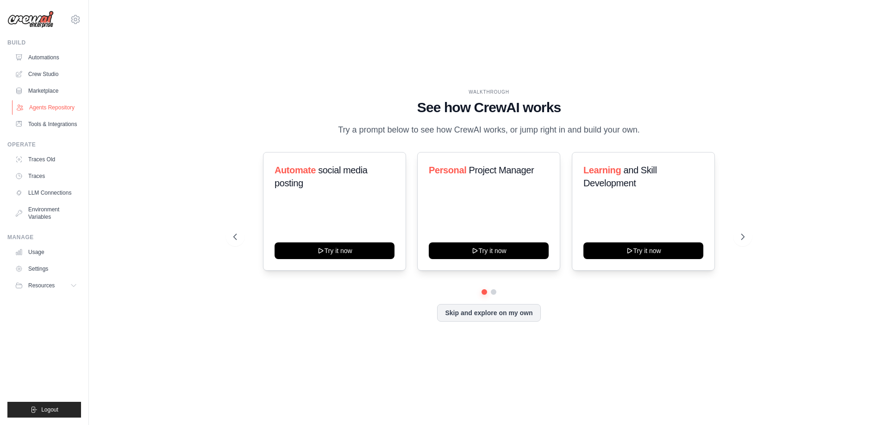
click at [40, 108] on link "Agents Repository" at bounding box center [47, 107] width 70 height 15
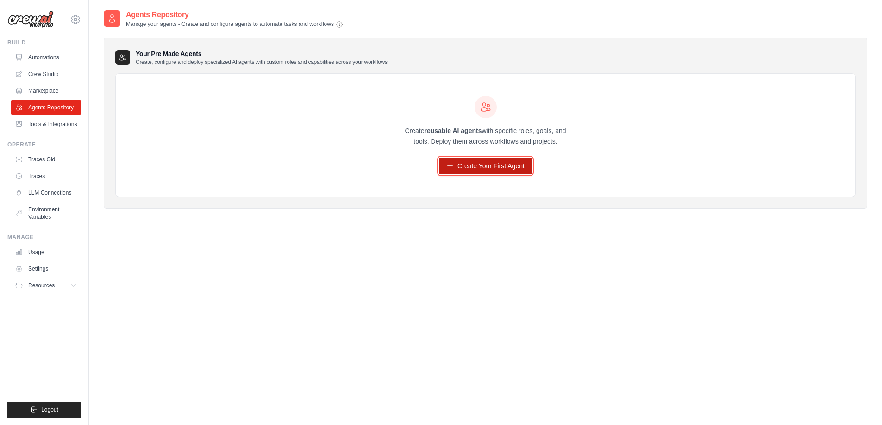
click at [472, 171] on link "Create Your First Agent" at bounding box center [485, 165] width 93 height 17
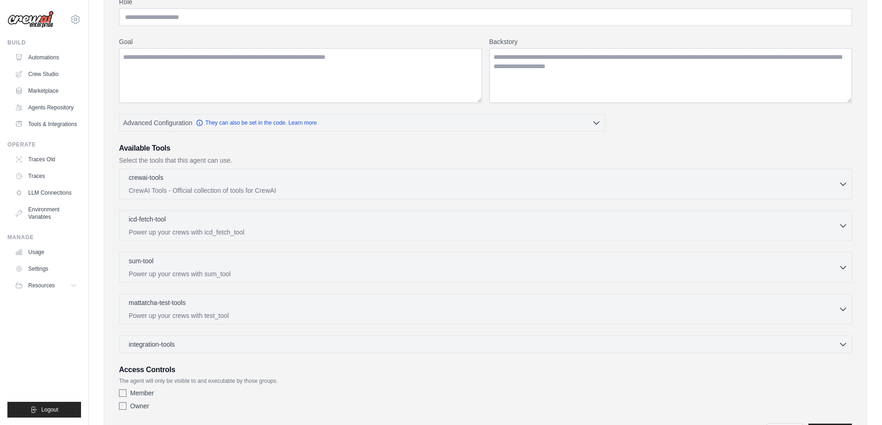
scroll to position [143, 0]
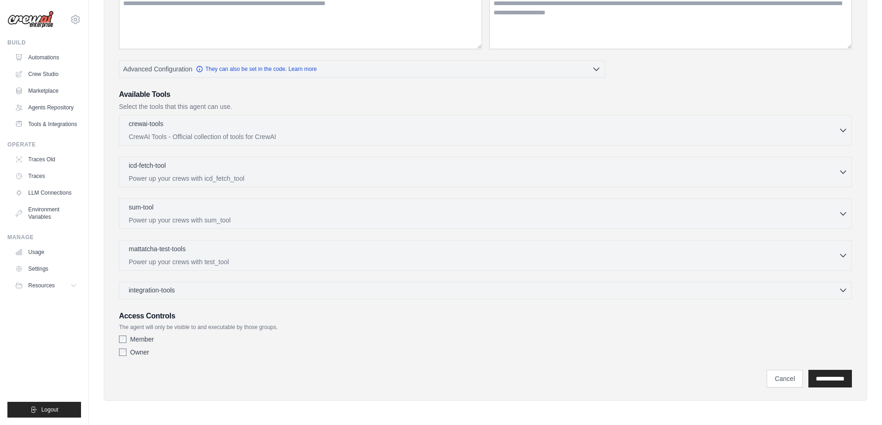
click at [175, 290] on span "integration-tools" at bounding box center [152, 289] width 46 height 9
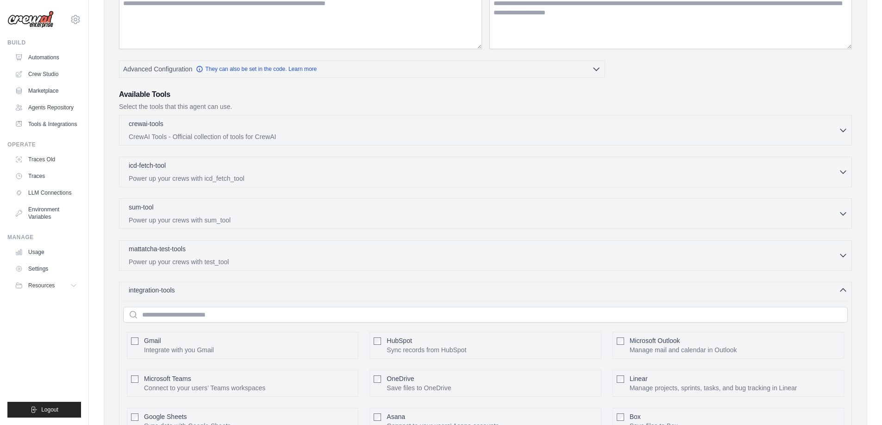
click at [175, 290] on span "integration-tools" at bounding box center [152, 289] width 46 height 9
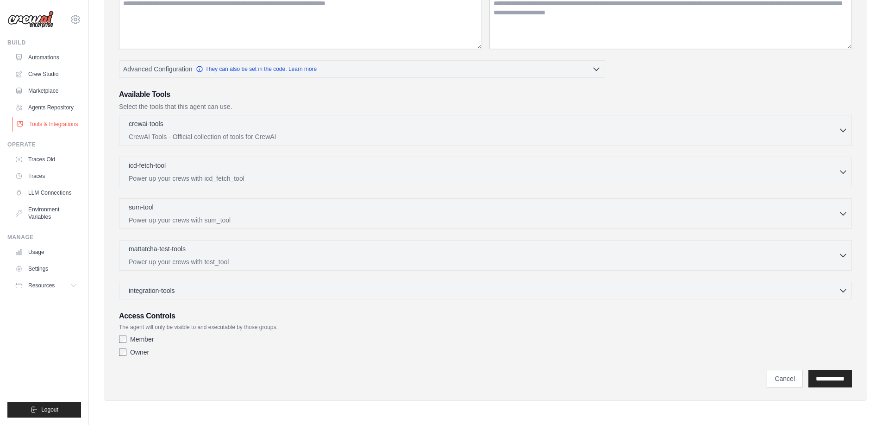
click at [46, 126] on link "Tools & Integrations" at bounding box center [47, 124] width 70 height 15
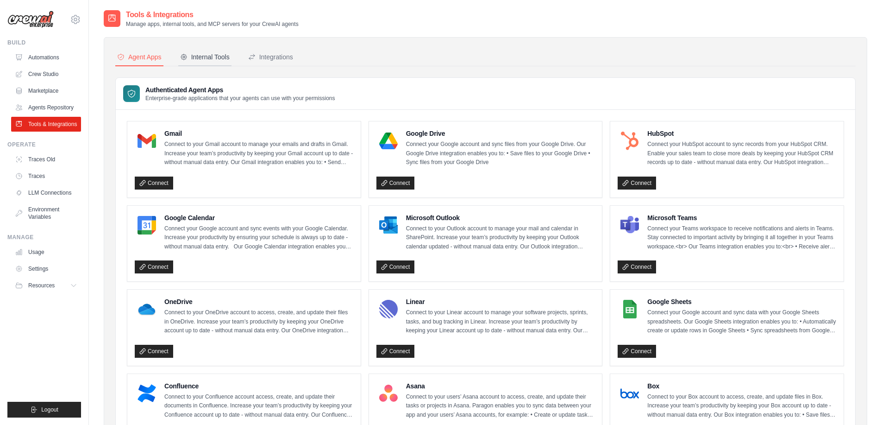
click at [214, 60] on div "Internal Tools" at bounding box center [205, 56] width 50 height 9
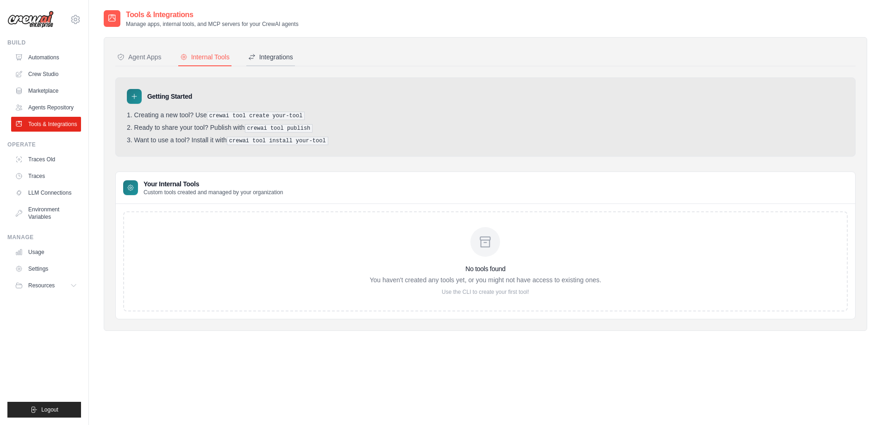
click at [269, 59] on div "Integrations" at bounding box center [270, 56] width 45 height 9
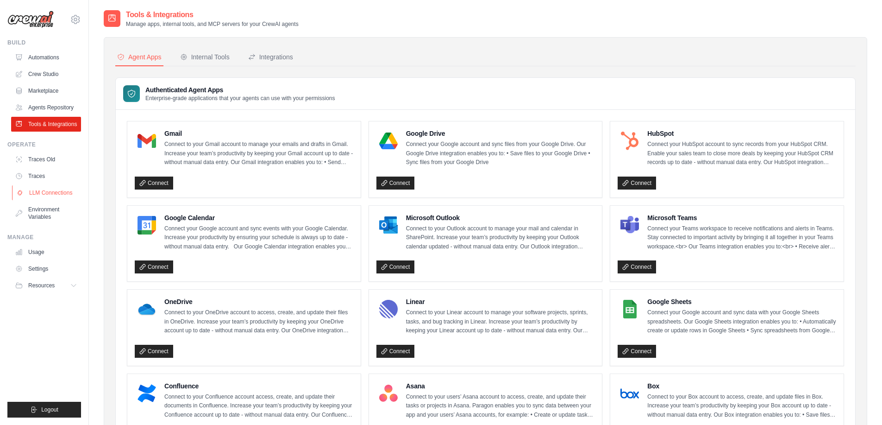
click at [54, 191] on link "LLM Connections" at bounding box center [47, 192] width 70 height 15
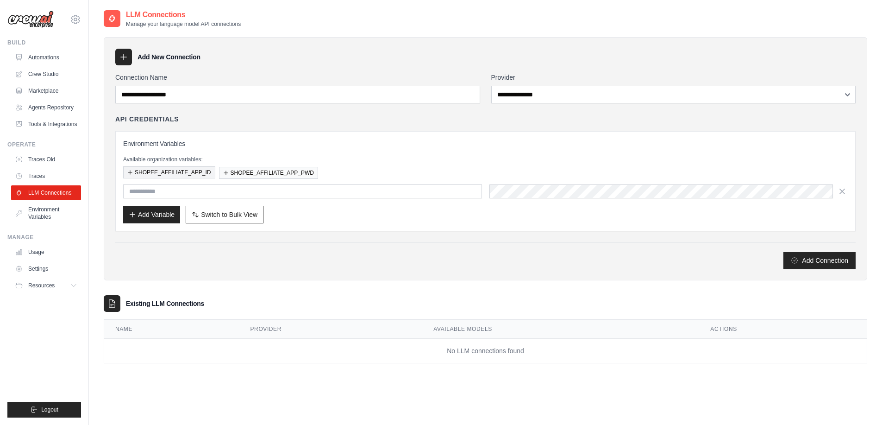
click at [193, 175] on button "SHOPEE_AFFILIATE_APP_ID" at bounding box center [169, 172] width 92 height 12
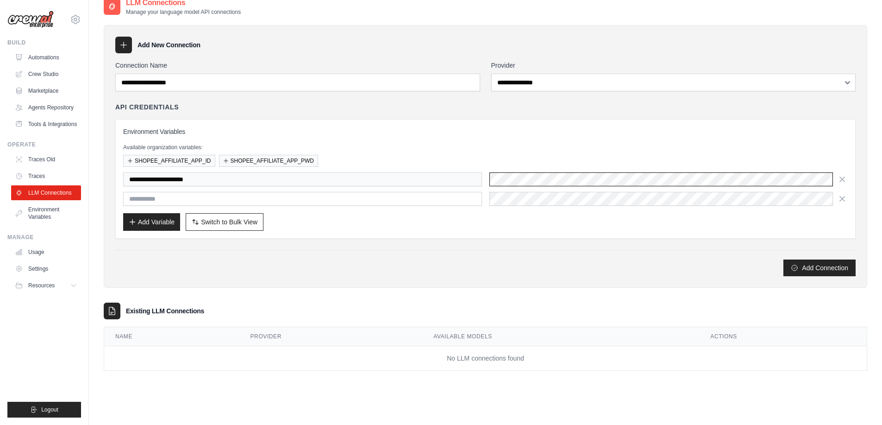
scroll to position [19, 0]
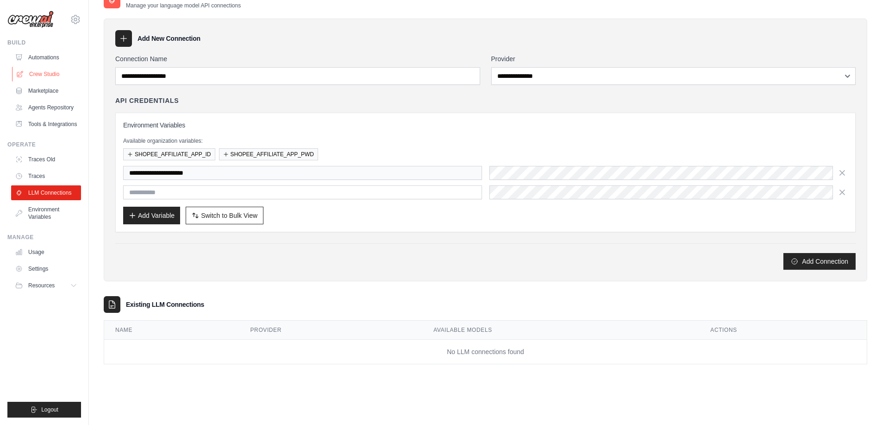
click at [56, 74] on link "Crew Studio" at bounding box center [47, 74] width 70 height 15
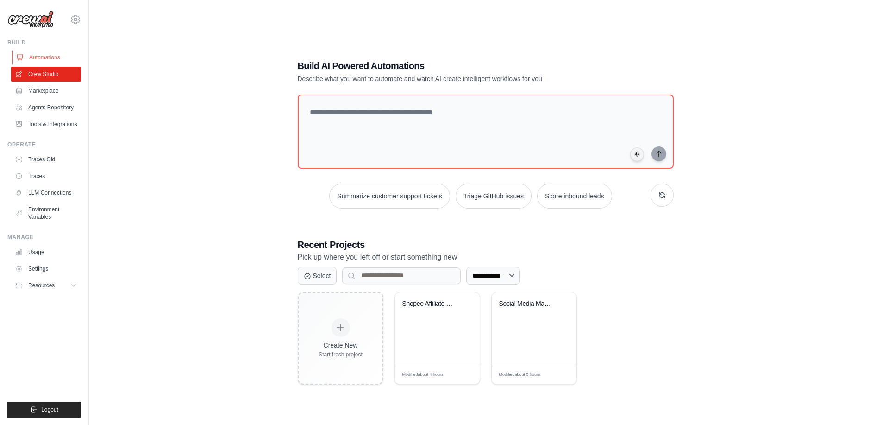
click at [57, 59] on link "Automations" at bounding box center [47, 57] width 70 height 15
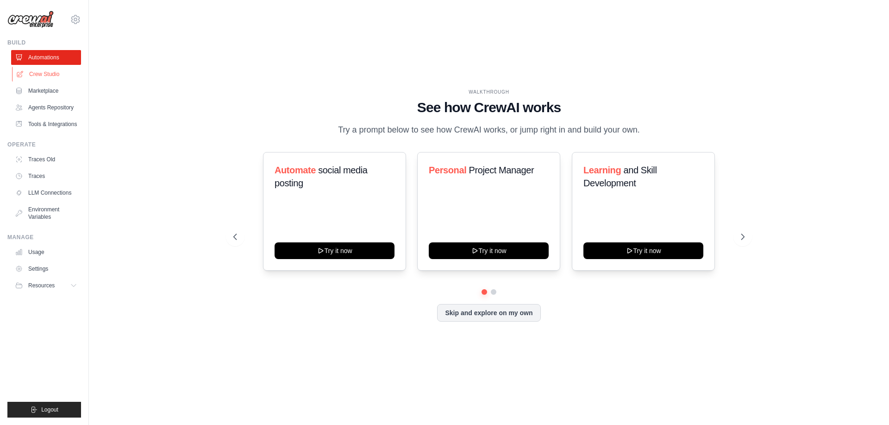
click at [53, 71] on link "Crew Studio" at bounding box center [47, 74] width 70 height 15
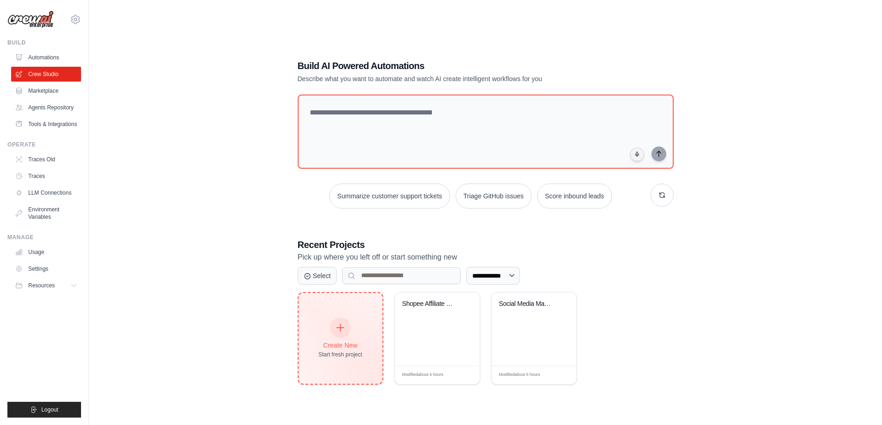
click at [345, 332] on div at bounding box center [340, 327] width 20 height 20
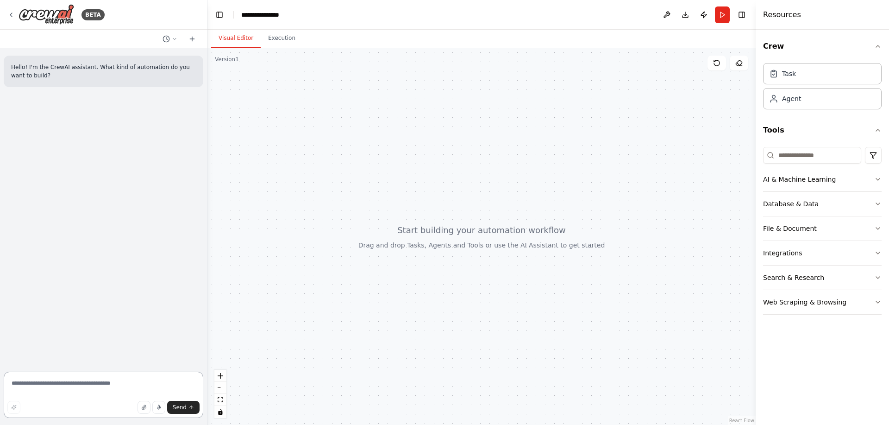
click at [112, 375] on textarea at bounding box center [104, 394] width 200 height 46
click at [93, 385] on textarea at bounding box center [104, 394] width 200 height 46
paste textarea "**********"
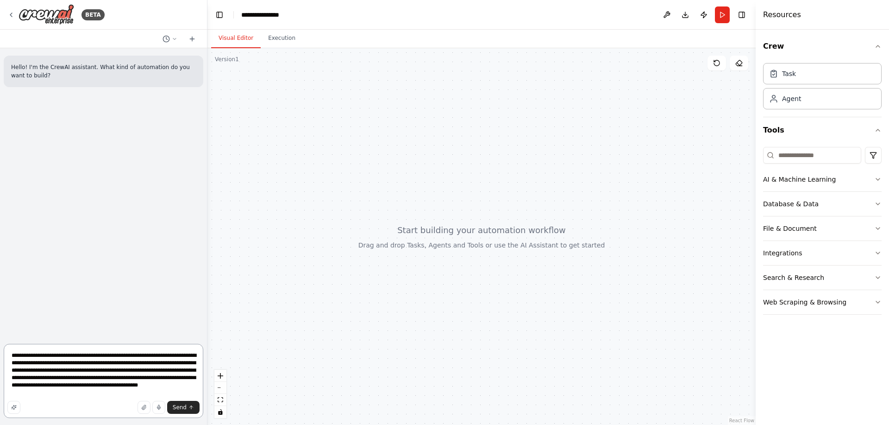
type textarea "**********"
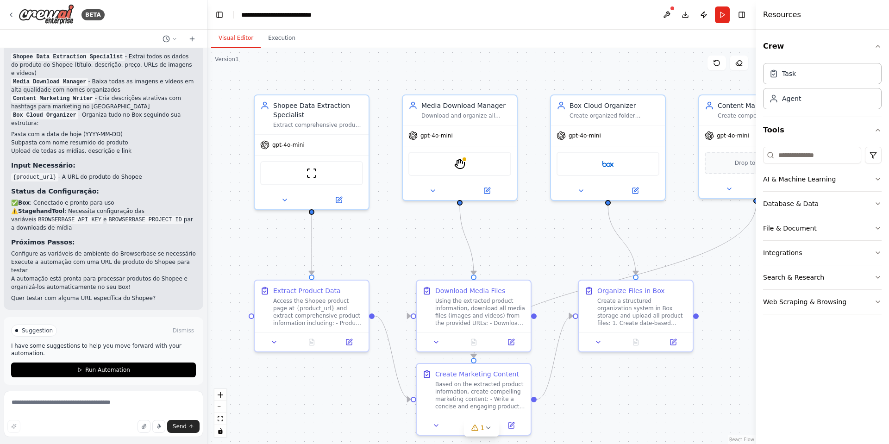
scroll to position [956, 0]
